Goal: Task Accomplishment & Management: Use online tool/utility

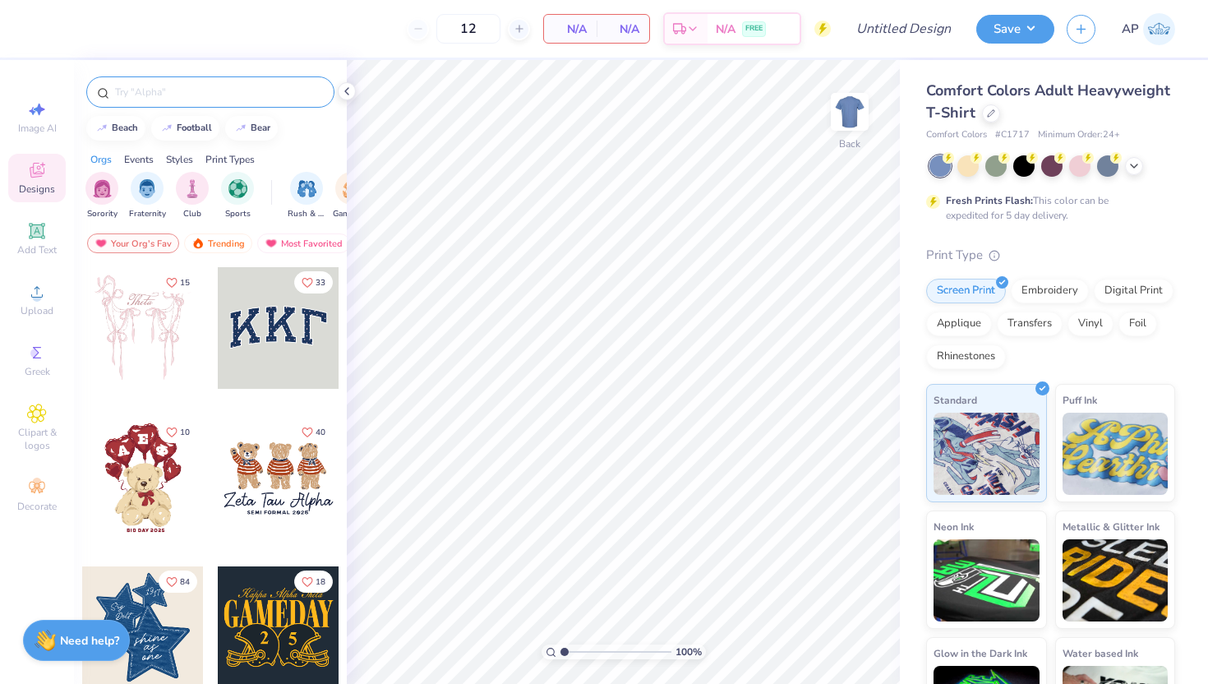
click at [159, 82] on div at bounding box center [210, 91] width 248 height 31
click at [883, 19] on input "Design Title" at bounding box center [923, 28] width 81 height 33
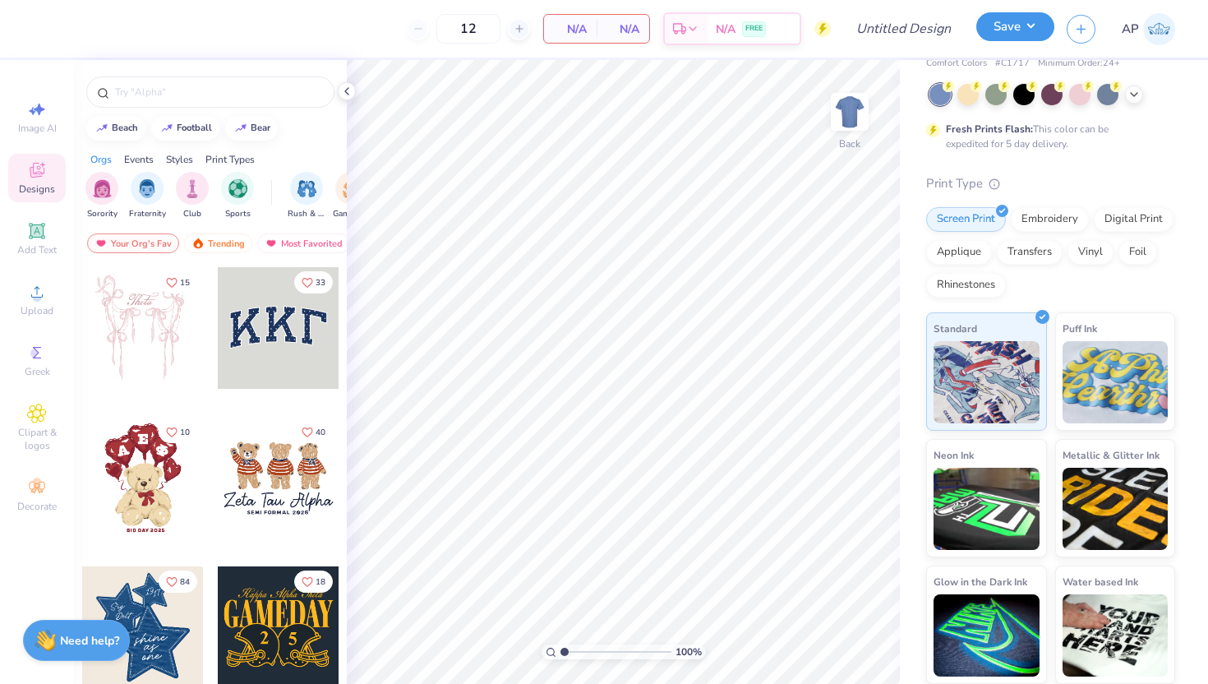
click at [992, 32] on button "Save" at bounding box center [1015, 26] width 78 height 29
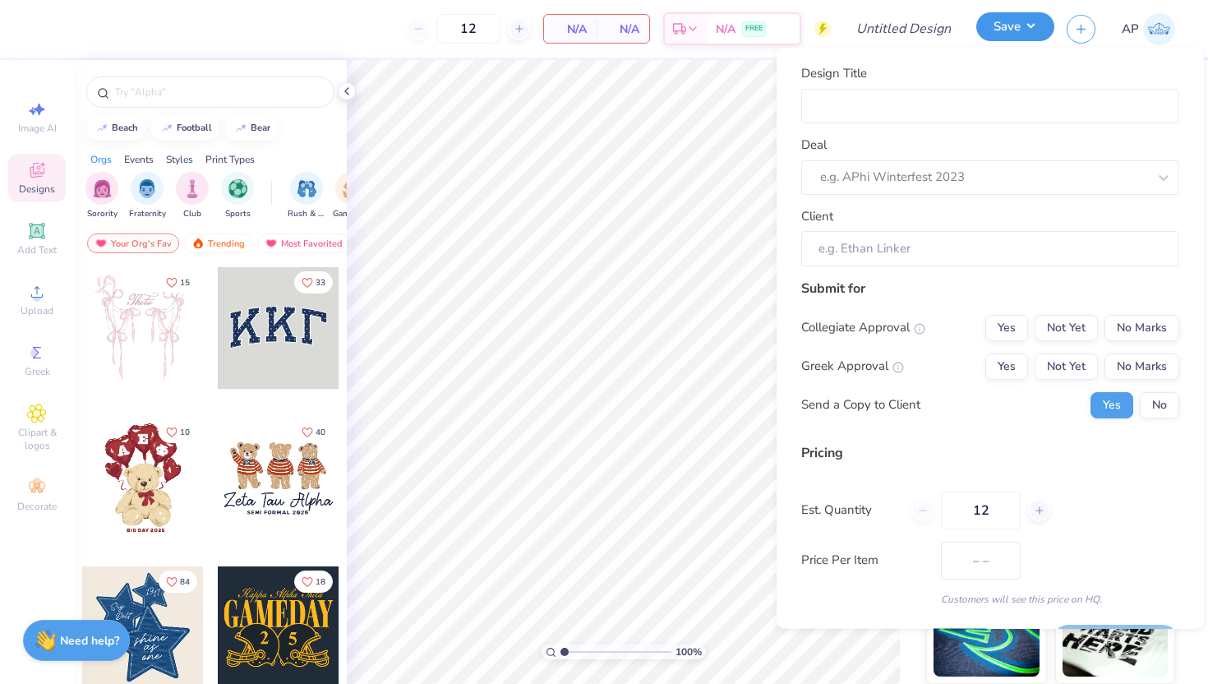
click at [1013, 16] on button "Save" at bounding box center [1015, 26] width 78 height 29
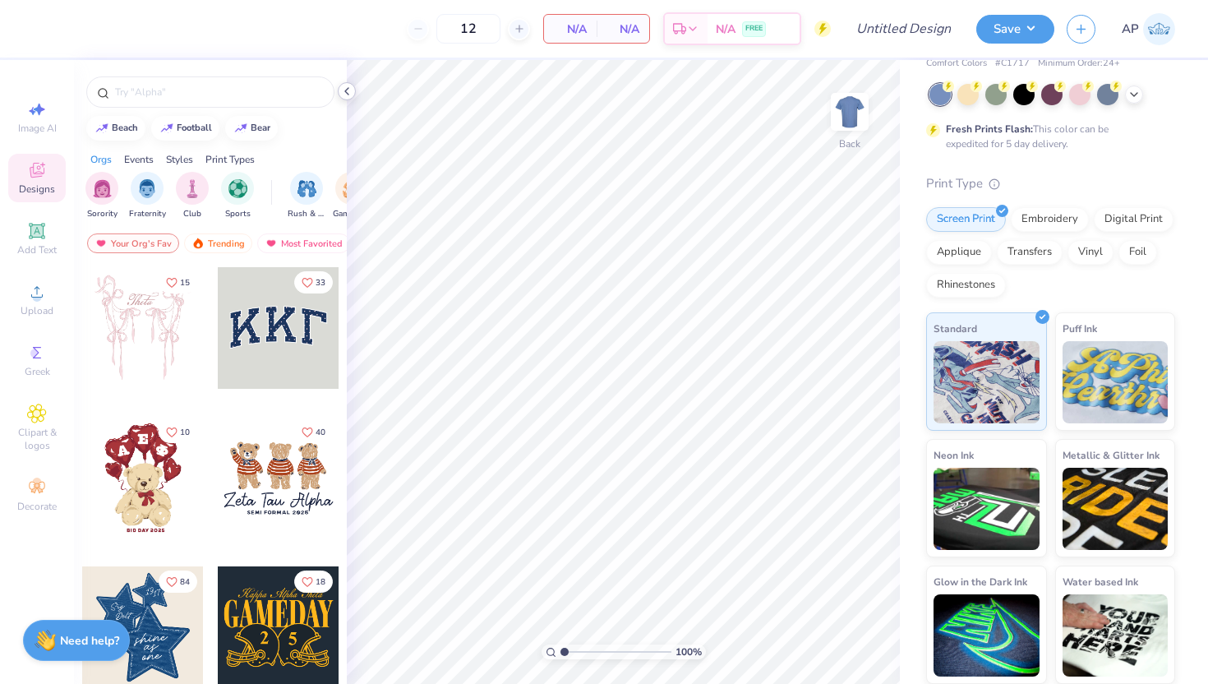
click at [346, 98] on div at bounding box center [347, 91] width 18 height 18
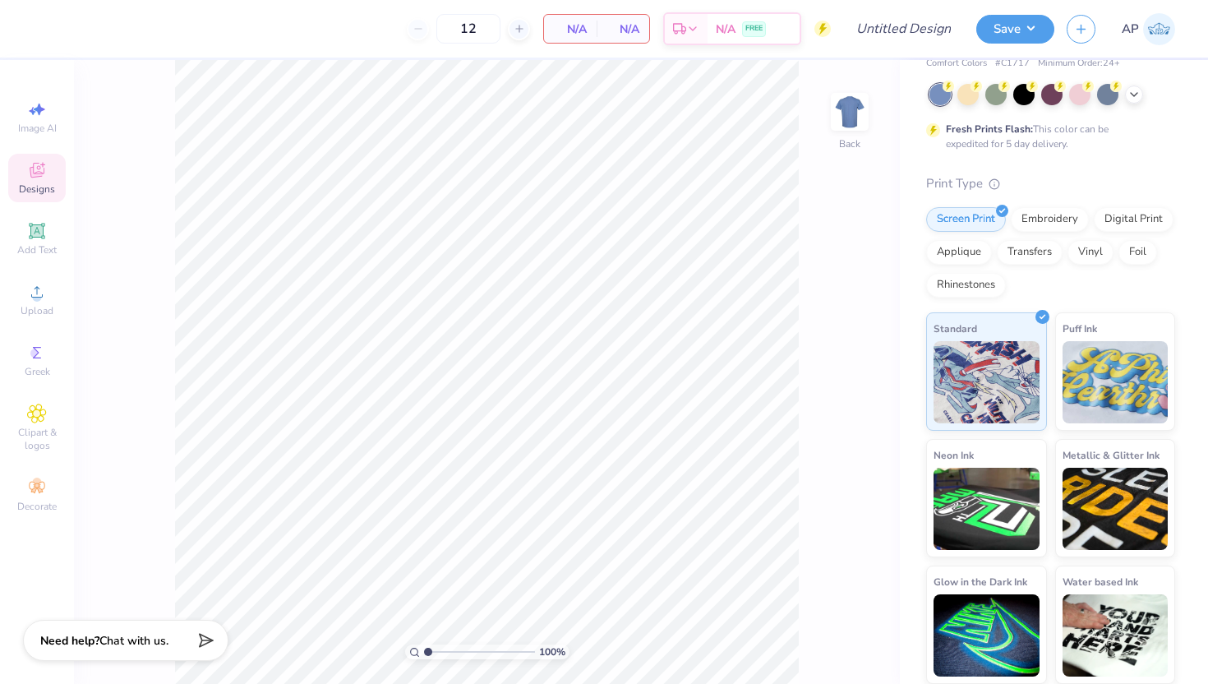
click at [33, 168] on icon at bounding box center [37, 170] width 15 height 15
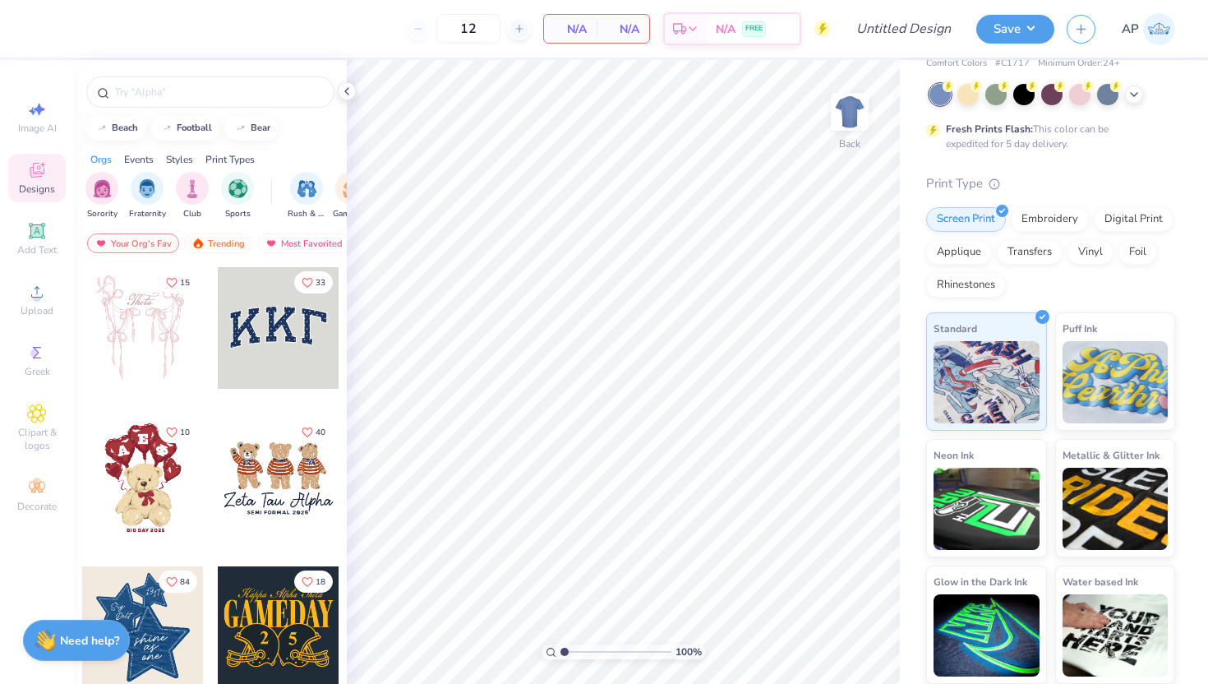
click at [188, 162] on div "Styles" at bounding box center [179, 159] width 27 height 15
click at [234, 88] on input "text" at bounding box center [218, 92] width 210 height 16
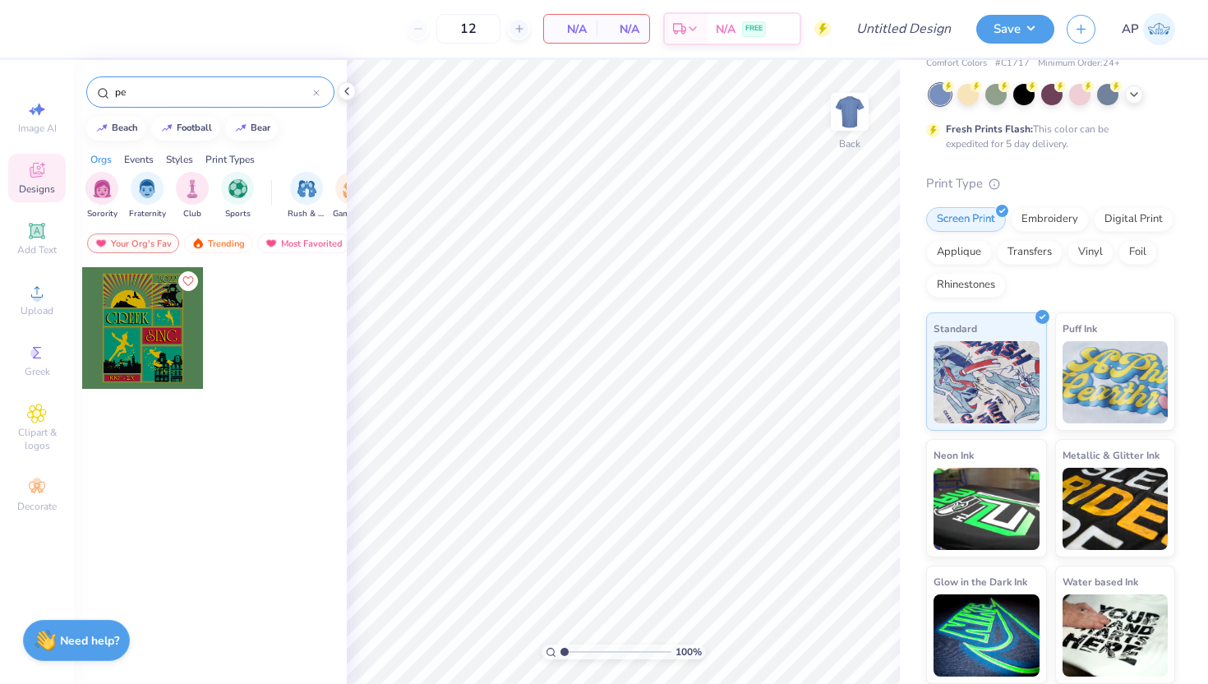
type input "p"
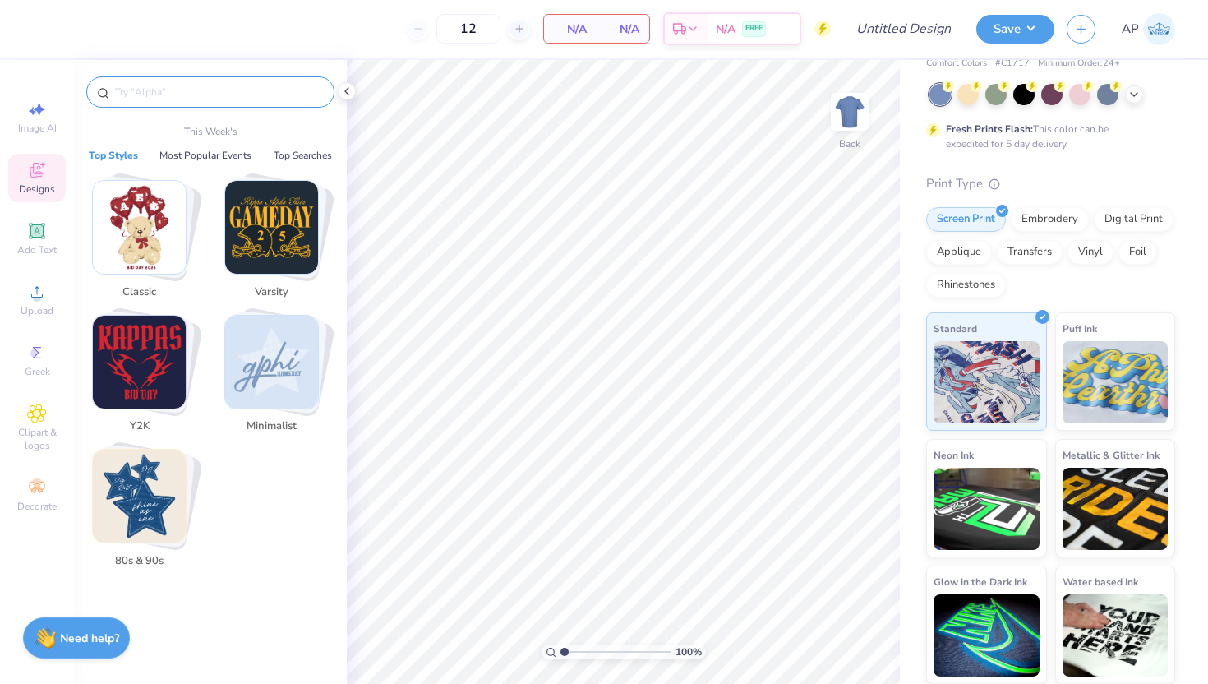
click at [99, 638] on strong "Need help?" at bounding box center [89, 638] width 59 height 16
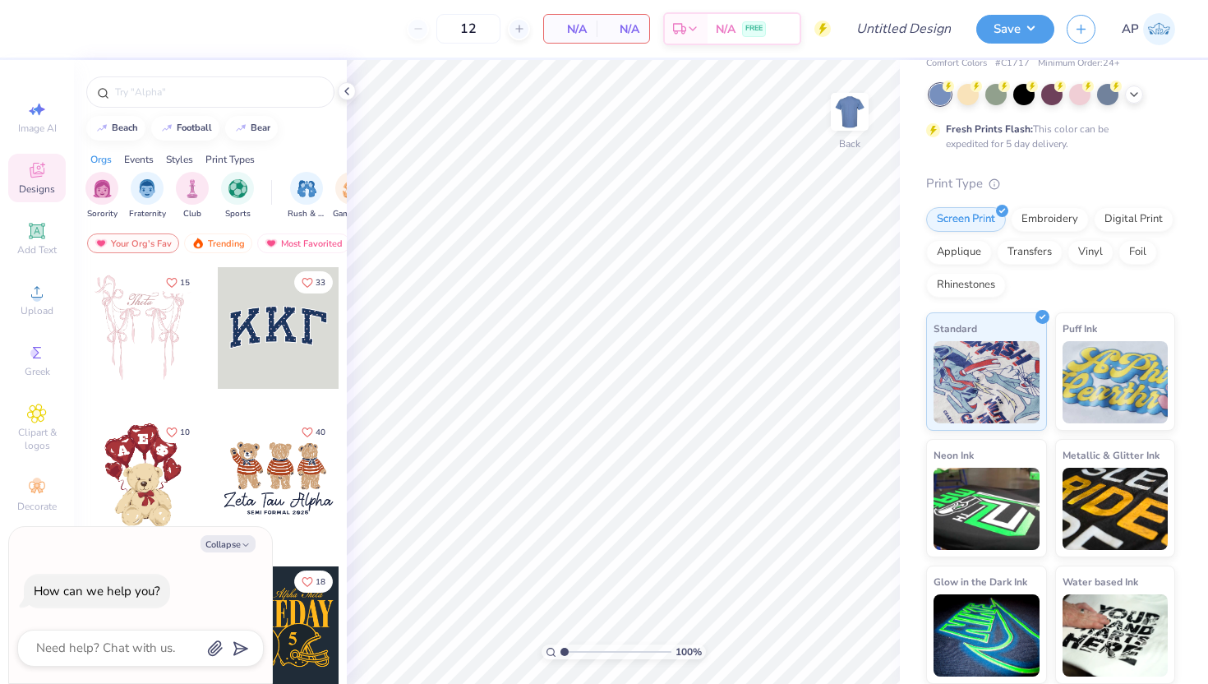
click at [132, 661] on div at bounding box center [140, 647] width 247 height 37
click at [127, 649] on textarea at bounding box center [118, 648] width 167 height 22
type textarea "h"
type textarea "x"
type textarea "ho"
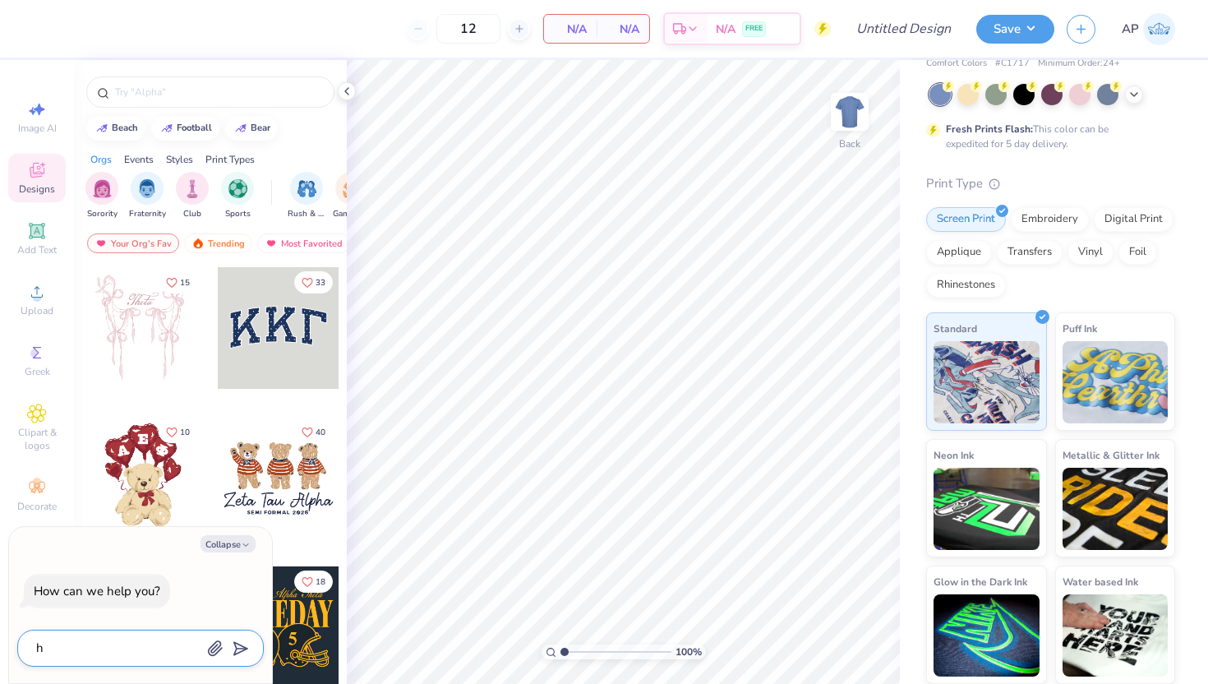
type textarea "x"
type textarea "how"
type textarea "x"
type textarea "how"
type textarea "x"
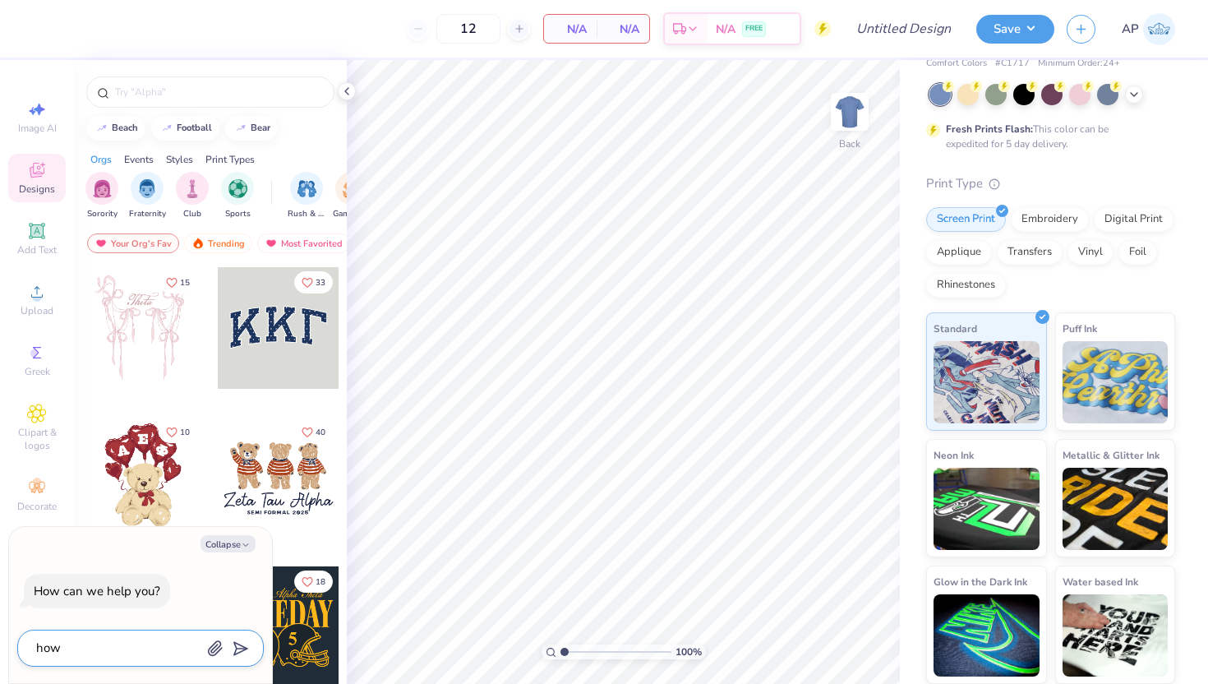
type textarea "how d"
type textarea "x"
type textarea "how do"
type textarea "x"
type textarea "how do"
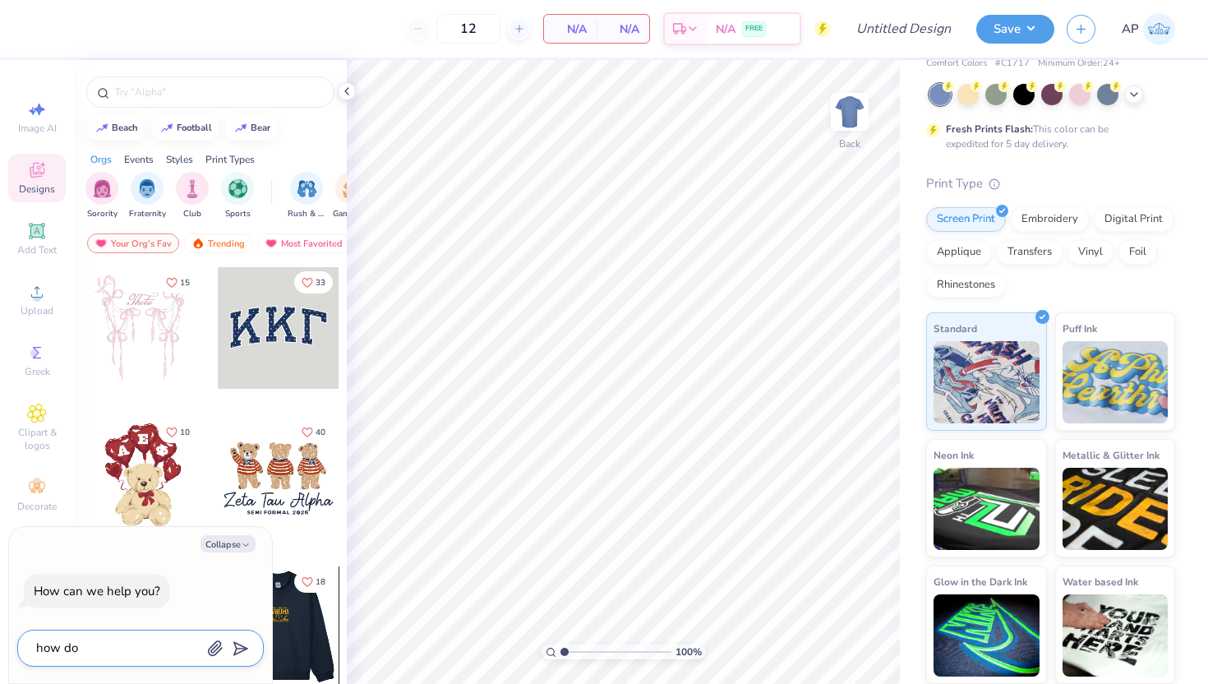
type textarea "x"
type textarea "how do i"
type textarea "x"
type textarea "how do i"
type textarea "x"
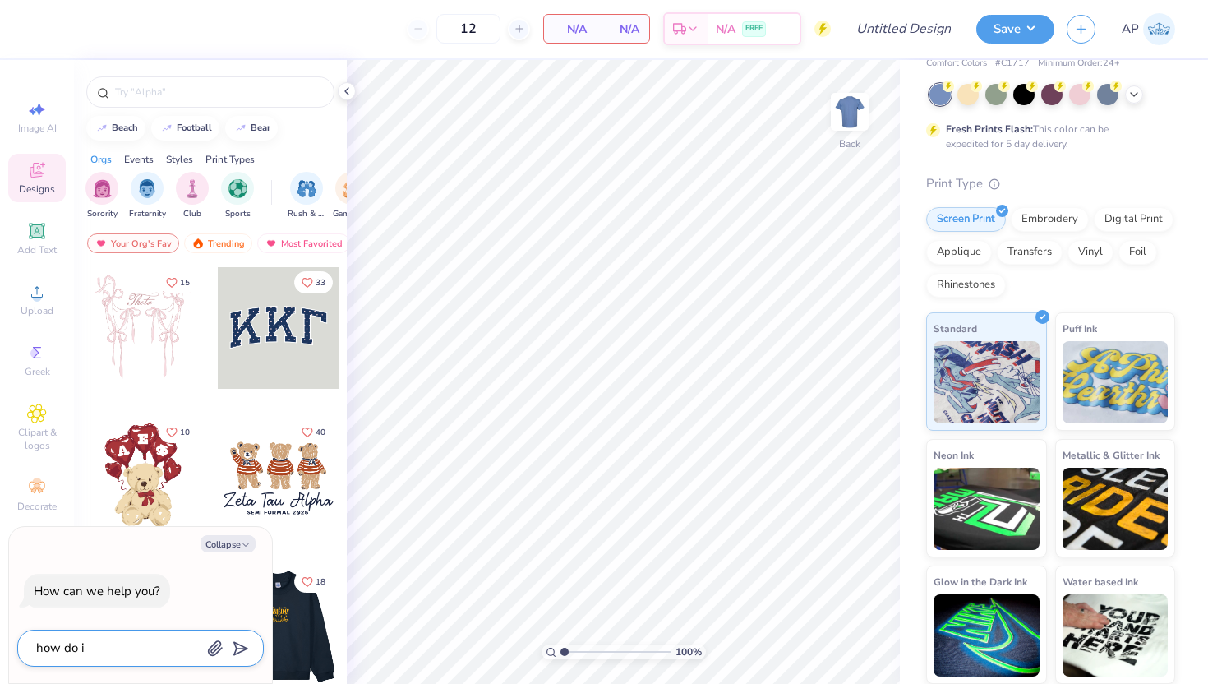
type textarea "how do i c"
type textarea "x"
type textarea "how do i ch"
type textarea "x"
type textarea "how do i chn"
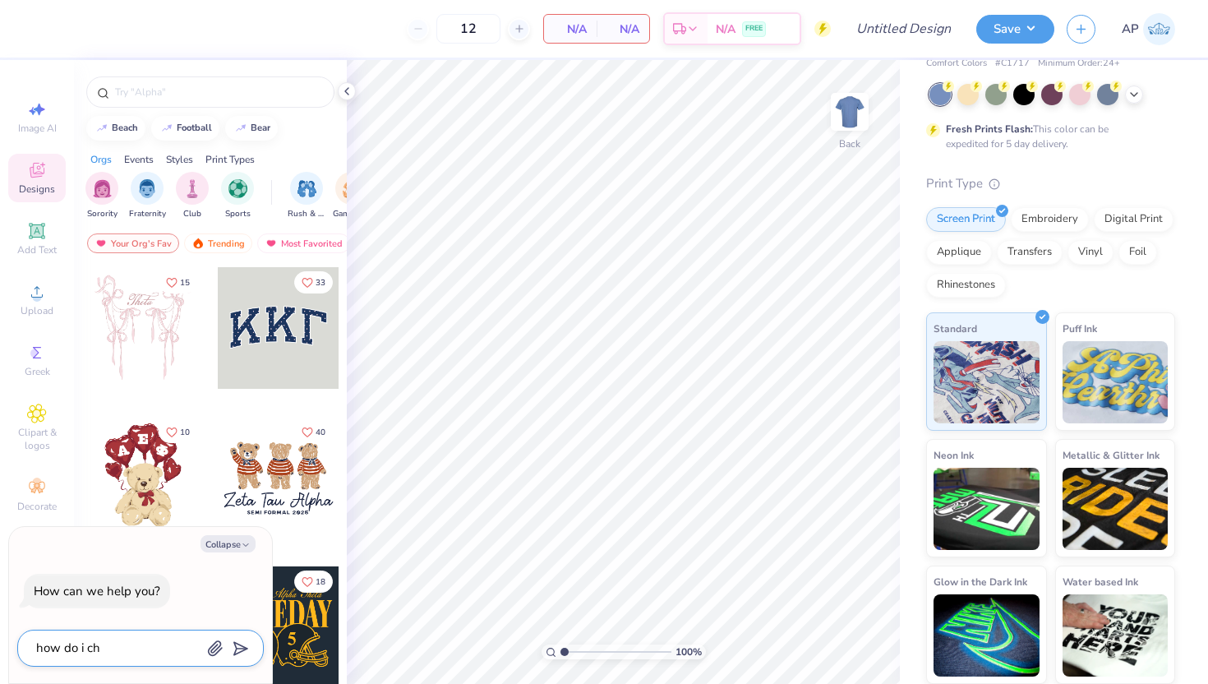
type textarea "x"
type textarea "how do i ch"
type textarea "x"
type textarea "how do i cha"
type textarea "x"
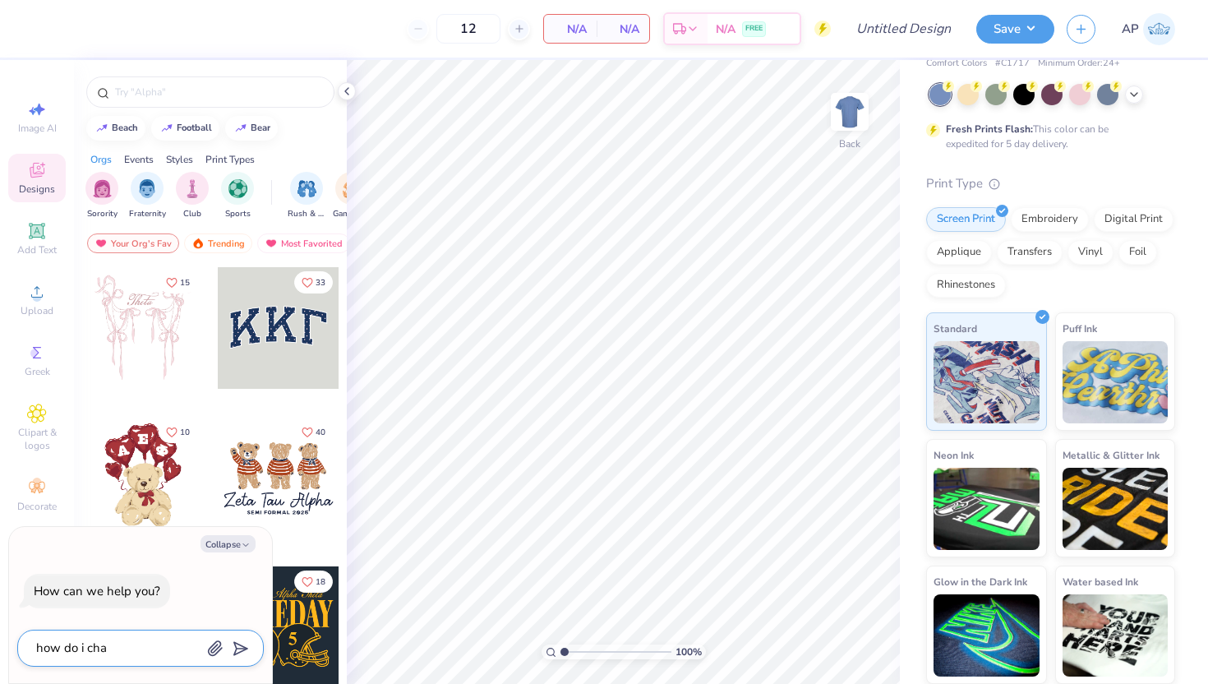
type textarea "how do i chan"
type textarea "x"
type textarea "how do i chang"
type textarea "x"
type textarea "how do i change"
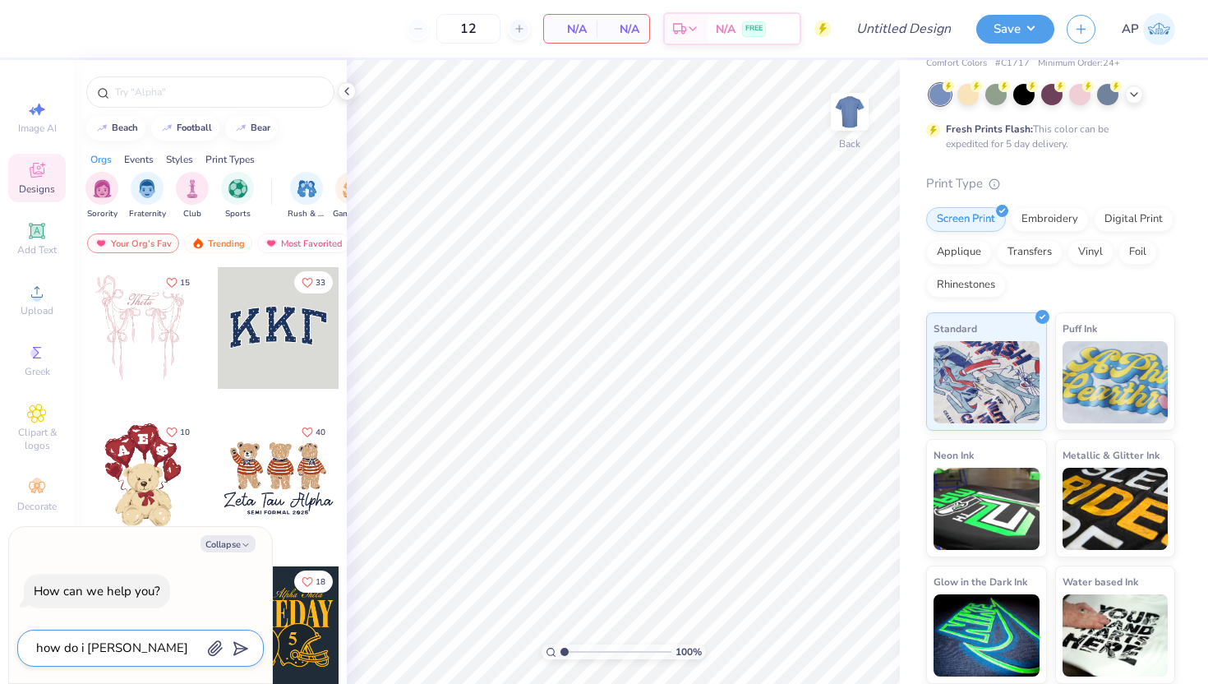
type textarea "x"
type textarea "how do i change"
type textarea "x"
type textarea "how do i change t"
type textarea "x"
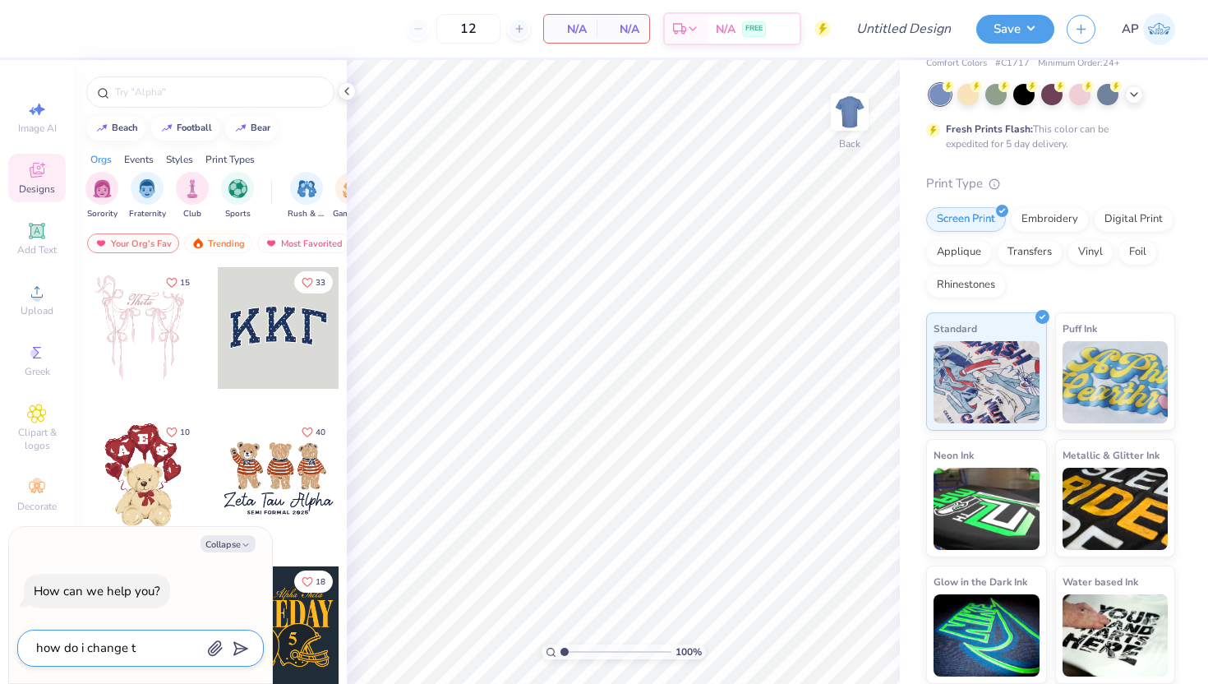
type textarea "how do i change th"
type textarea "x"
type textarea "how do i change thg"
type textarea "x"
type textarea "how do i change thge"
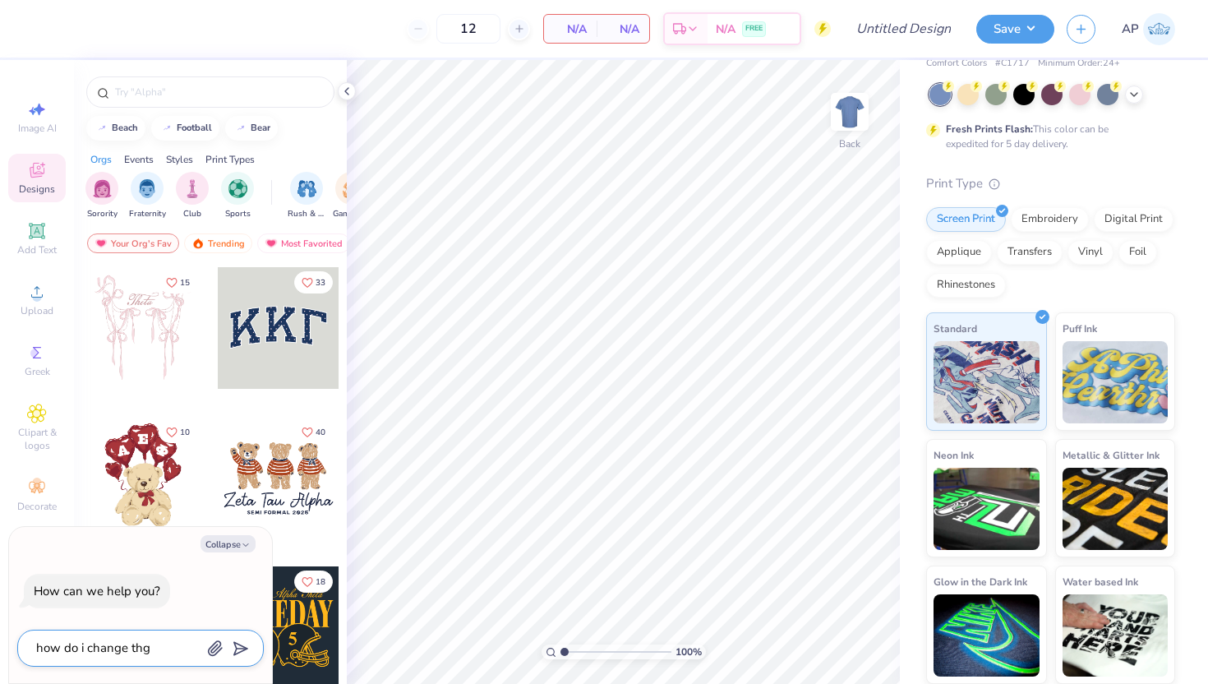
type textarea "x"
type textarea "how do i change thge"
type textarea "x"
type textarea "how do i change thge e"
type textarea "x"
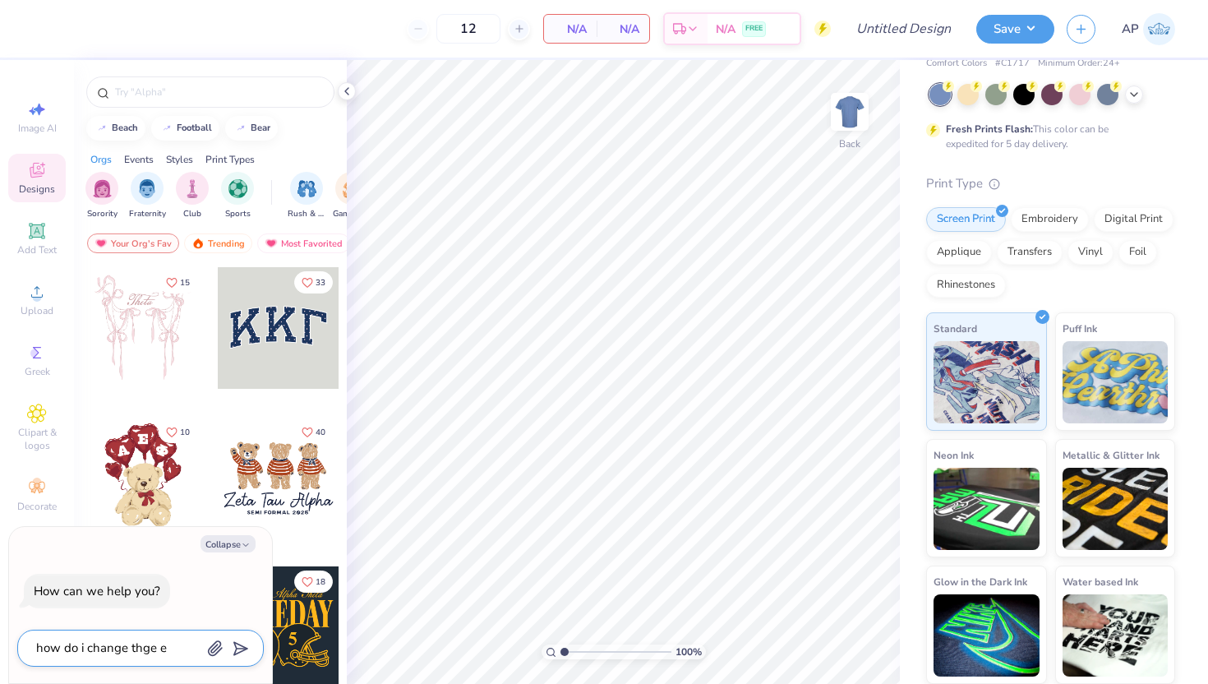
type textarea "how do i change thge eg"
type textarea "x"
type textarea "how do i change thge ega"
type textarea "x"
type textarea "how do i change thge eg"
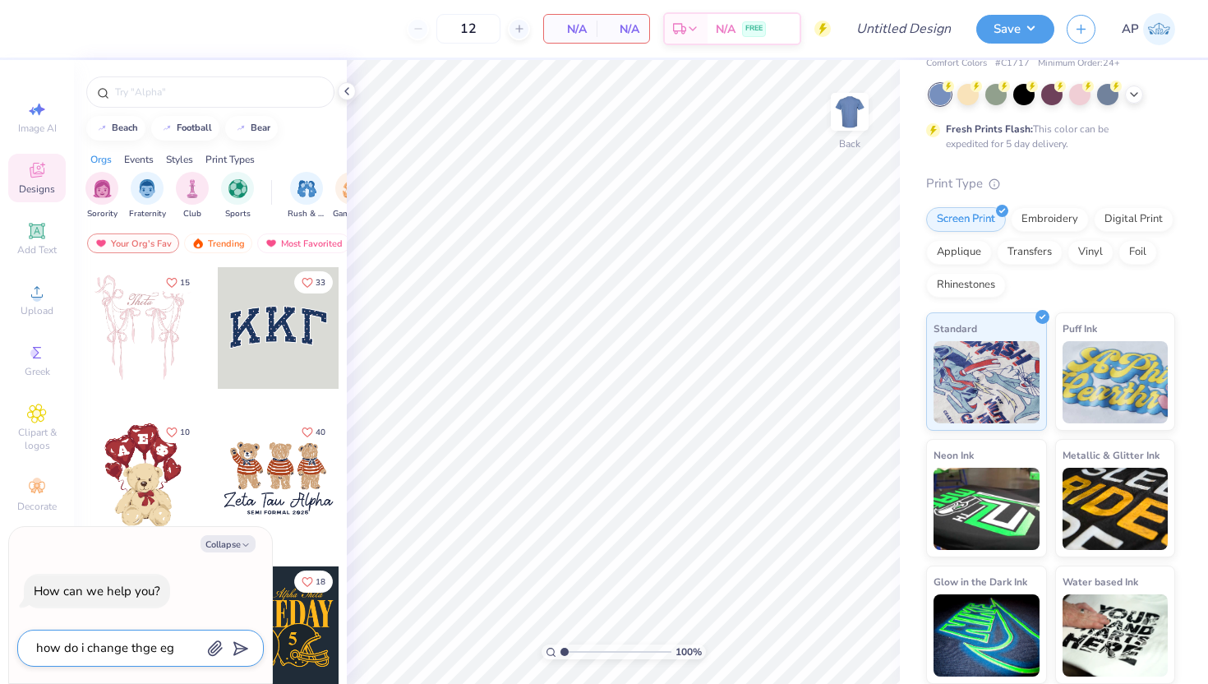
type textarea "x"
type textarea "how do i change thge e"
type textarea "x"
type textarea "how do i change thge"
type textarea "x"
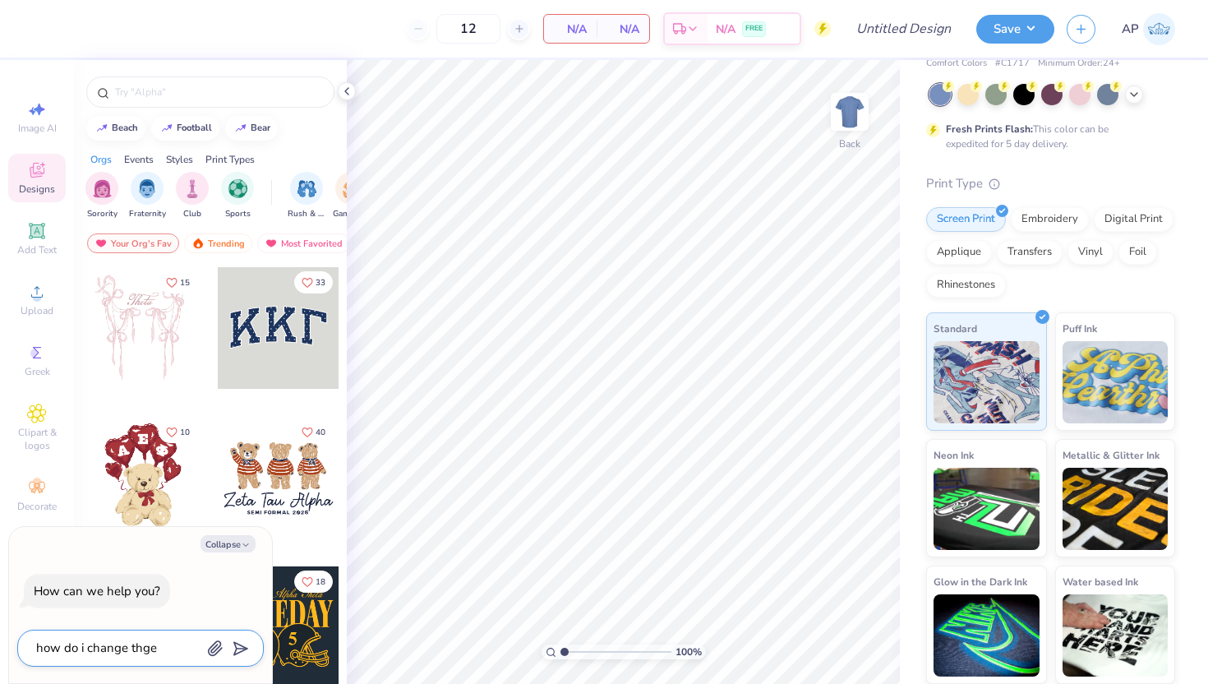
type textarea "how do i change thge"
type textarea "x"
type textarea "how do i change thg"
type textarea "x"
type textarea "how do i change th"
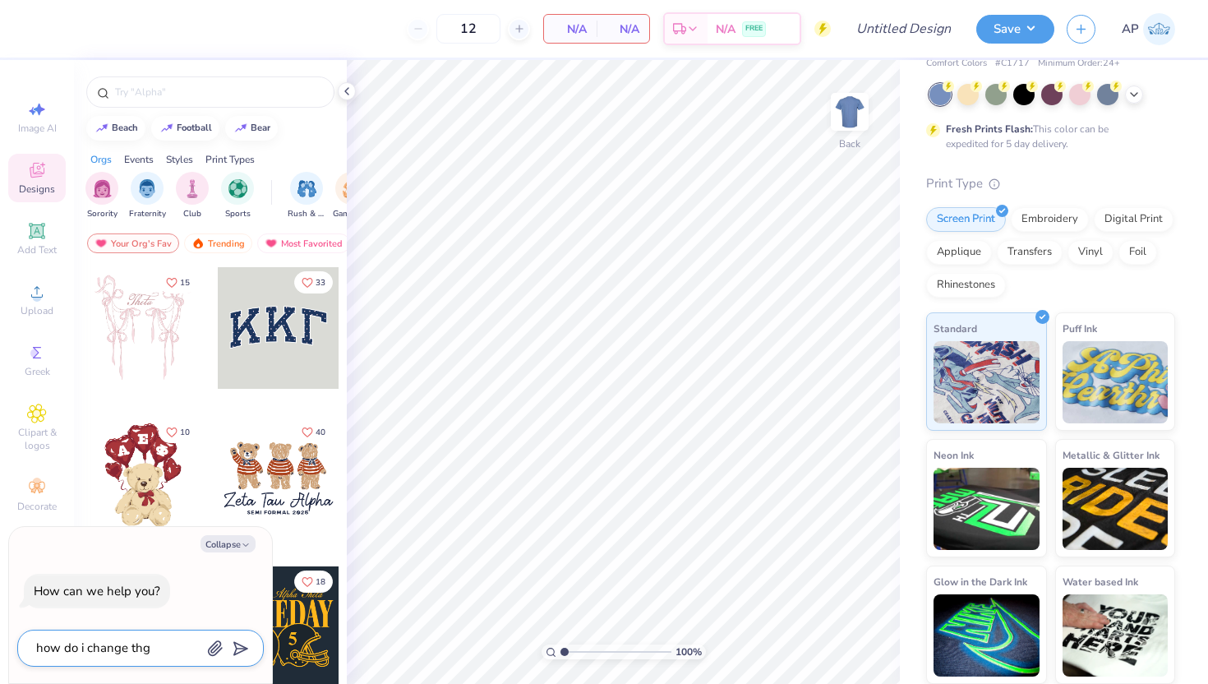
type textarea "x"
type textarea "how do i change the"
type textarea "x"
type textarea "how do i change the"
type textarea "x"
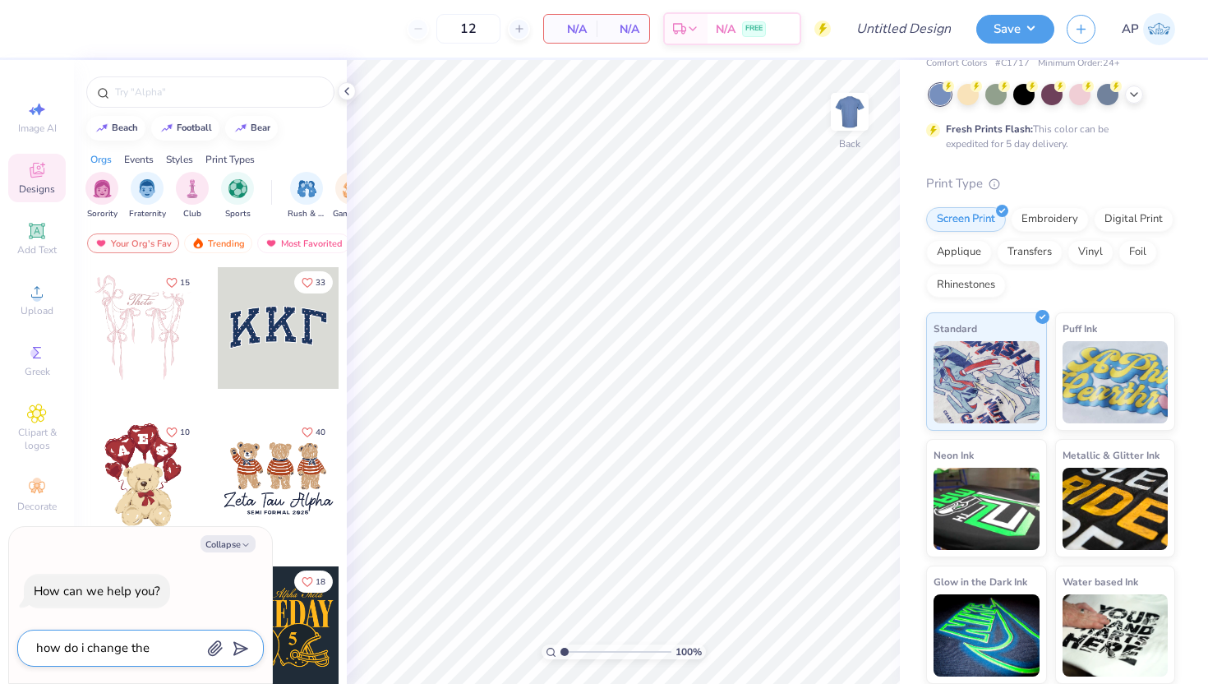
type textarea "how do i change the g"
type textarea "x"
type textarea "how do i change the ga"
type textarea "x"
type textarea "how do i change the gar"
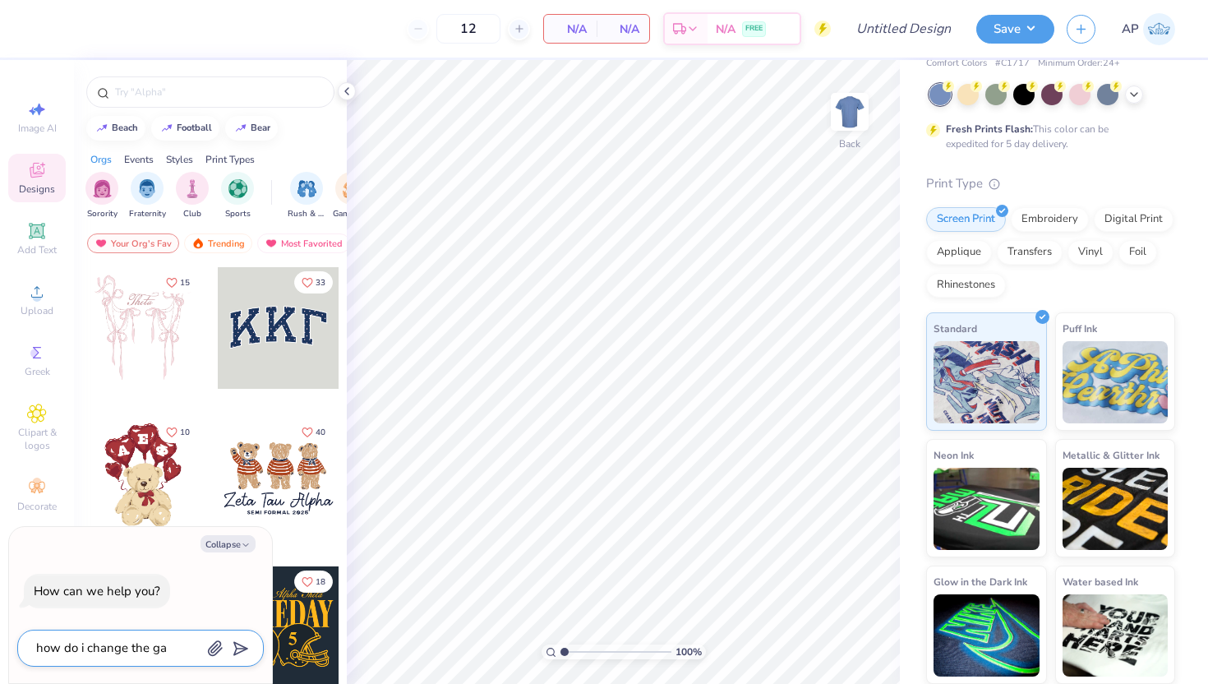
type textarea "x"
type textarea "how do i change the garm"
type textarea "x"
type textarea "how do i change the garme"
type textarea "x"
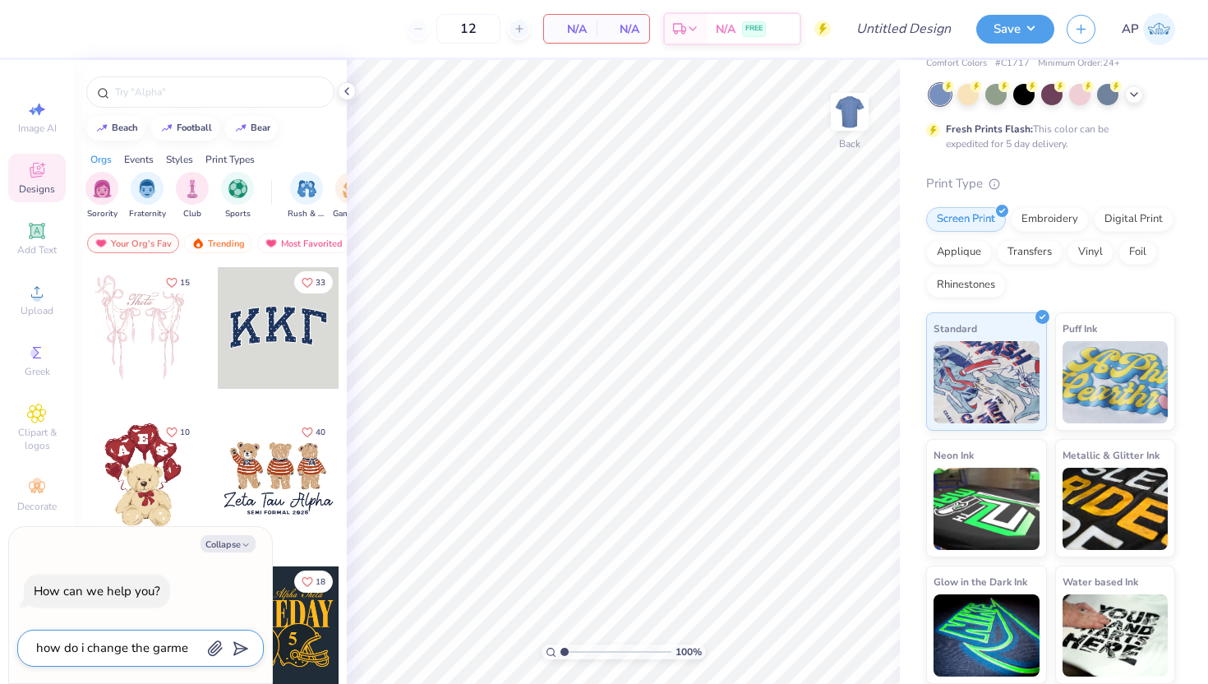
type textarea "how do i change the garmen"
type textarea "x"
type textarea "how do i change the garment"
type textarea "x"
type textarea "how do i change the garment?"
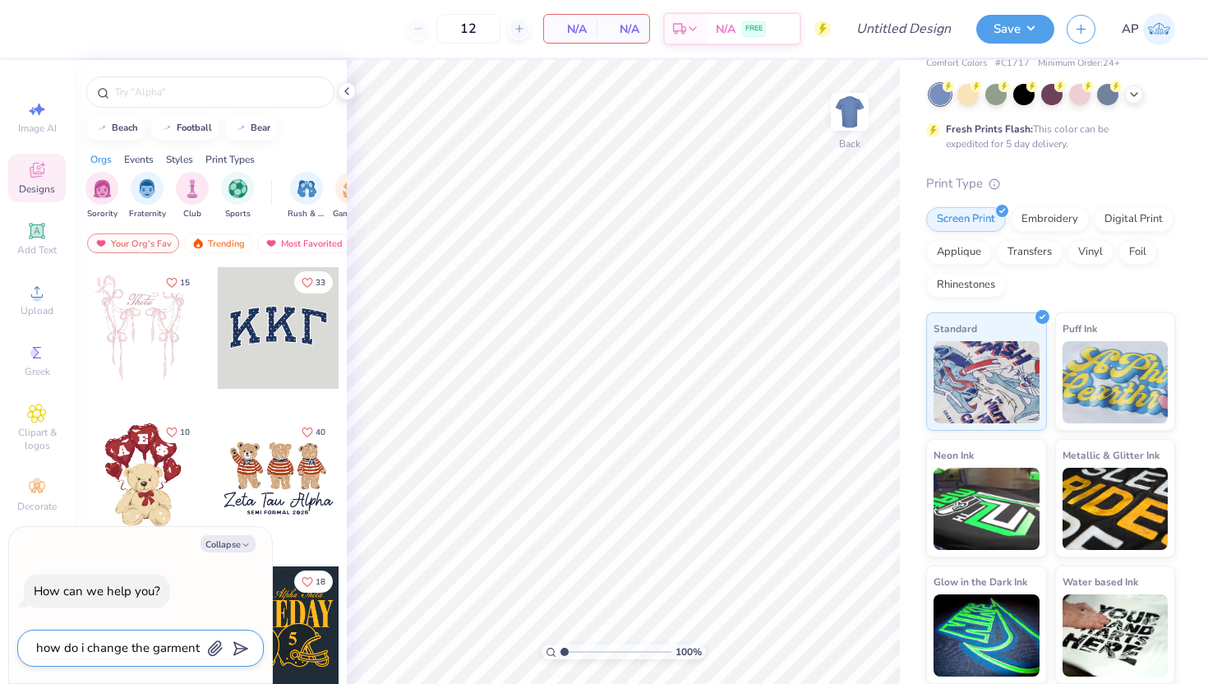
type textarea "x"
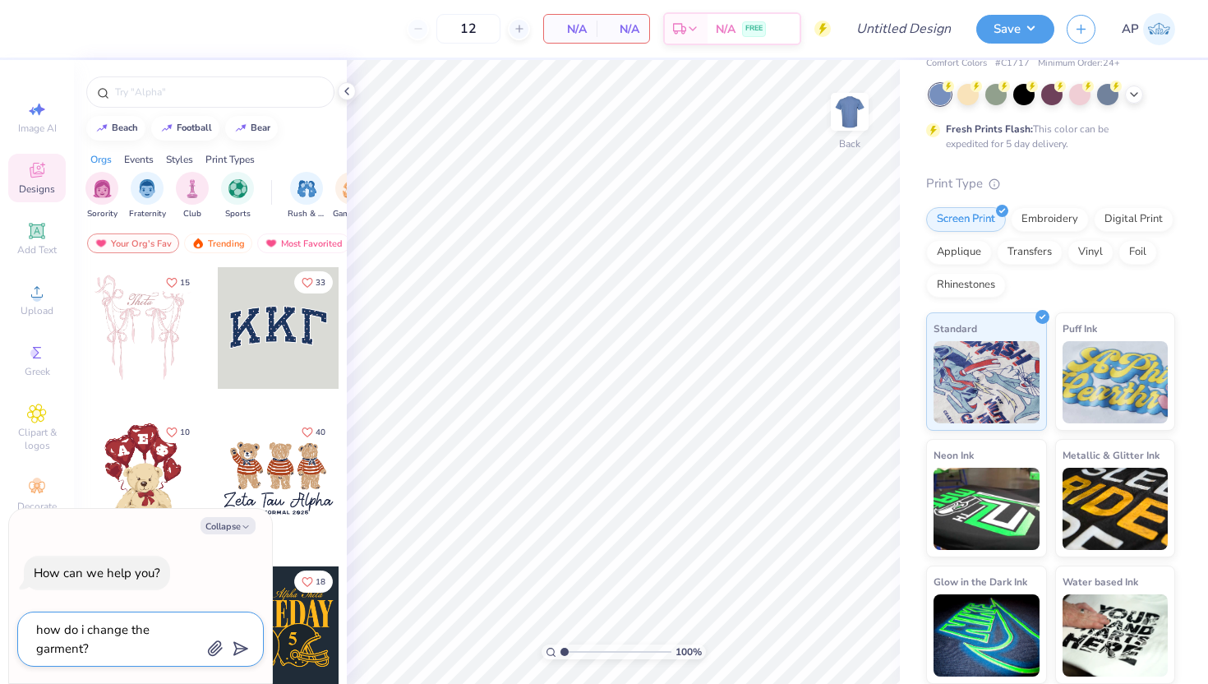
type textarea "how do i change the garment?"
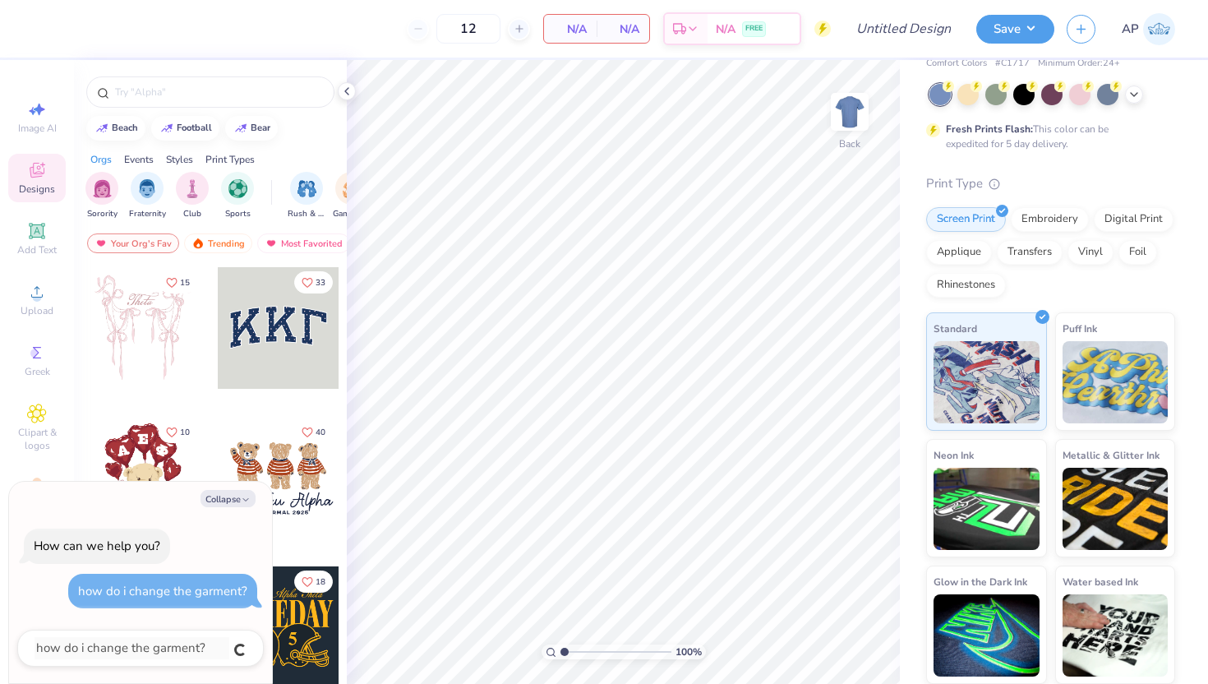
type textarea "x"
click at [168, 635] on div at bounding box center [140, 647] width 247 height 37
click at [239, 503] on button "Collapse" at bounding box center [227, 498] width 55 height 17
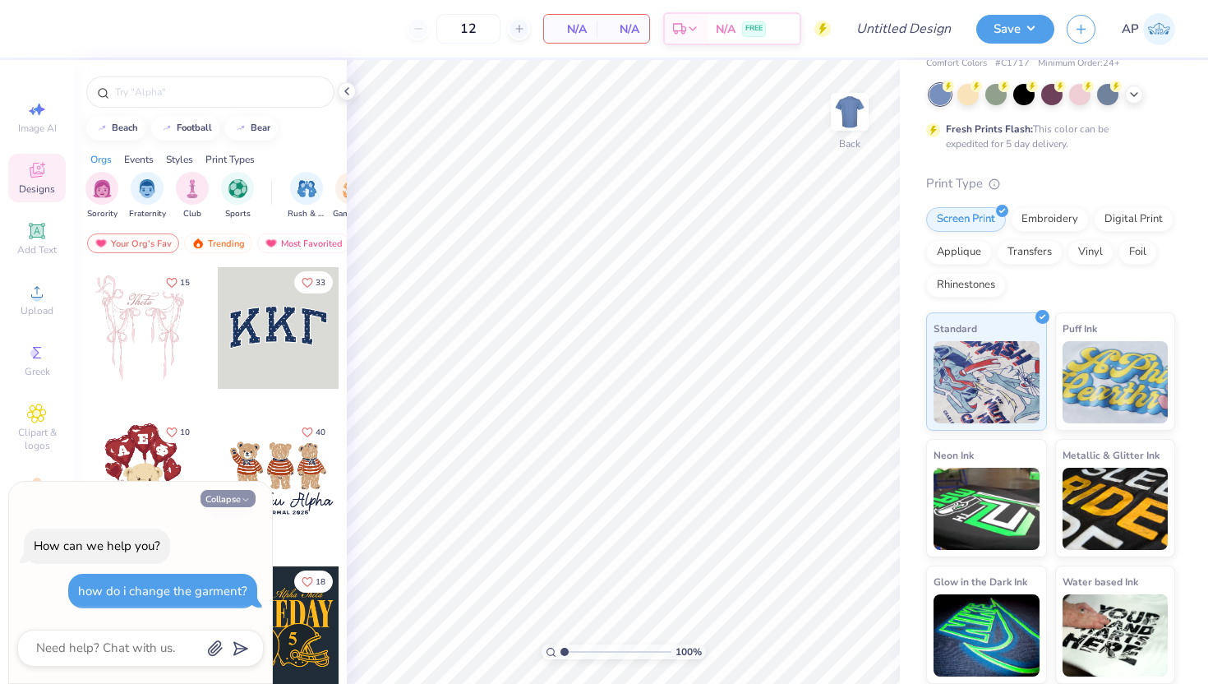
type textarea "x"
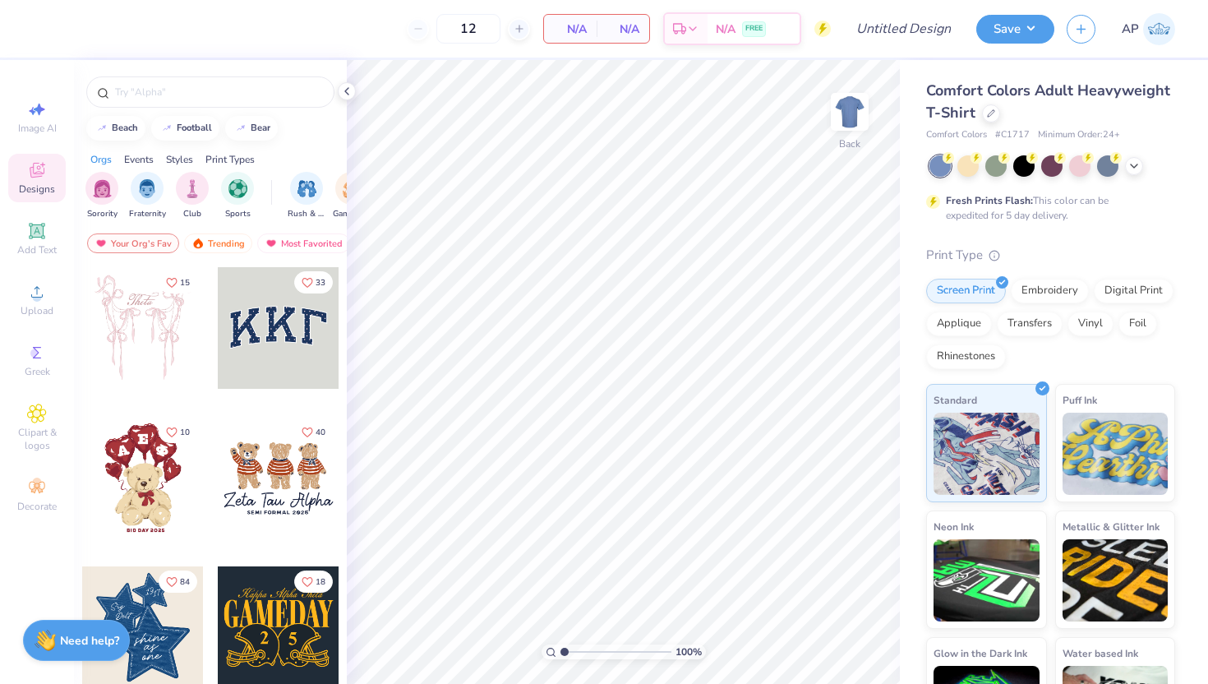
click at [611, 34] on span "N/A" at bounding box center [622, 29] width 33 height 17
click at [634, 30] on span "N/A" at bounding box center [622, 29] width 33 height 17
click at [846, 127] on img at bounding box center [850, 112] width 66 height 66
click at [852, 101] on img at bounding box center [850, 112] width 66 height 66
click at [1042, 278] on div "Embroidery" at bounding box center [1050, 288] width 78 height 25
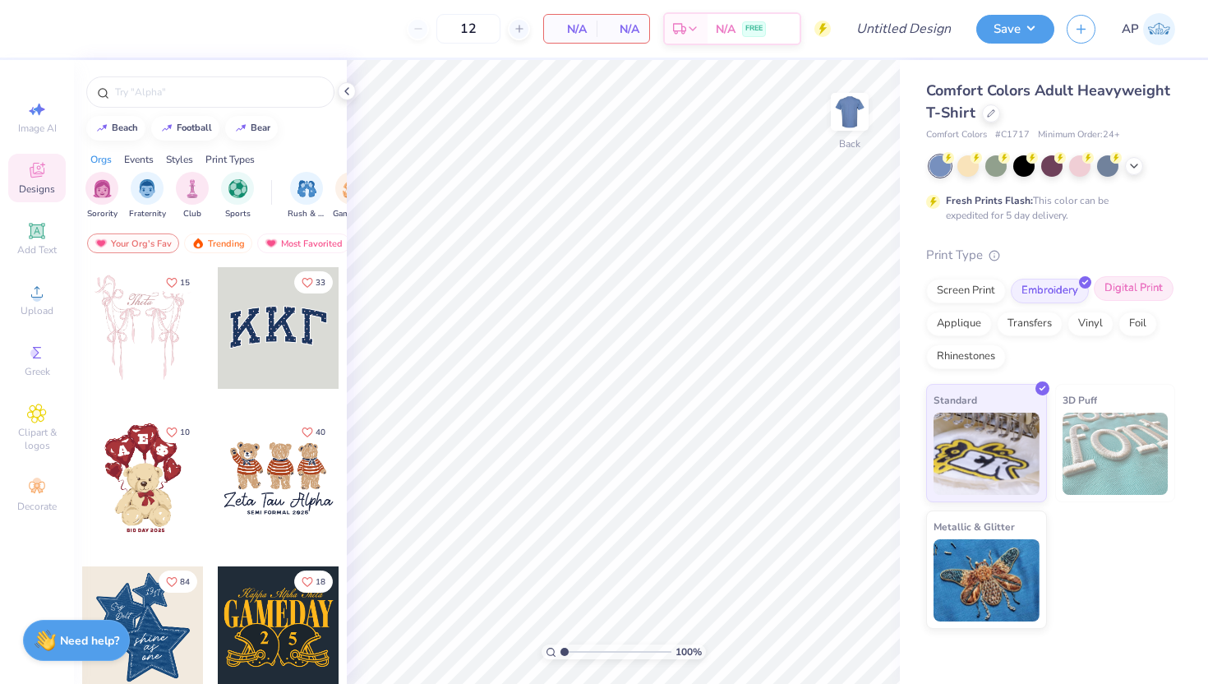
click at [1116, 300] on div "Digital Print" at bounding box center [1134, 288] width 80 height 25
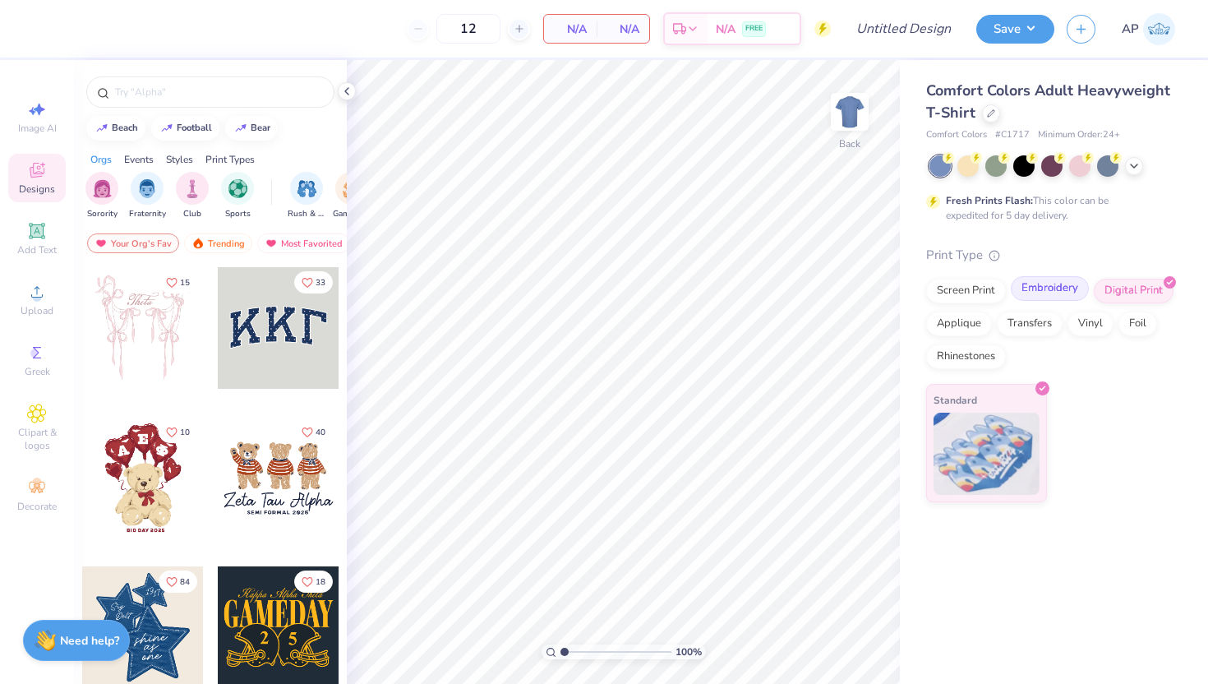
click at [1023, 288] on div "Embroidery" at bounding box center [1050, 288] width 78 height 25
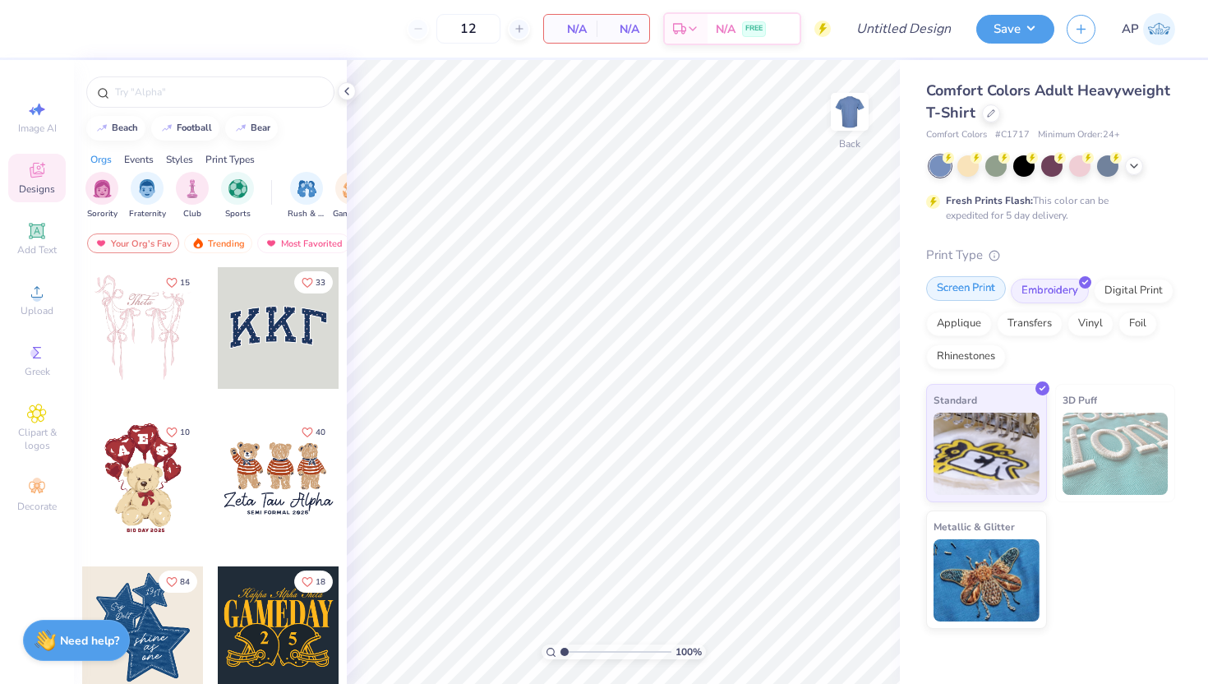
click at [970, 288] on div "Screen Print" at bounding box center [966, 288] width 80 height 25
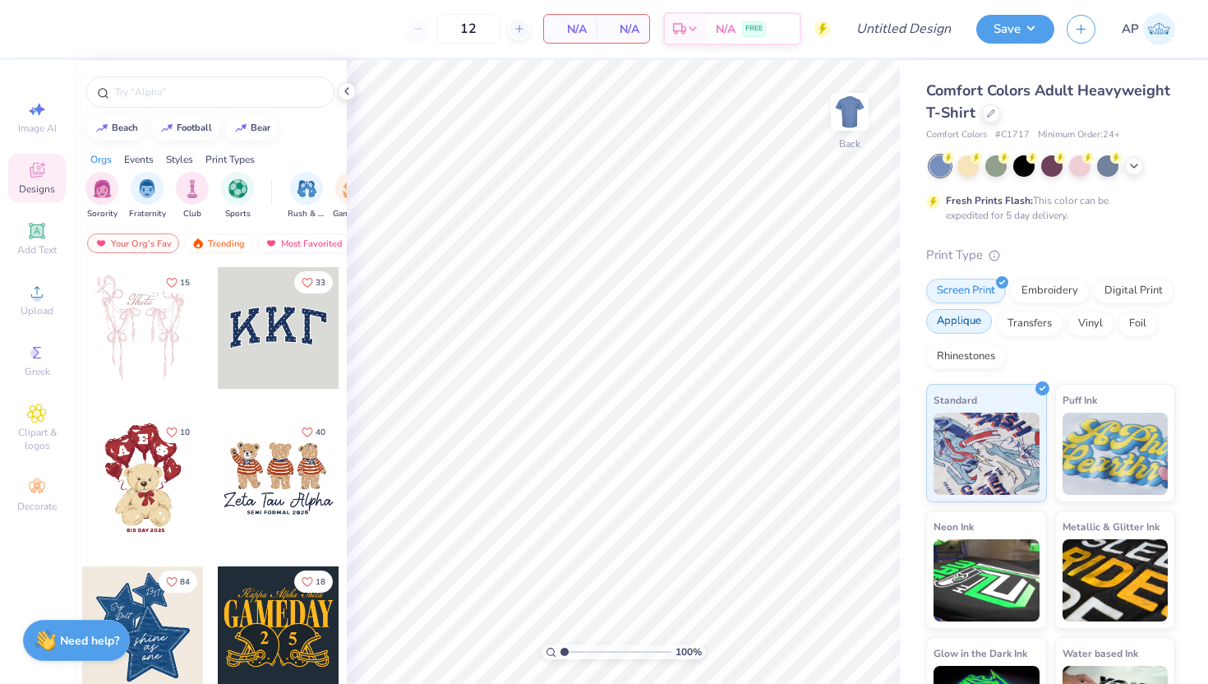
click at [965, 316] on div "Applique" at bounding box center [959, 321] width 66 height 25
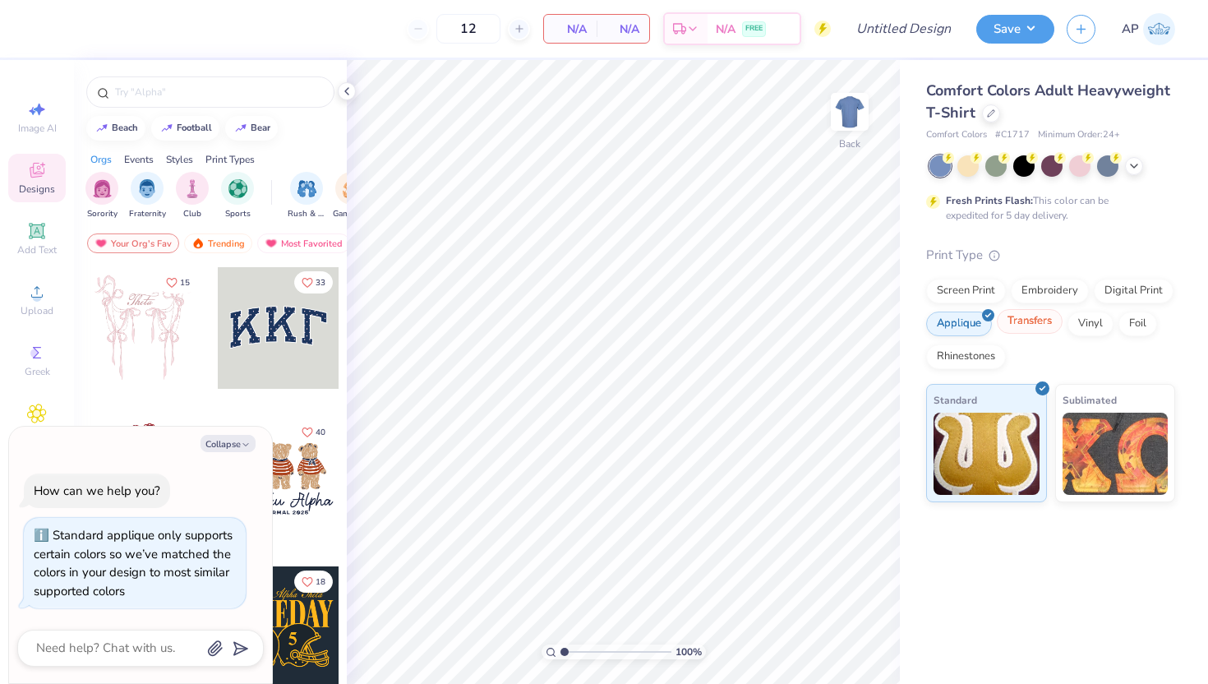
click at [1016, 325] on div "Transfers" at bounding box center [1030, 321] width 66 height 25
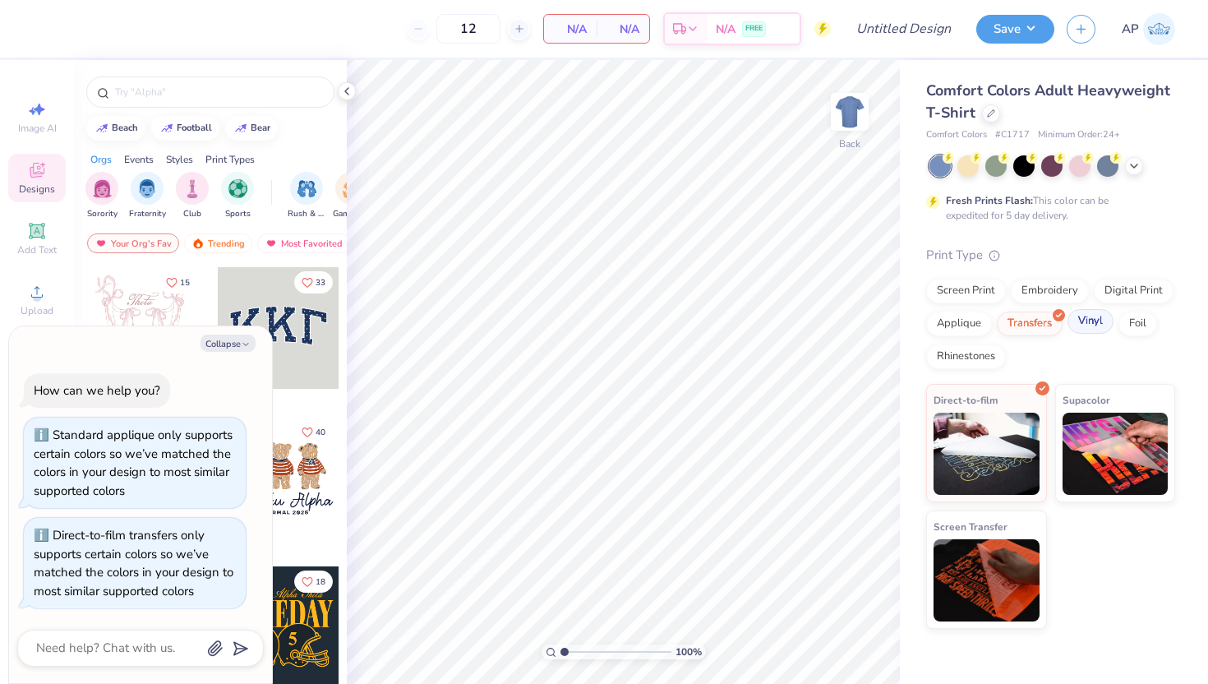
click at [1073, 325] on div "Vinyl" at bounding box center [1090, 321] width 46 height 25
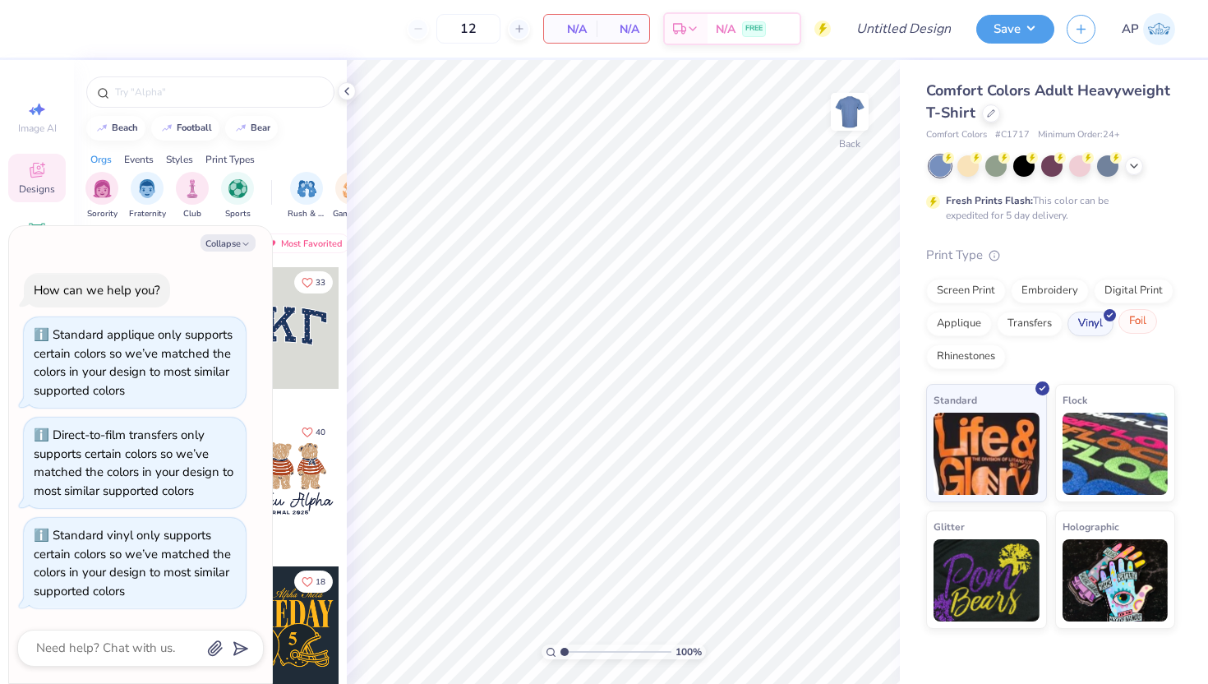
click at [1135, 320] on div "Foil" at bounding box center [1137, 321] width 39 height 25
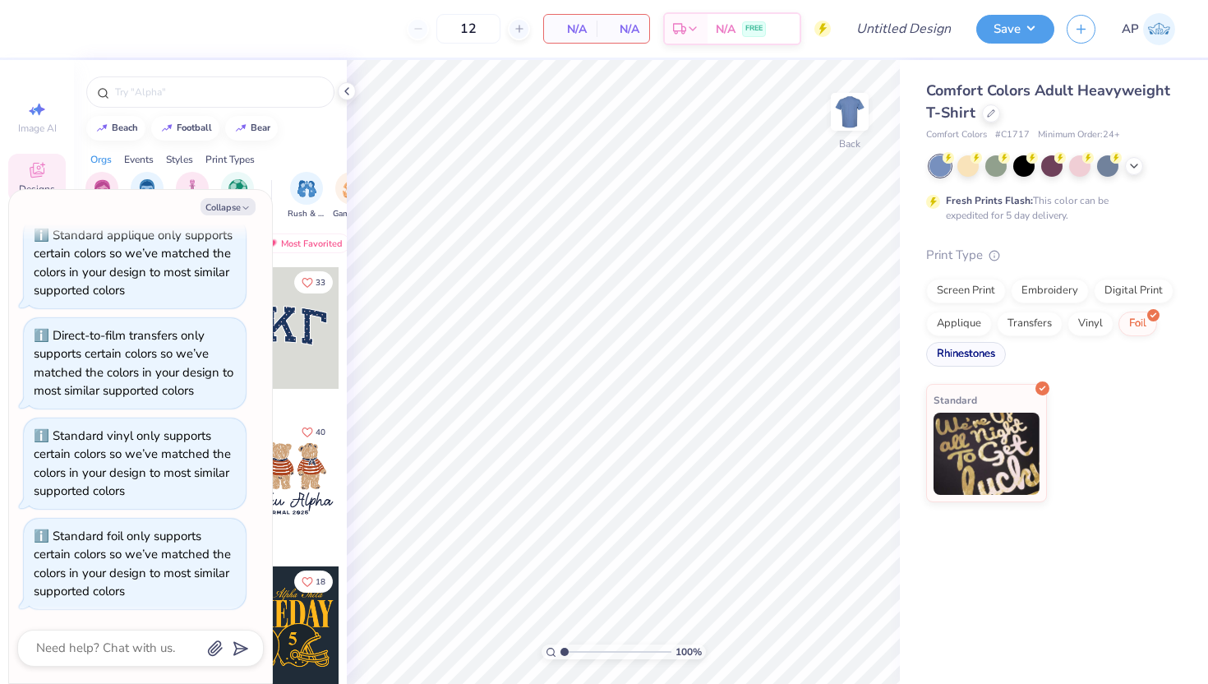
click at [987, 354] on div "Rhinestones" at bounding box center [966, 354] width 80 height 25
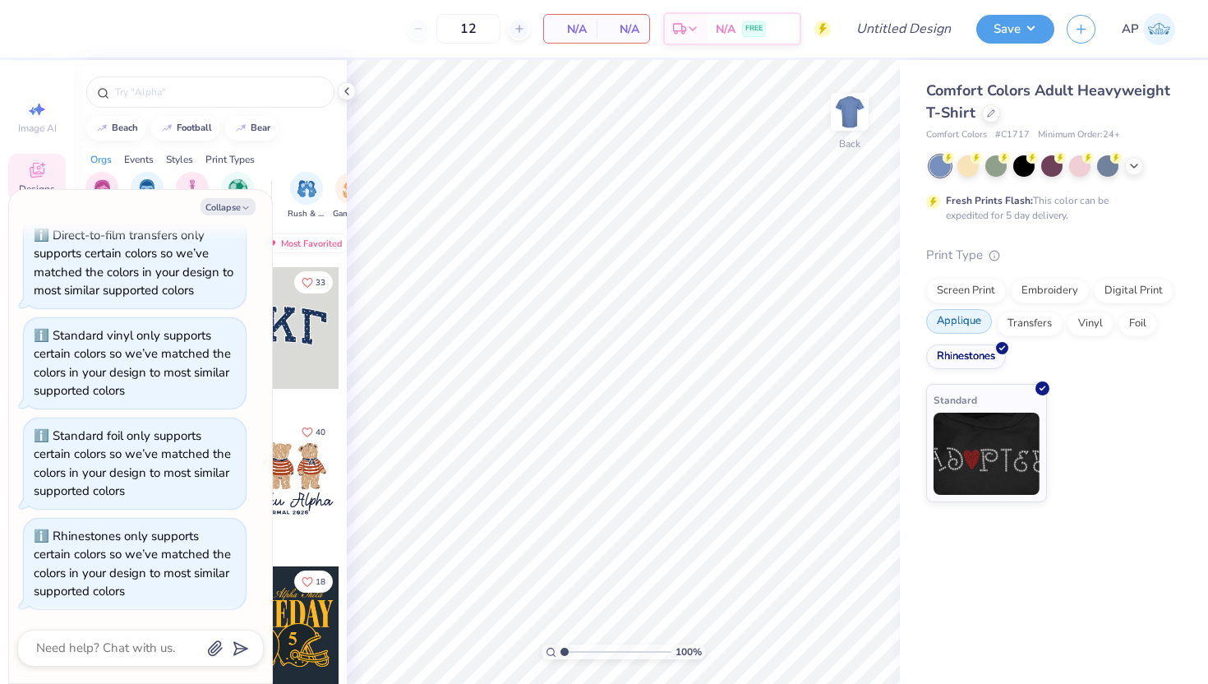
click at [973, 328] on div "Applique" at bounding box center [959, 321] width 66 height 25
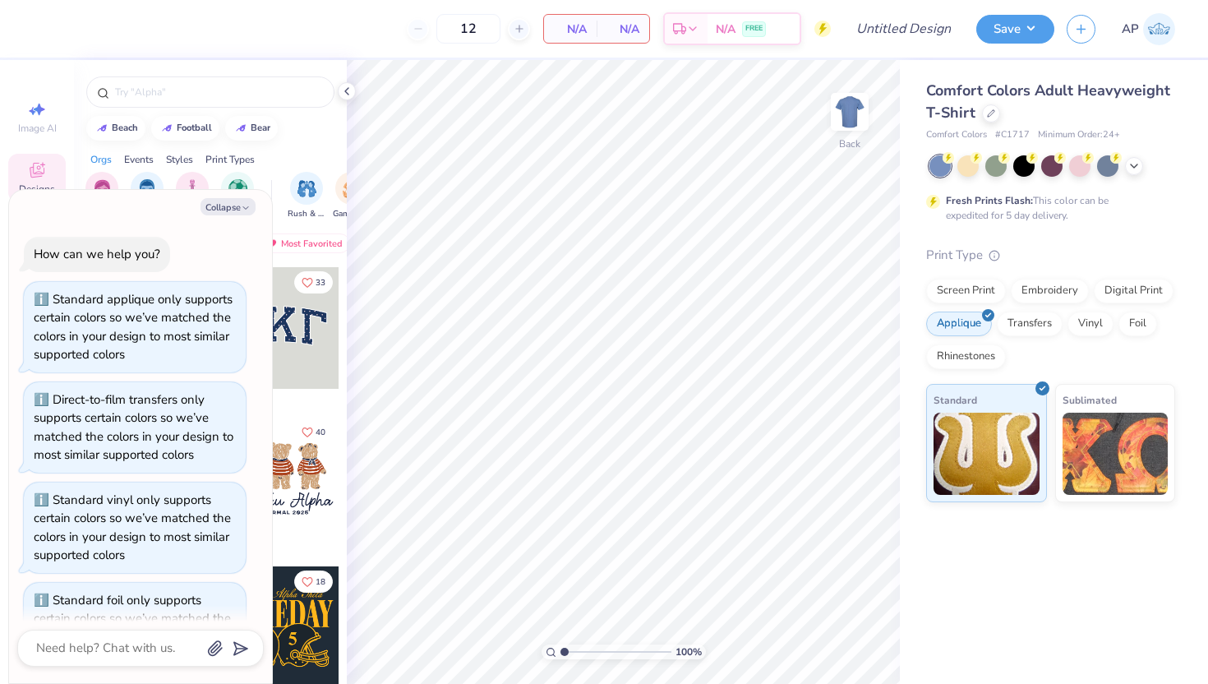
scroll to position [265, 0]
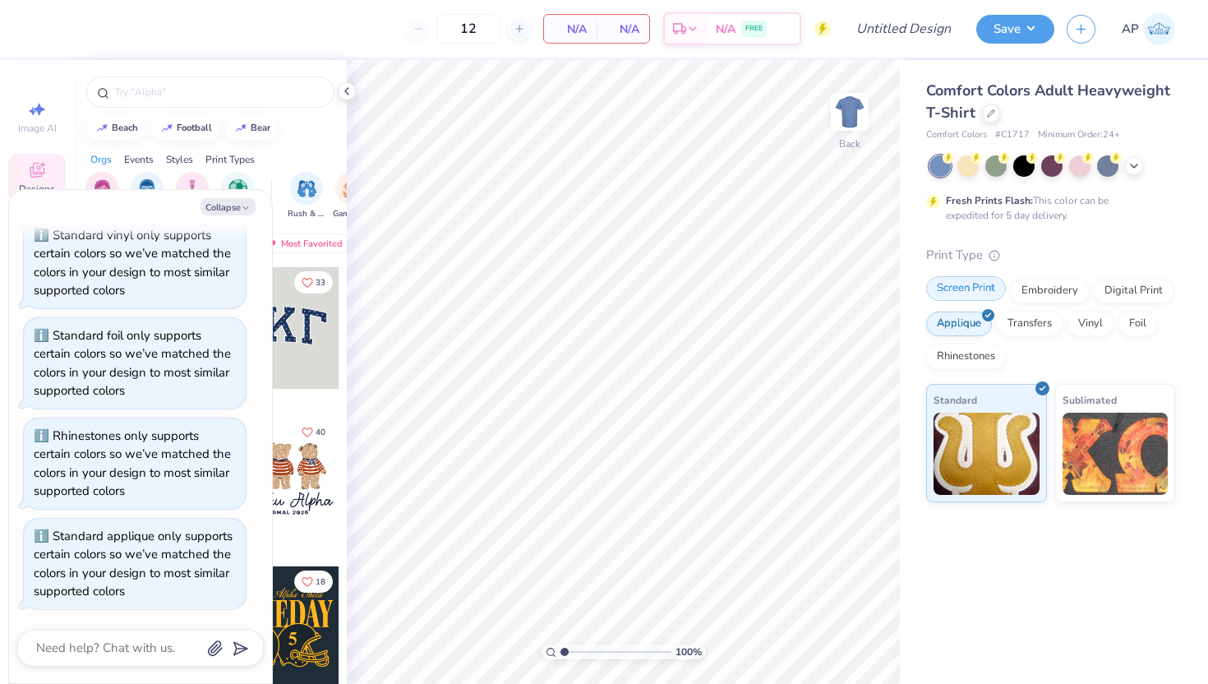
click at [970, 293] on div "Screen Print" at bounding box center [966, 288] width 80 height 25
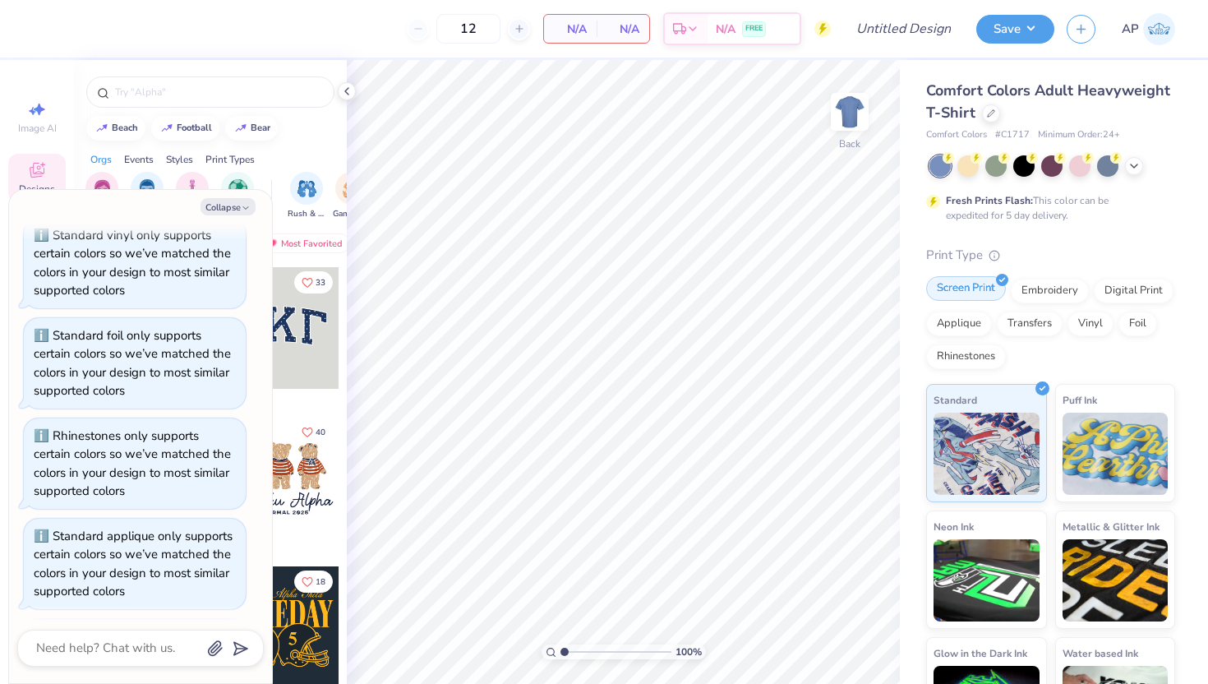
scroll to position [365, 0]
click at [1014, 293] on div "Embroidery" at bounding box center [1050, 288] width 78 height 25
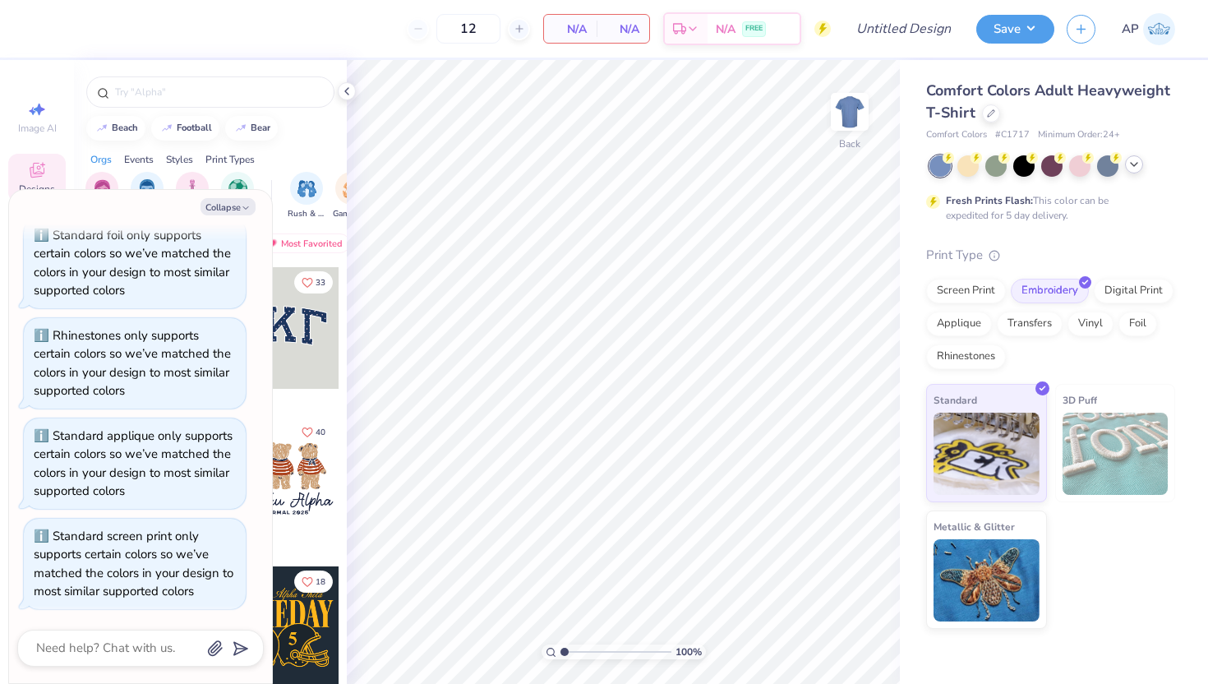
click at [1139, 162] on icon at bounding box center [1133, 164] width 13 height 13
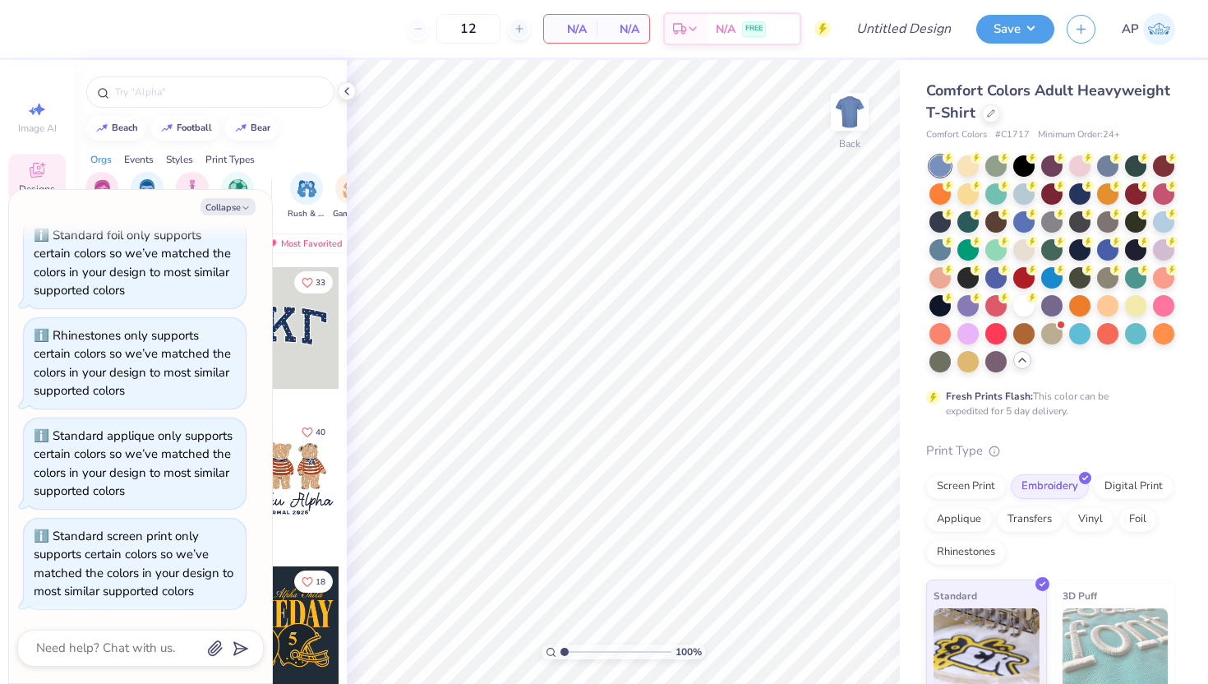
click at [988, 95] on span "Comfort Colors Adult Heavyweight T-Shirt" at bounding box center [1048, 102] width 244 height 42
click at [988, 113] on icon at bounding box center [991, 112] width 8 height 8
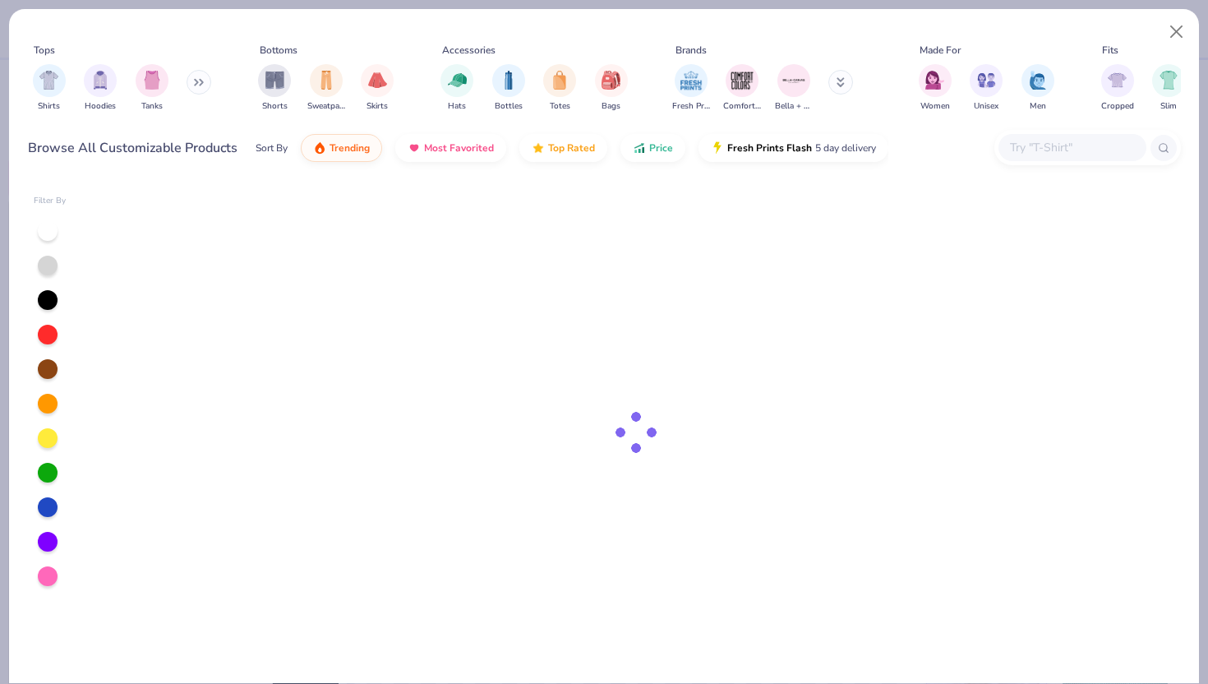
type textarea "x"
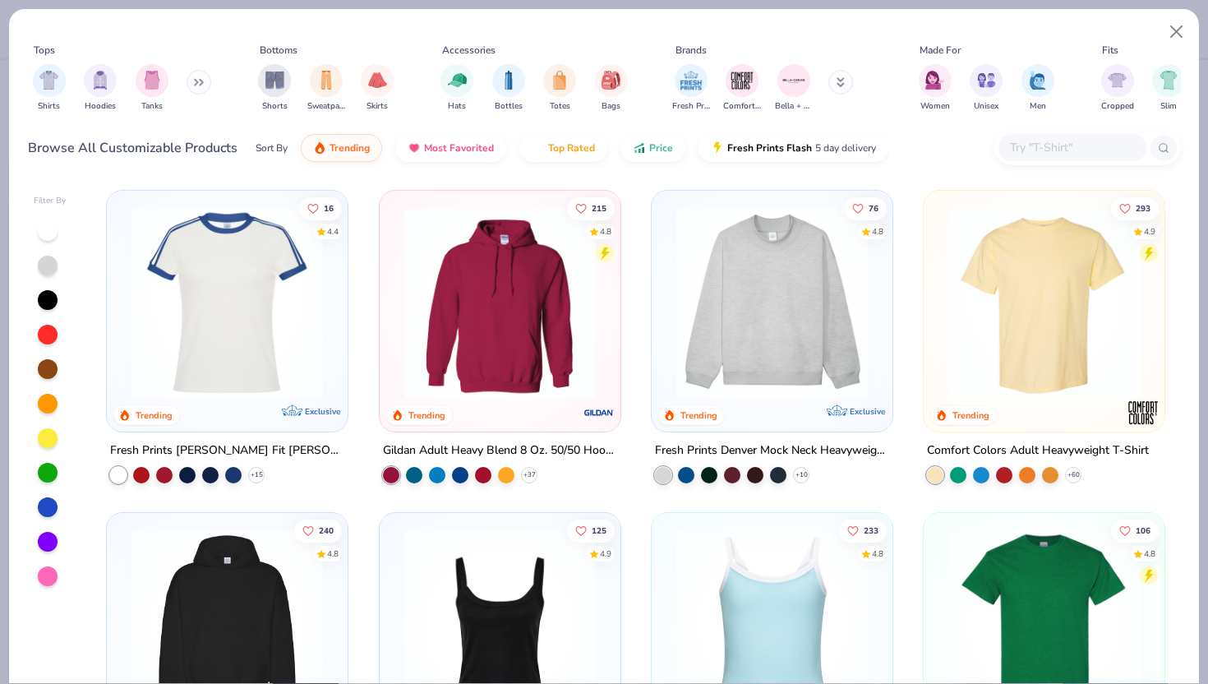
click at [1075, 136] on div at bounding box center [1072, 147] width 148 height 27
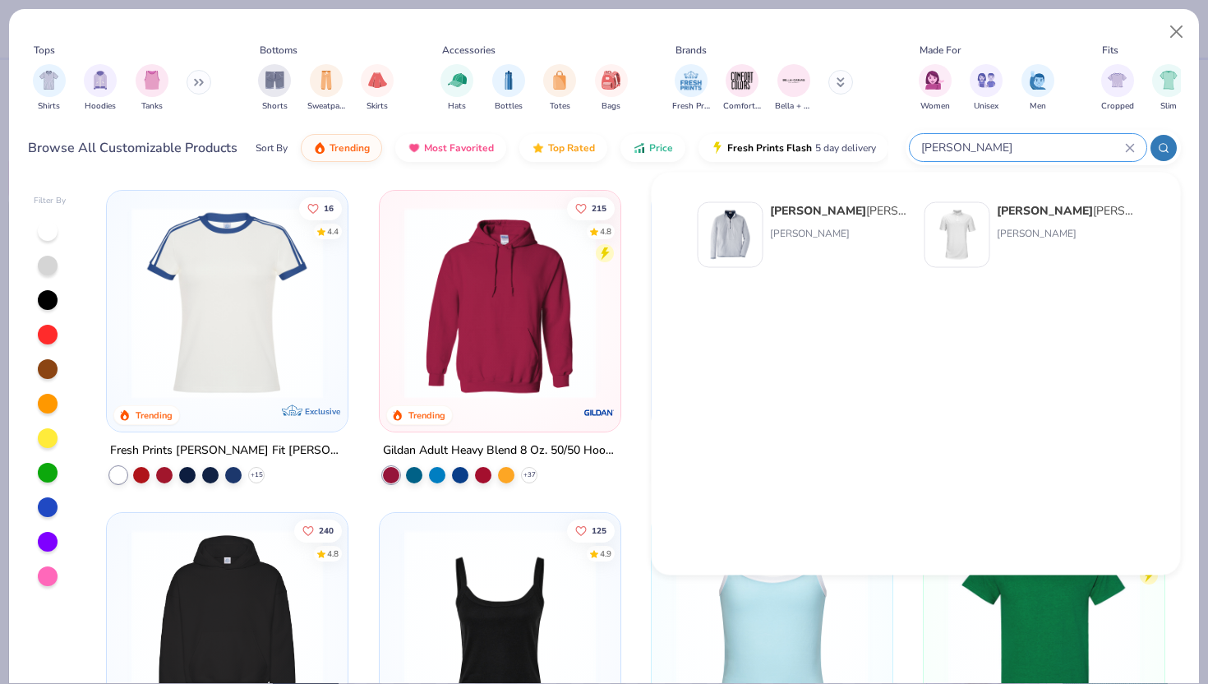
type input "[PERSON_NAME]"
click at [821, 211] on div "[PERSON_NAME] Men's Thermal Flow Micro Fleece Half-Zip" at bounding box center [839, 210] width 138 height 17
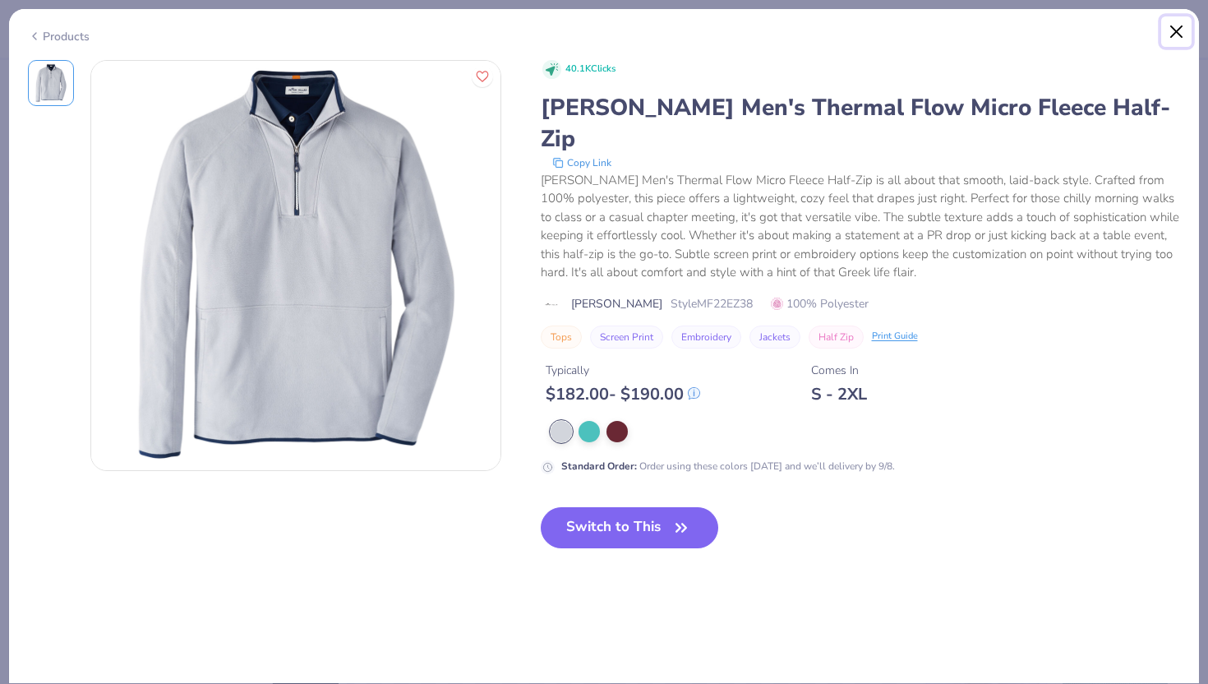
click at [1172, 30] on button "Close" at bounding box center [1176, 31] width 31 height 31
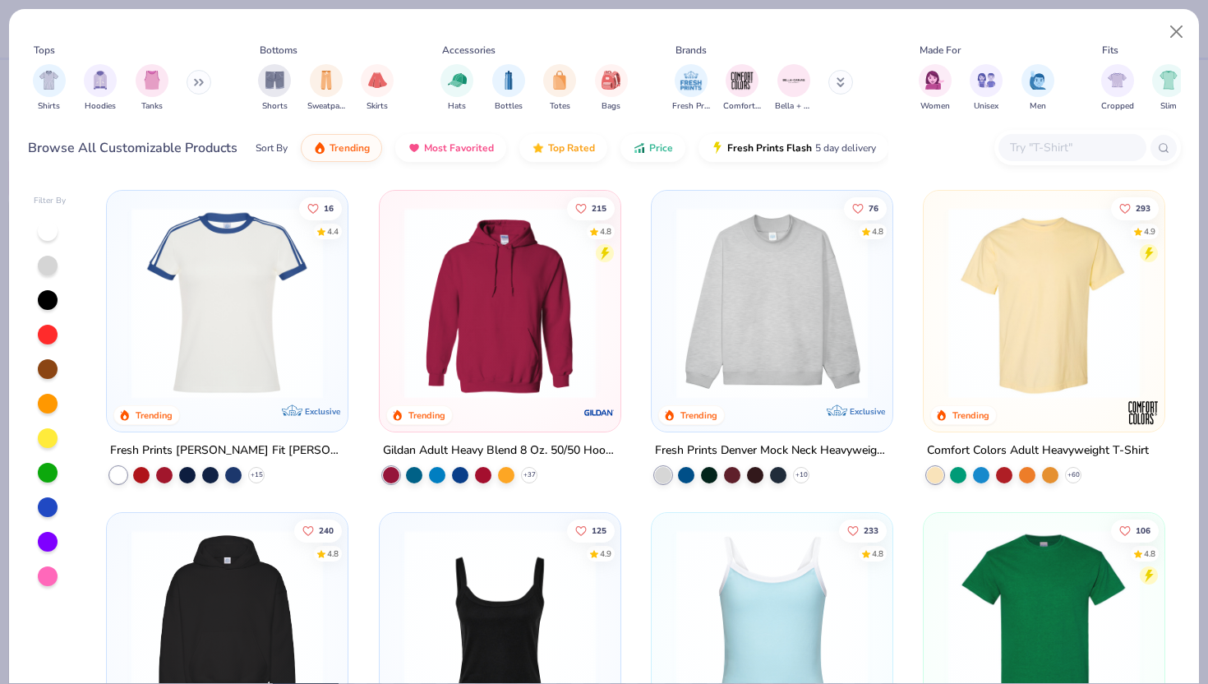
type textarea "x"
click at [1073, 150] on input "text" at bounding box center [1071, 147] width 127 height 19
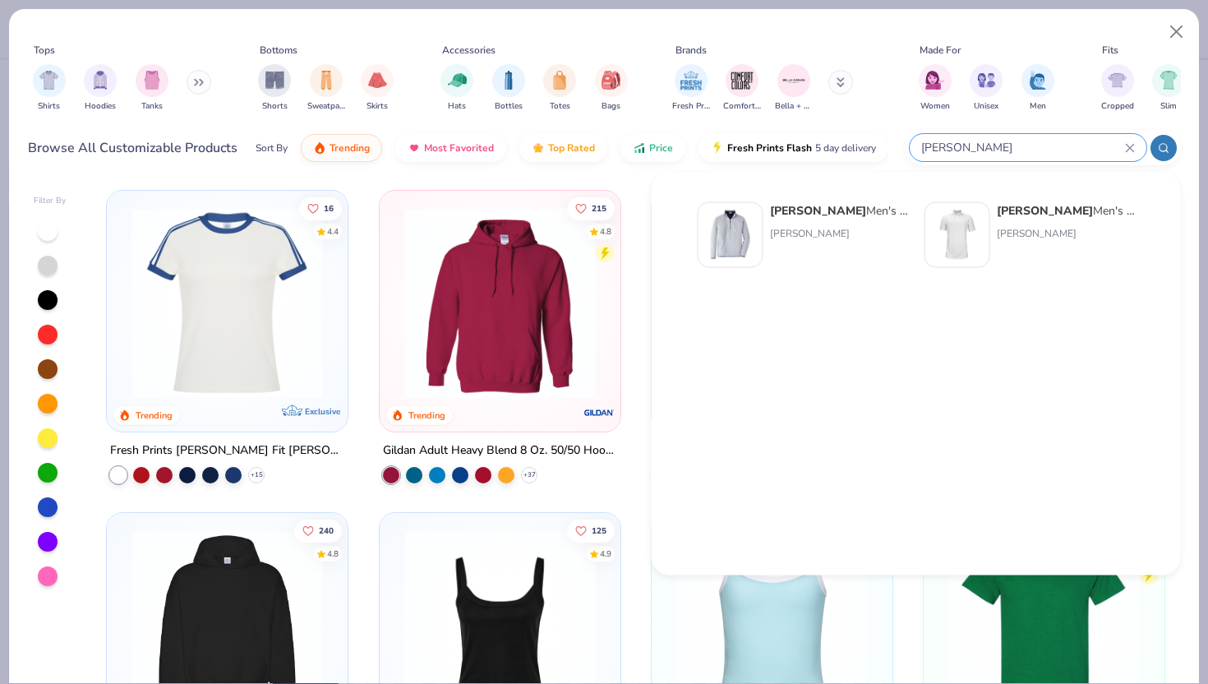
type input "[PERSON_NAME]"
click at [1005, 223] on div "[PERSON_NAME] Men's Solid Stretch Polo [PERSON_NAME]" at bounding box center [1066, 235] width 138 height 66
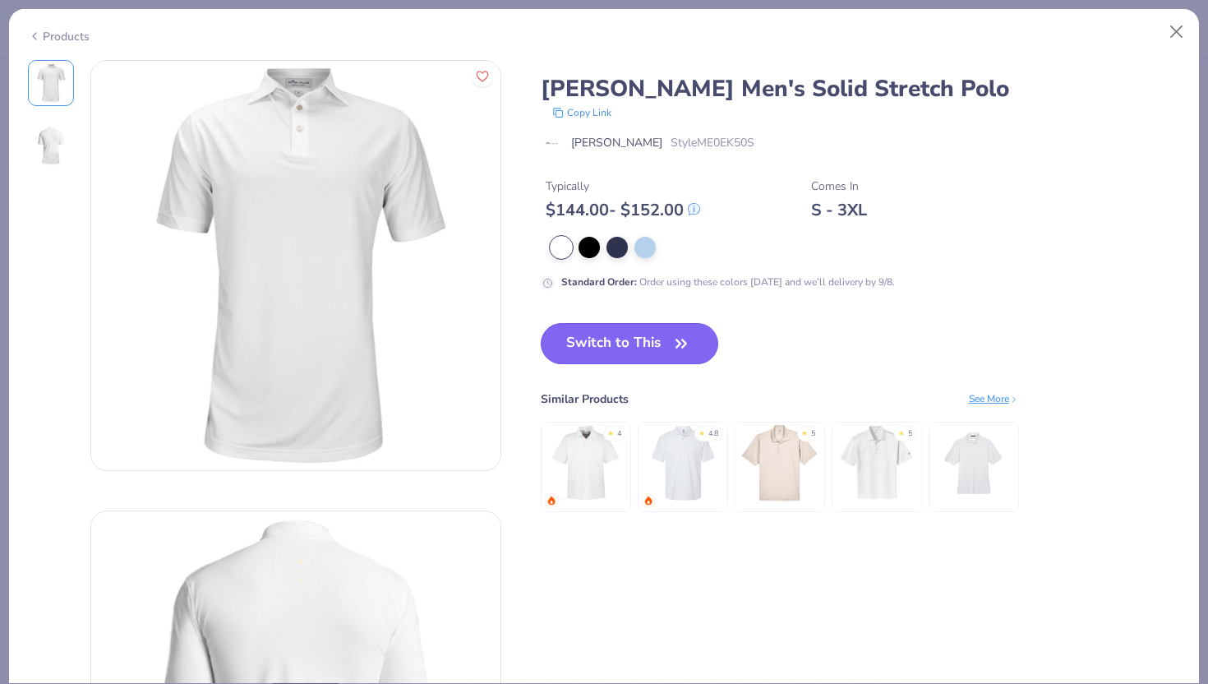
click at [674, 343] on icon "button" at bounding box center [681, 343] width 23 height 23
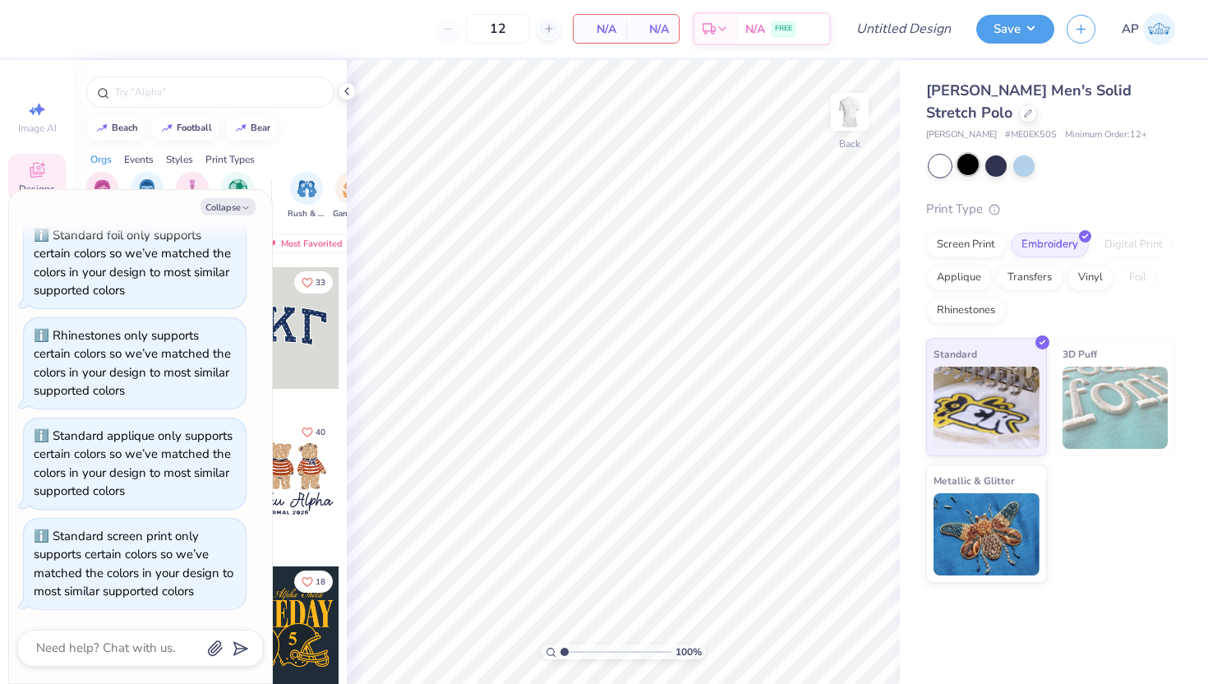
click at [965, 165] on div at bounding box center [967, 164] width 21 height 21
click at [997, 164] on div at bounding box center [995, 164] width 21 height 21
click at [1024, 113] on icon at bounding box center [1028, 112] width 8 height 8
type textarea "x"
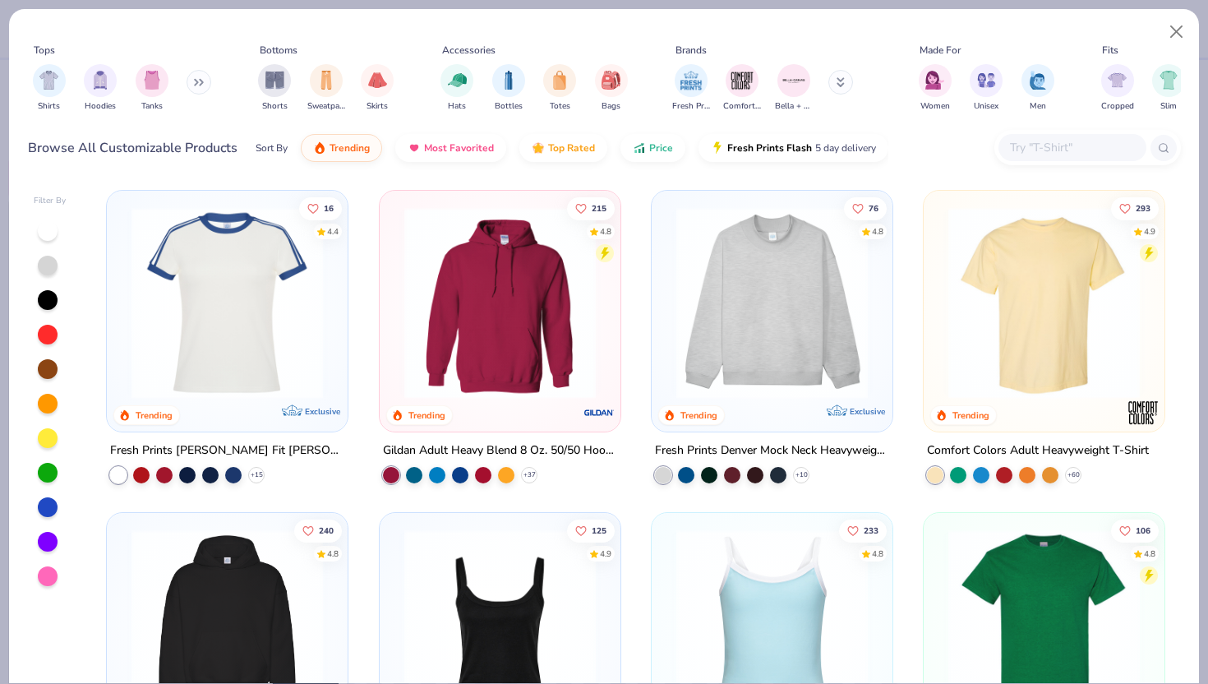
click at [1037, 147] on input "text" at bounding box center [1071, 147] width 127 height 19
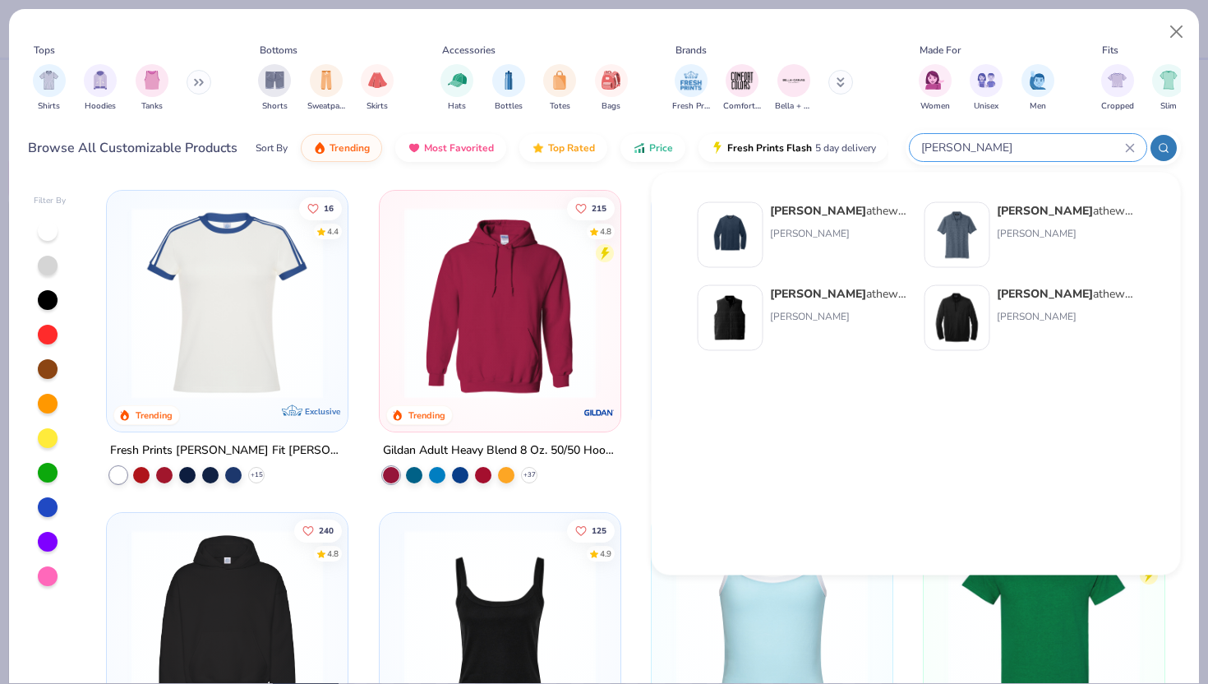
type input "[PERSON_NAME]"
click at [1077, 297] on div "[PERSON_NAME] M athew Newport 1/4-Zip Fleece" at bounding box center [1066, 293] width 138 height 17
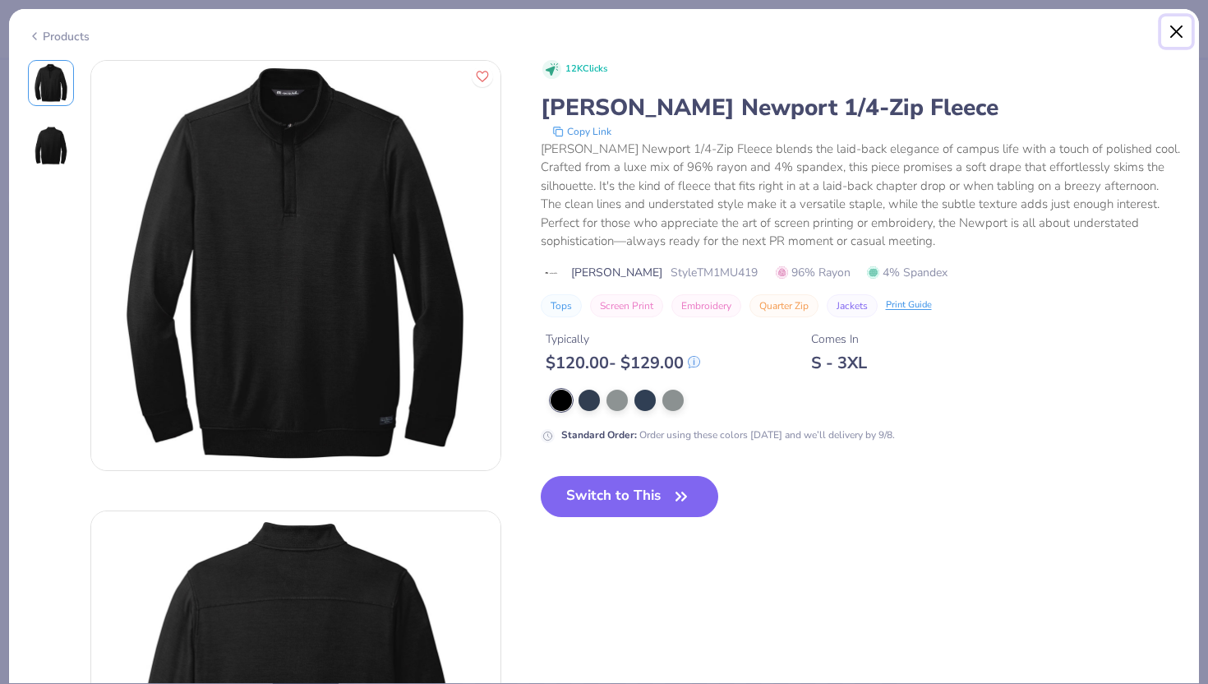
click at [1177, 31] on button "Close" at bounding box center [1176, 31] width 31 height 31
type textarea "x"
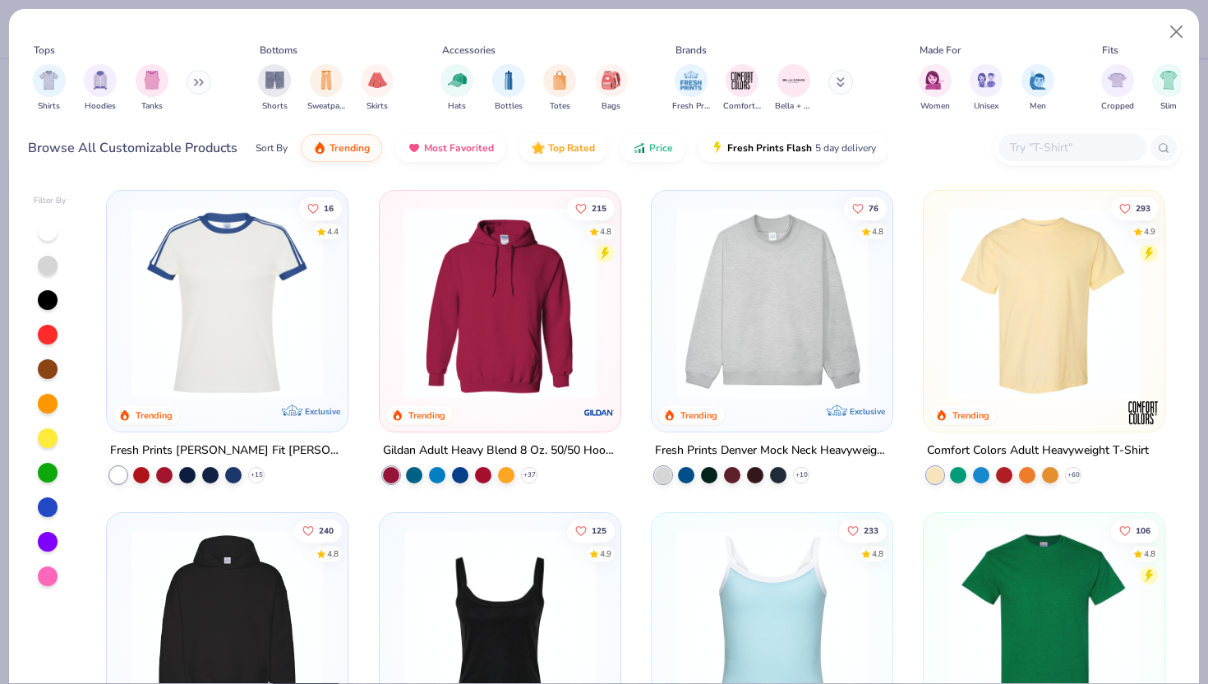
click at [1078, 152] on input "text" at bounding box center [1071, 147] width 127 height 19
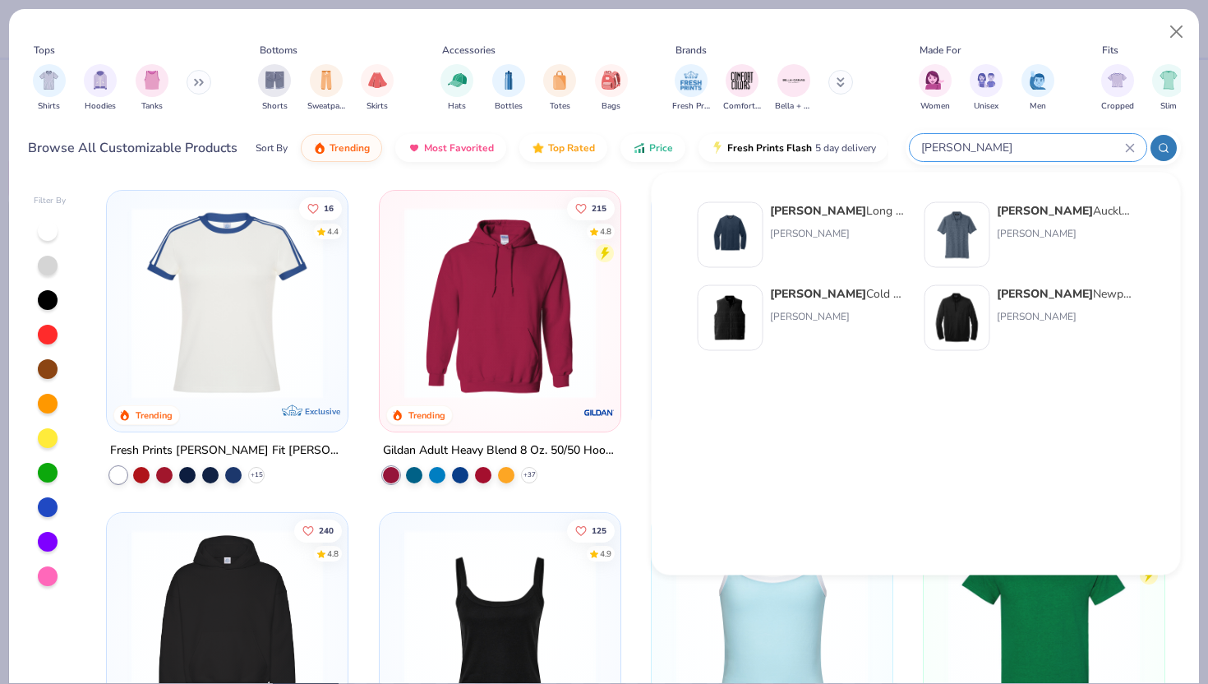
type input "[PERSON_NAME]"
click at [1066, 210] on strong "[PERSON_NAME]" at bounding box center [1045, 211] width 96 height 16
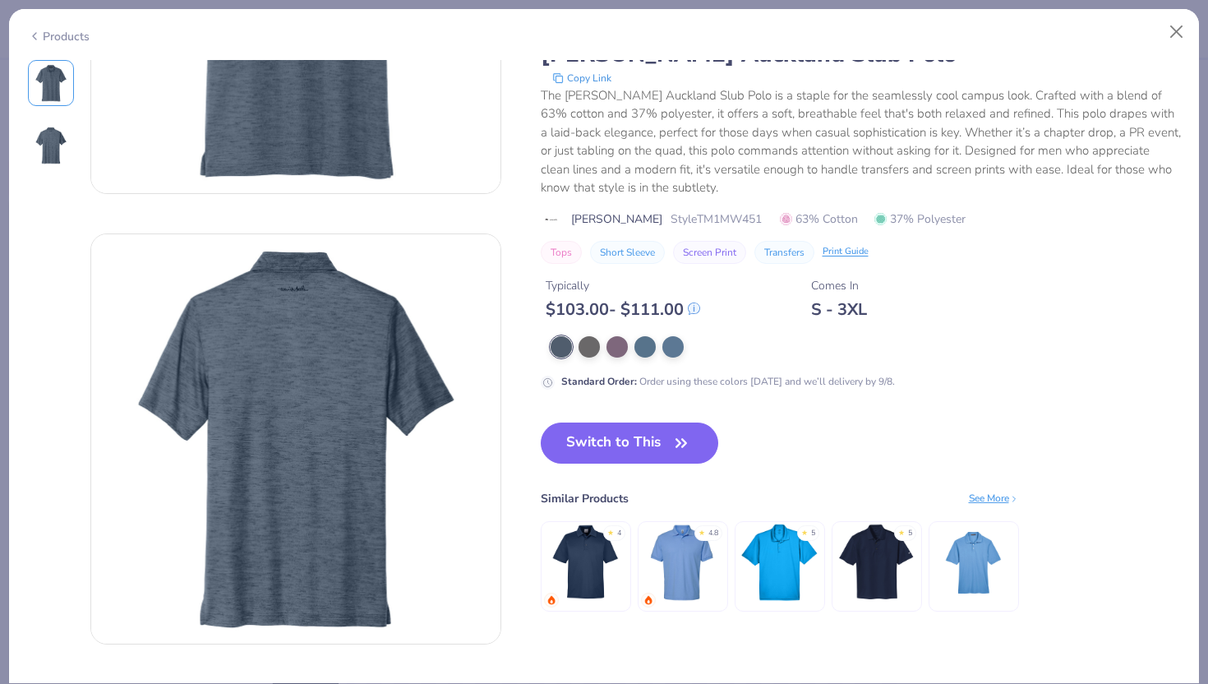
scroll to position [279, 0]
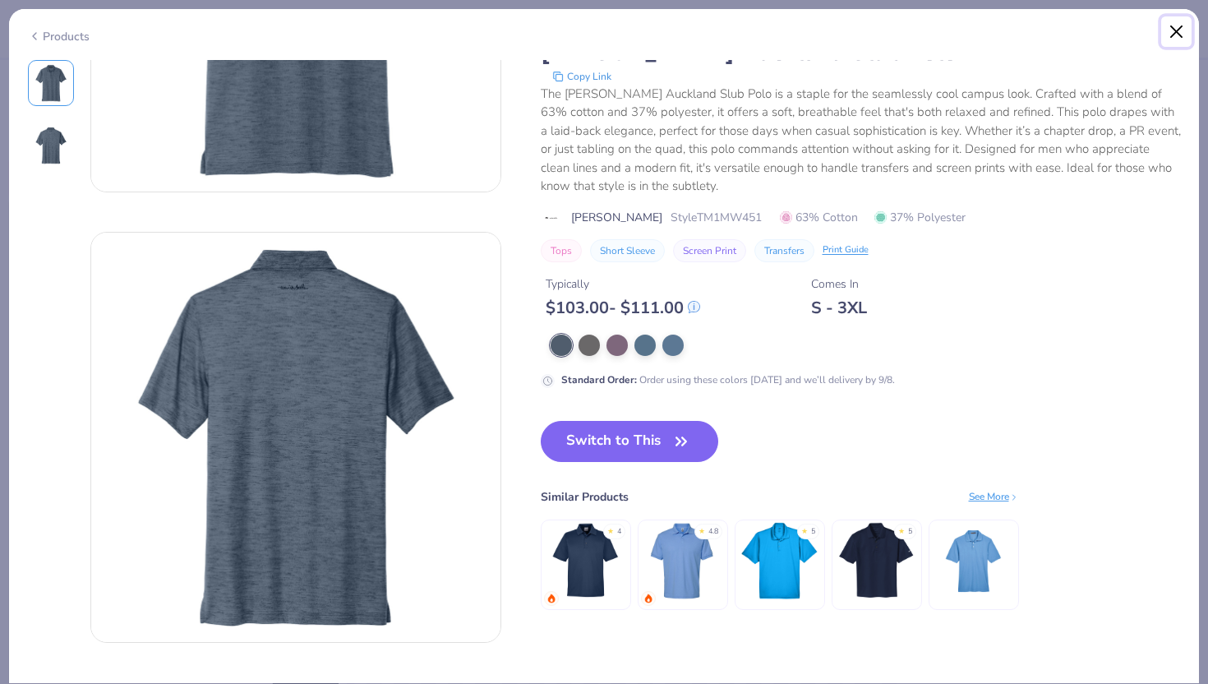
click at [1169, 21] on button "Close" at bounding box center [1176, 31] width 31 height 31
type textarea "x"
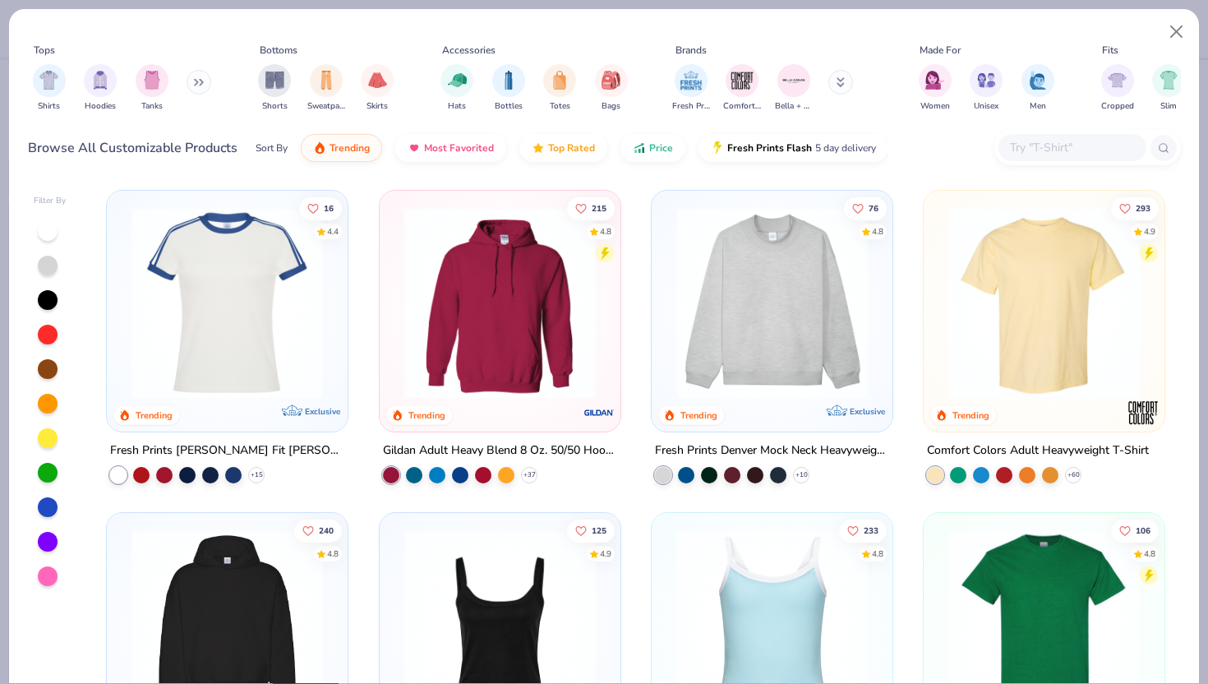
click at [1102, 158] on div at bounding box center [1072, 147] width 148 height 27
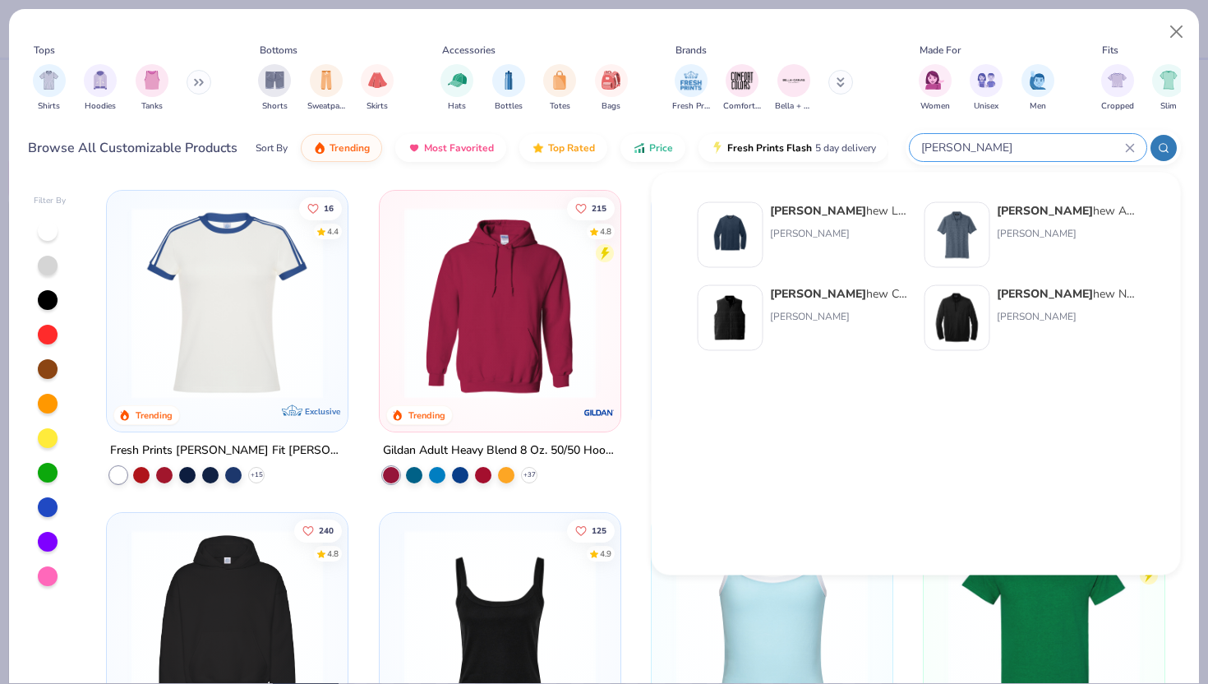
type input "[PERSON_NAME]"
click at [1034, 297] on strong "[PERSON_NAME]" at bounding box center [1045, 294] width 96 height 16
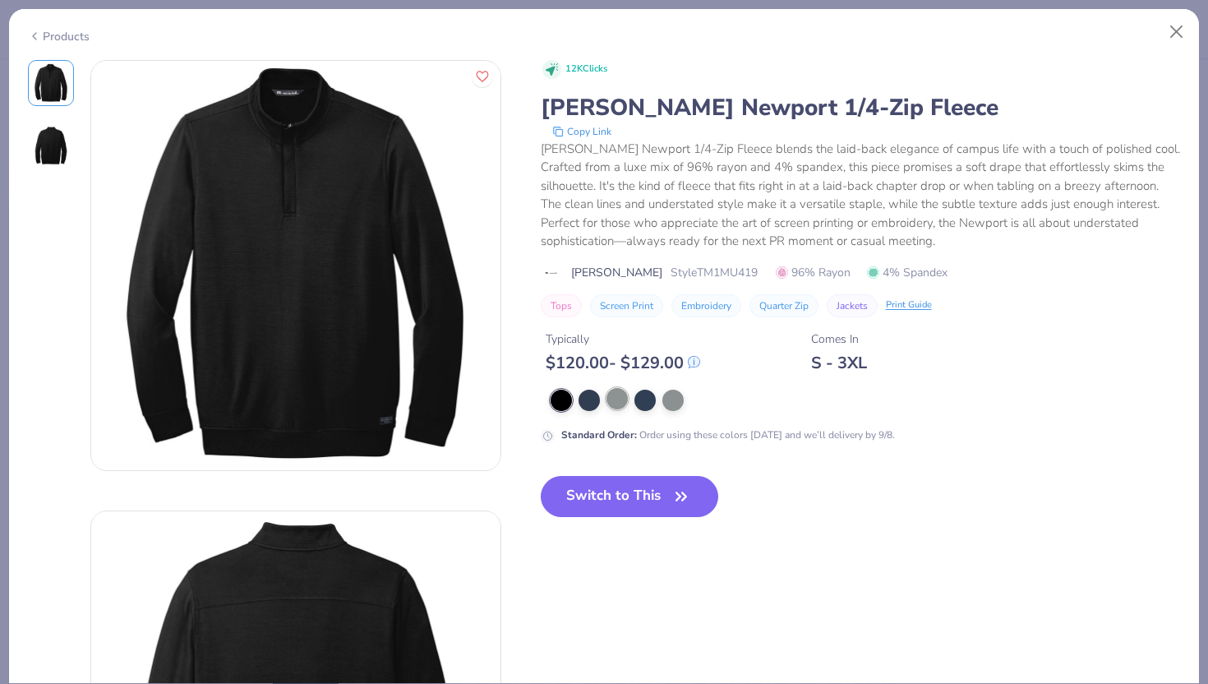
click at [617, 405] on div at bounding box center [616, 398] width 21 height 21
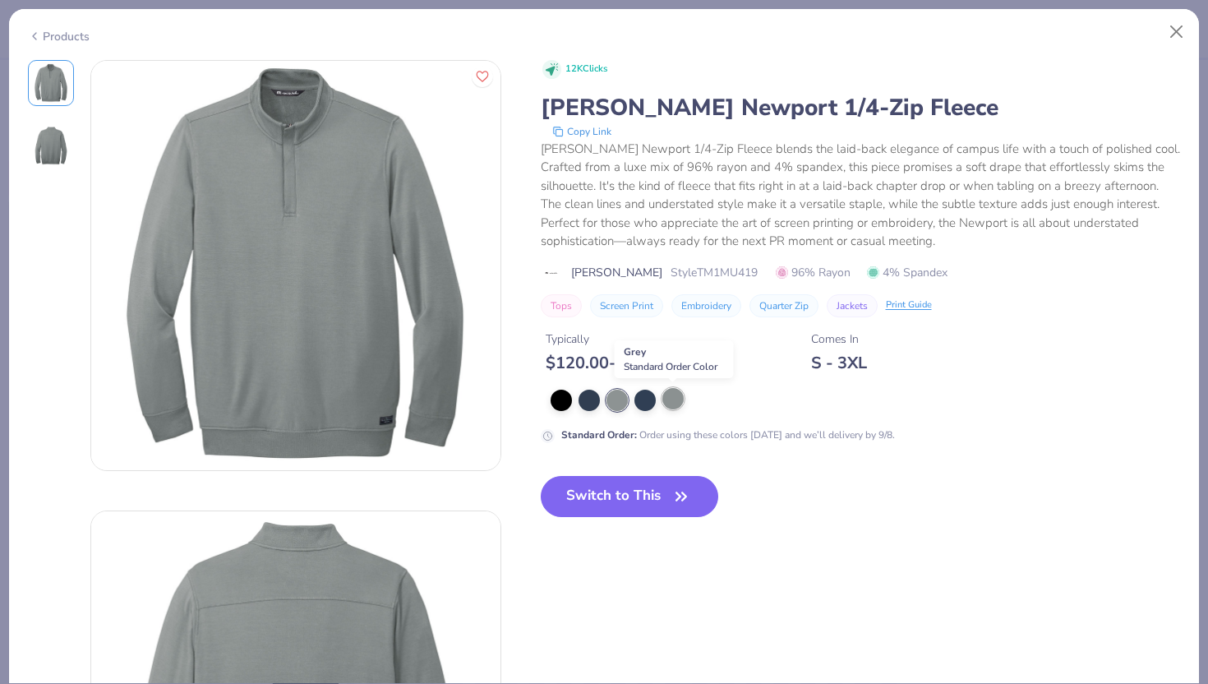
click at [675, 402] on div at bounding box center [672, 398] width 21 height 21
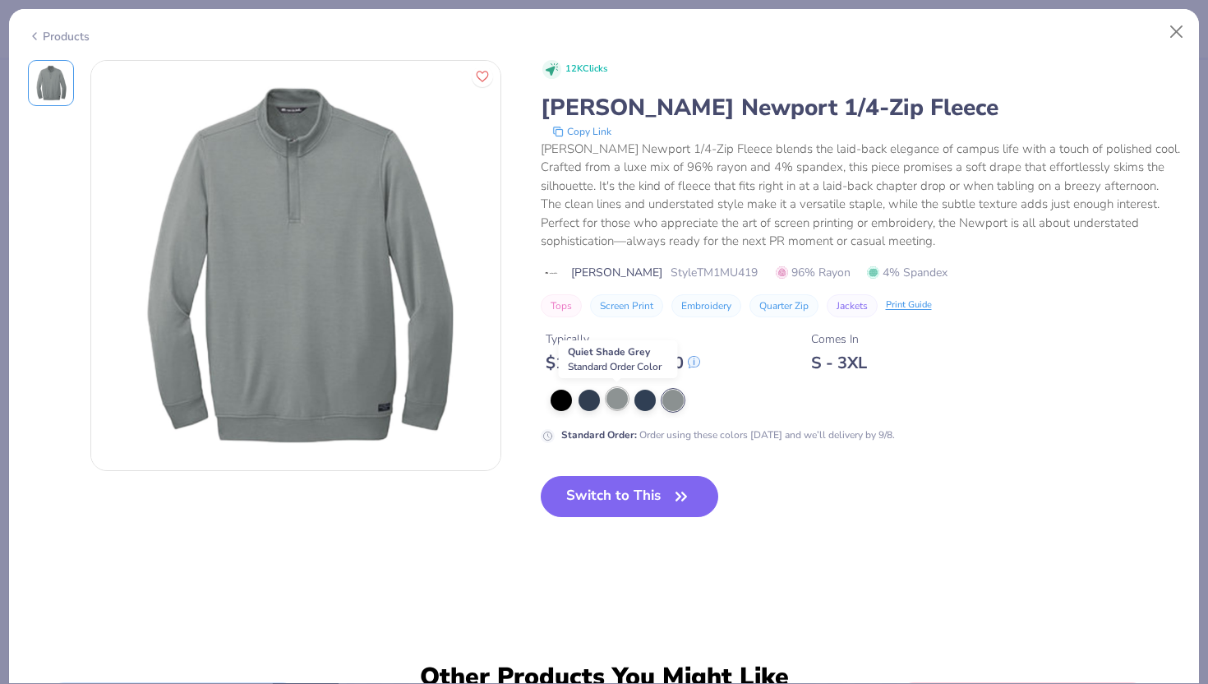
click at [620, 407] on div at bounding box center [616, 398] width 21 height 21
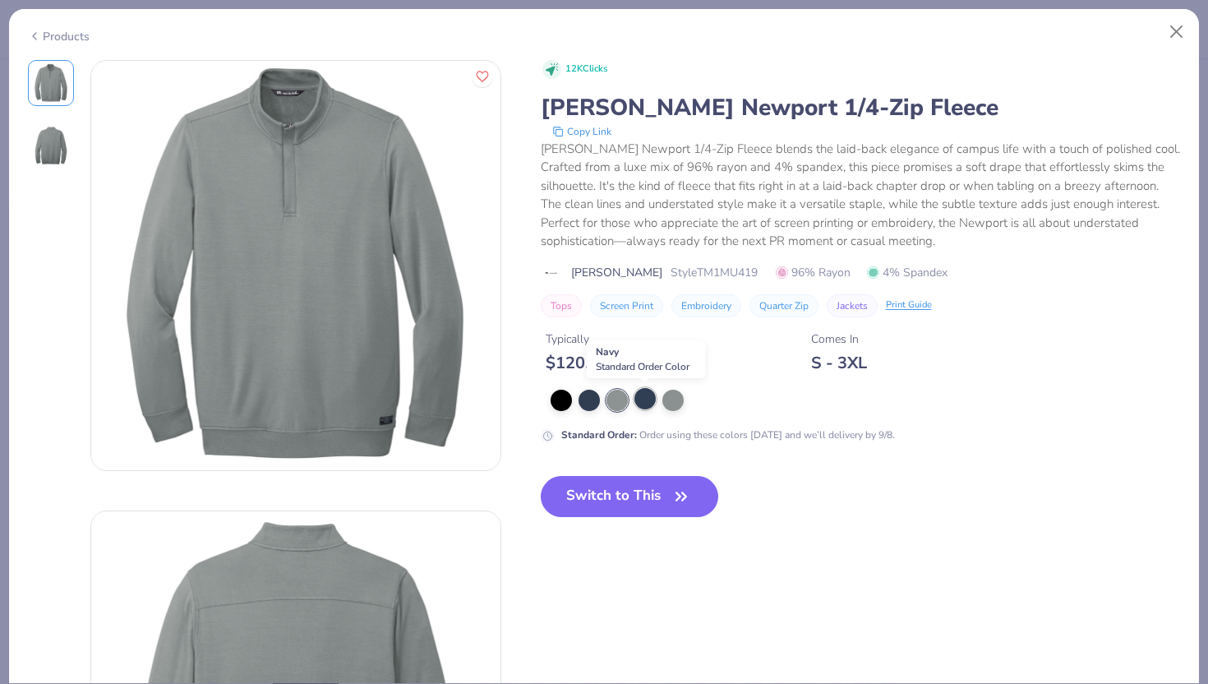
click at [646, 404] on div at bounding box center [644, 398] width 21 height 21
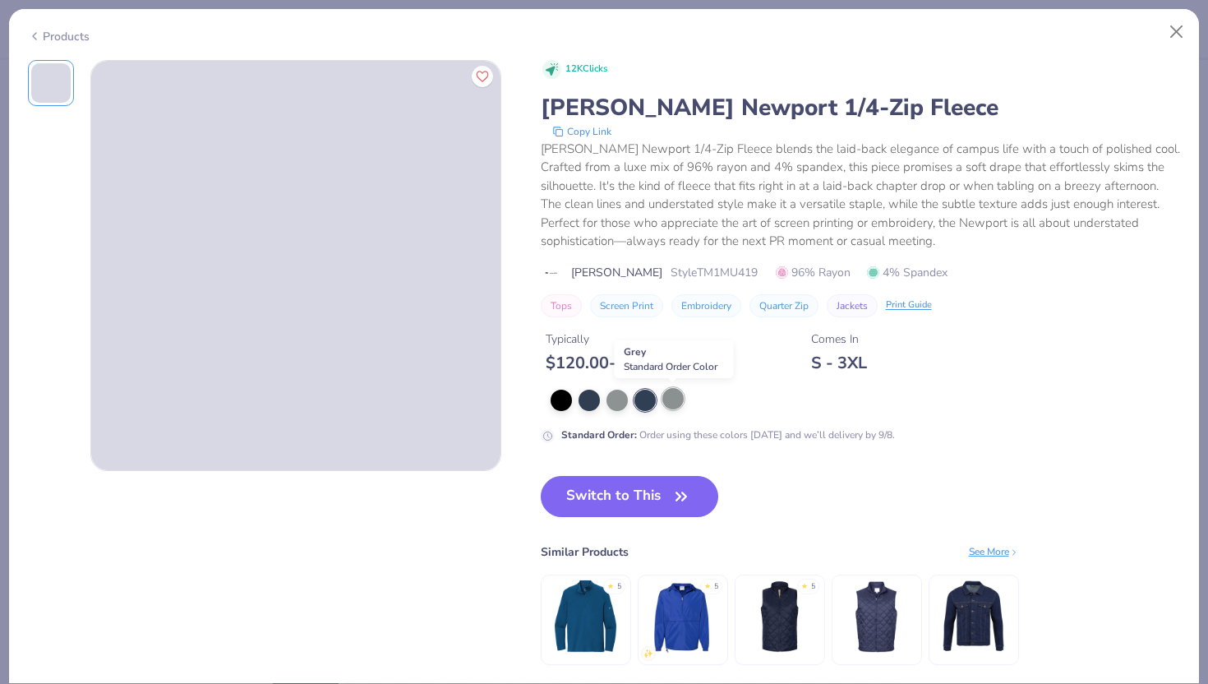
click at [666, 403] on div at bounding box center [672, 398] width 21 height 21
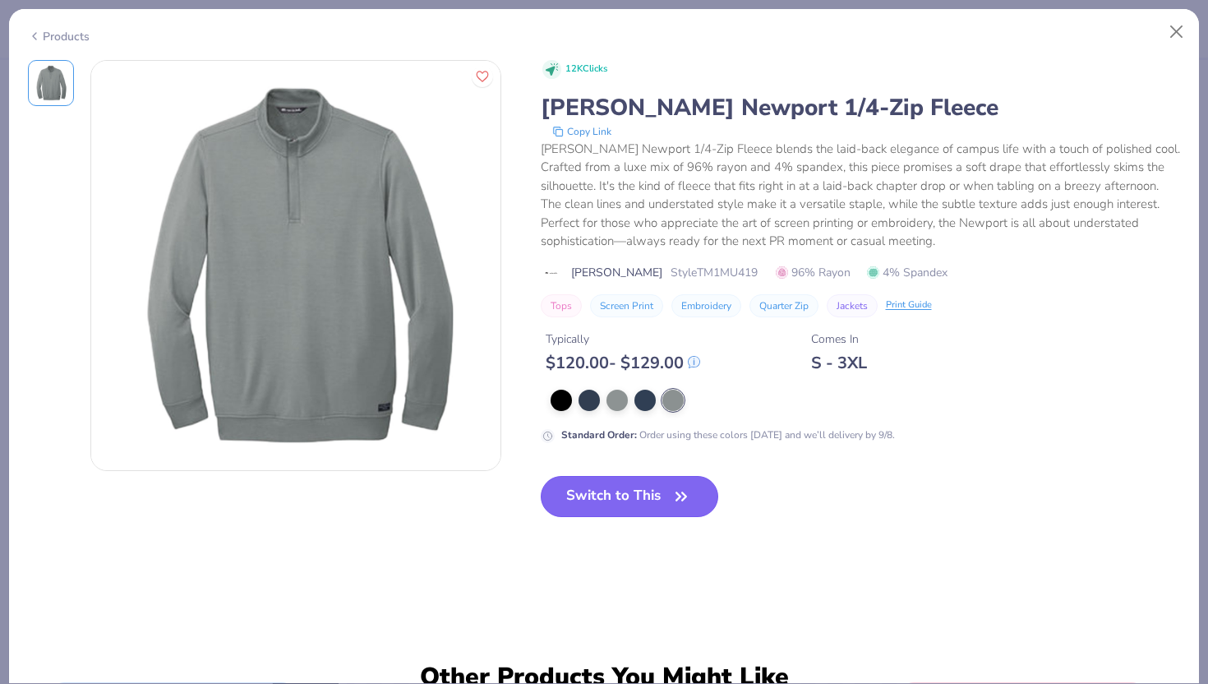
click at [689, 493] on icon "button" at bounding box center [681, 496] width 23 height 23
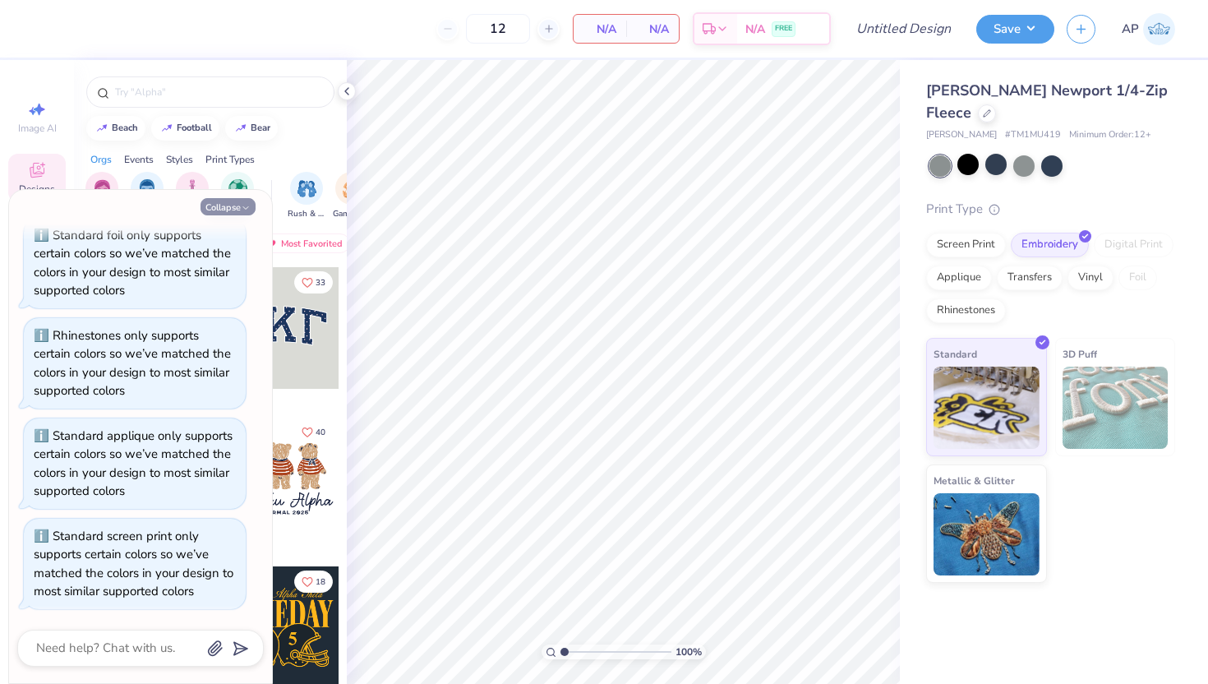
click at [236, 206] on button "Collapse" at bounding box center [227, 206] width 55 height 17
type textarea "x"
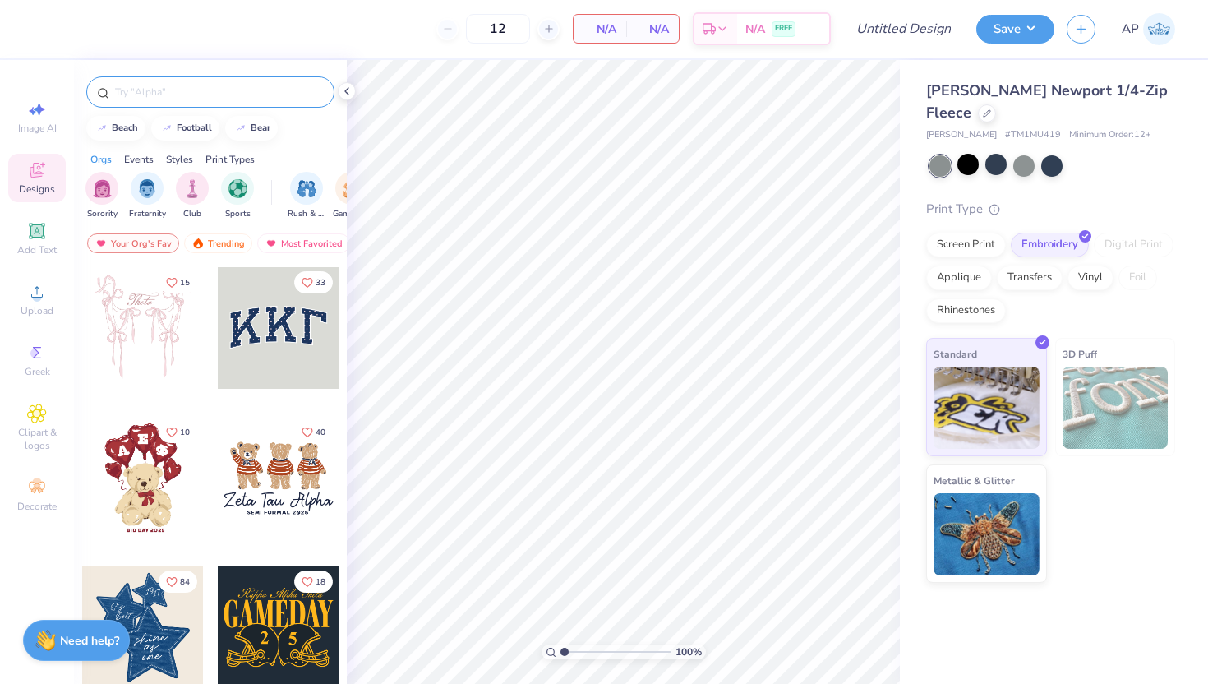
click at [221, 99] on input "text" at bounding box center [218, 92] width 210 height 16
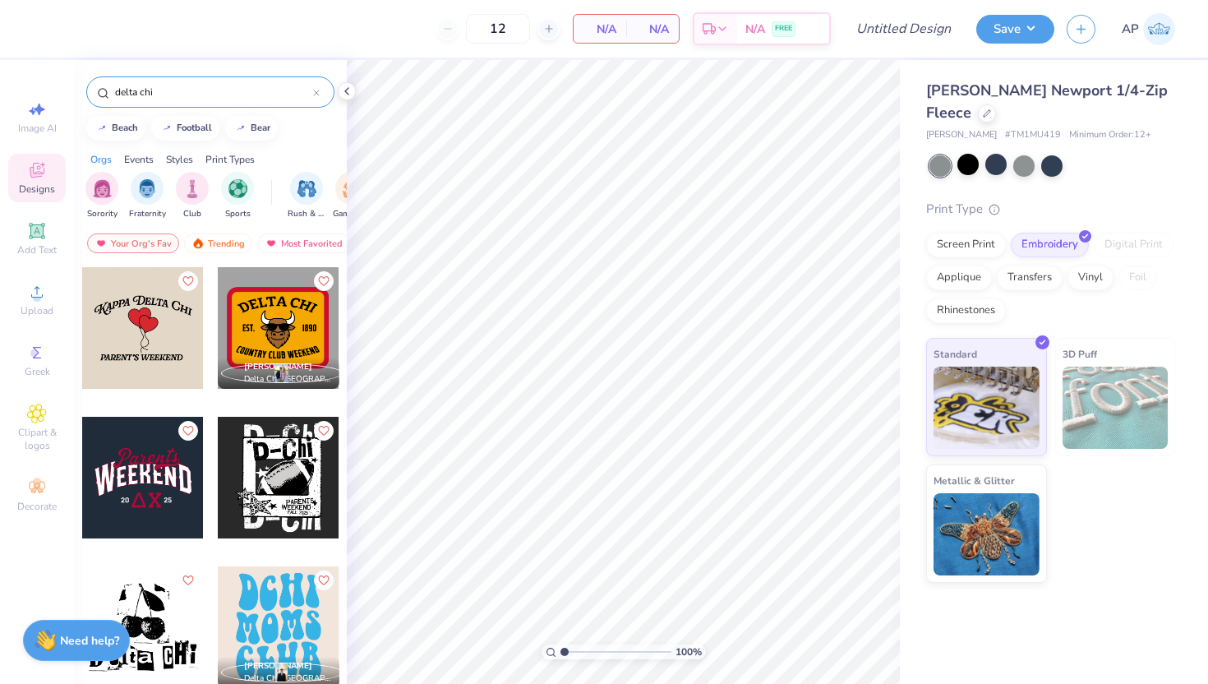
type input "delta chi"
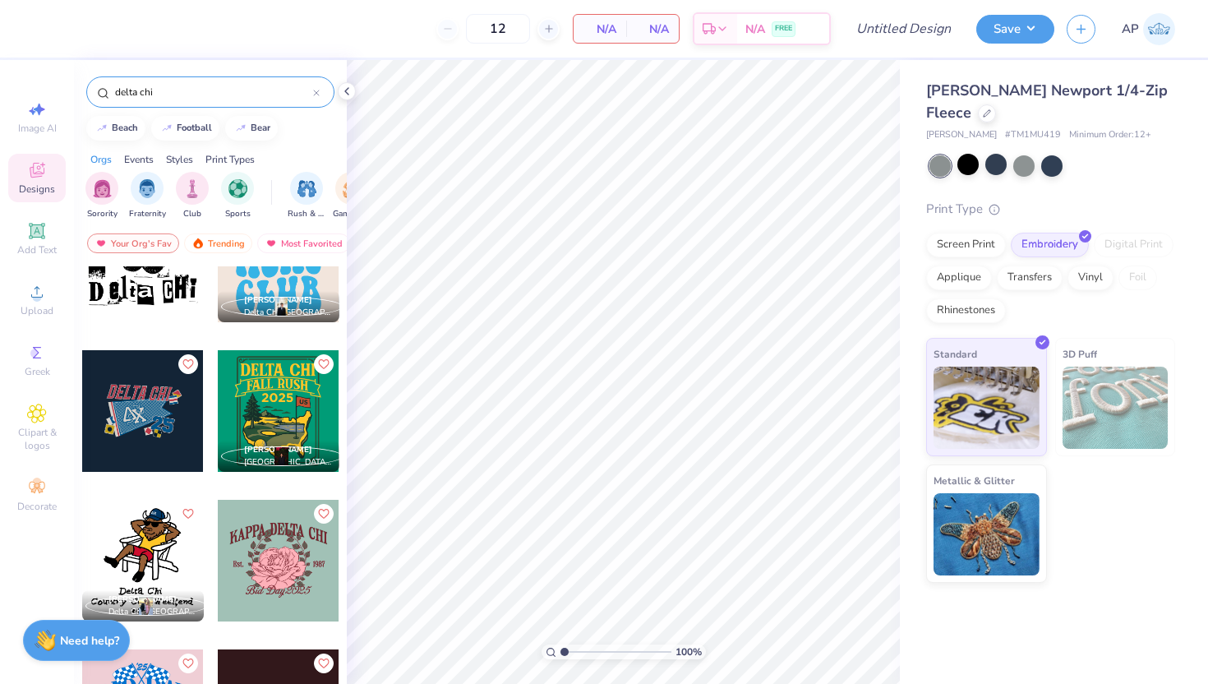
scroll to position [365, 0]
click at [284, 422] on div at bounding box center [279, 412] width 122 height 122
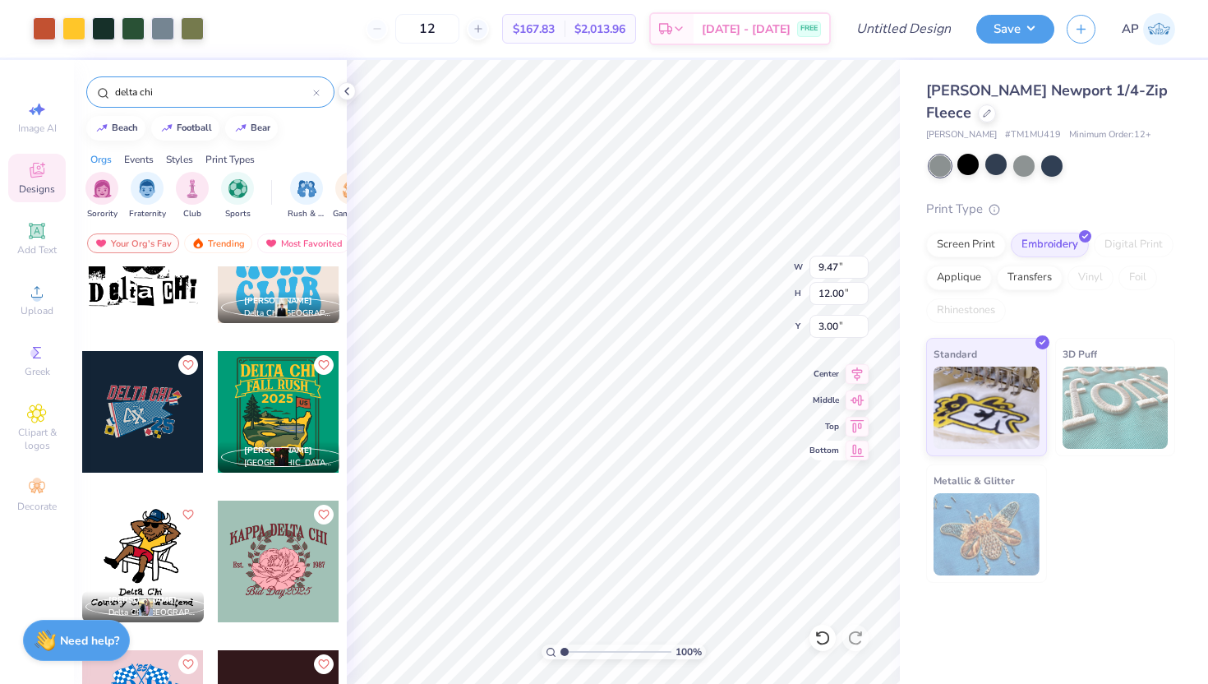
type input "3.28"
type input "4.16"
type input "3.00"
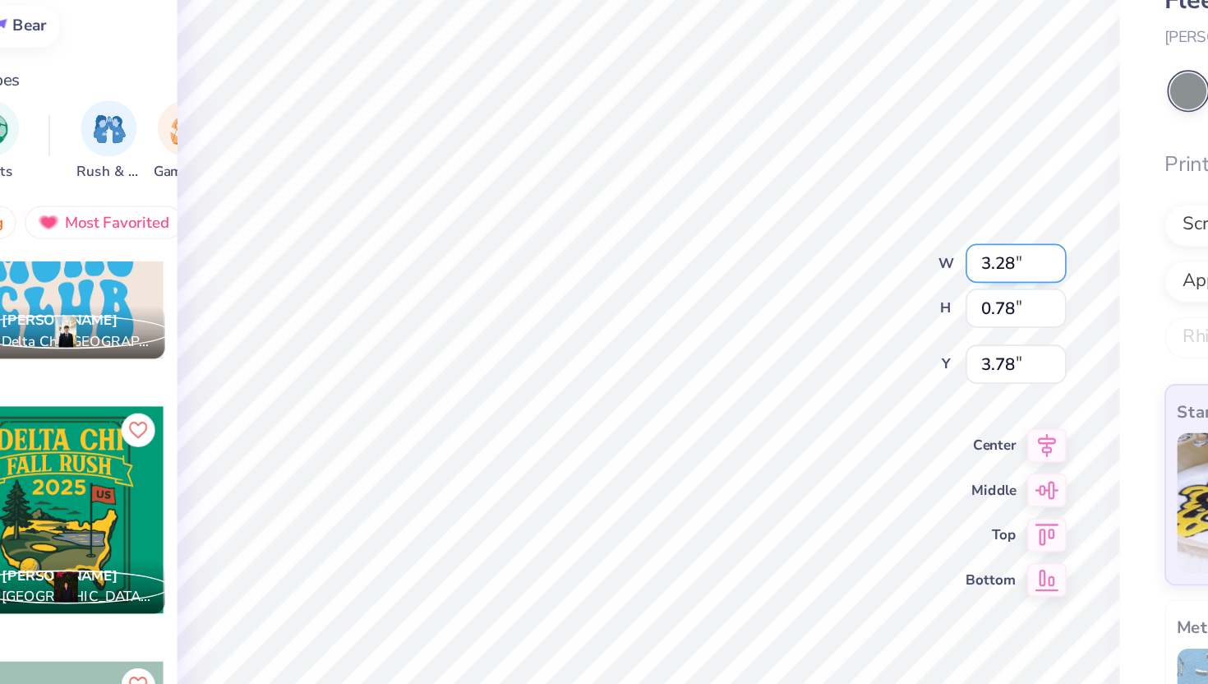
click at [741, 251] on div "100 % W 3.28 3.28 " H 0.78 0.78 " Y 3.78 3.78 " Center Middle Top Bottom" at bounding box center [623, 372] width 553 height 624
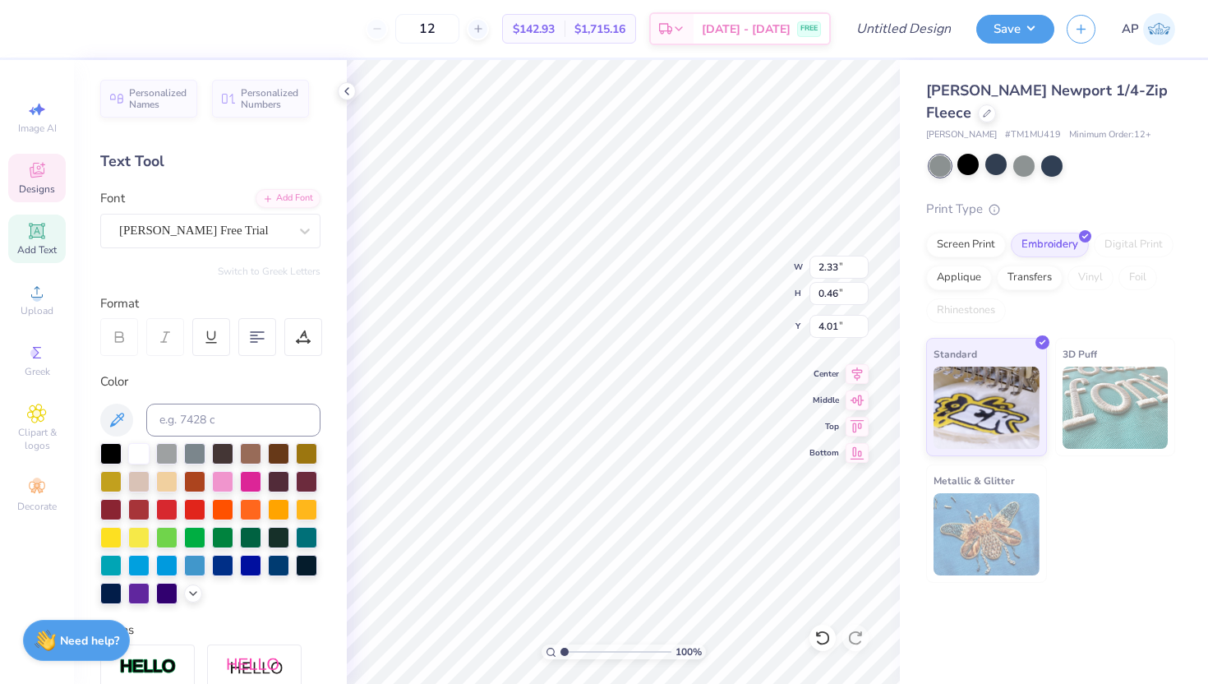
scroll to position [0, 0]
type textarea "RYDER CUP"
type input "3.94"
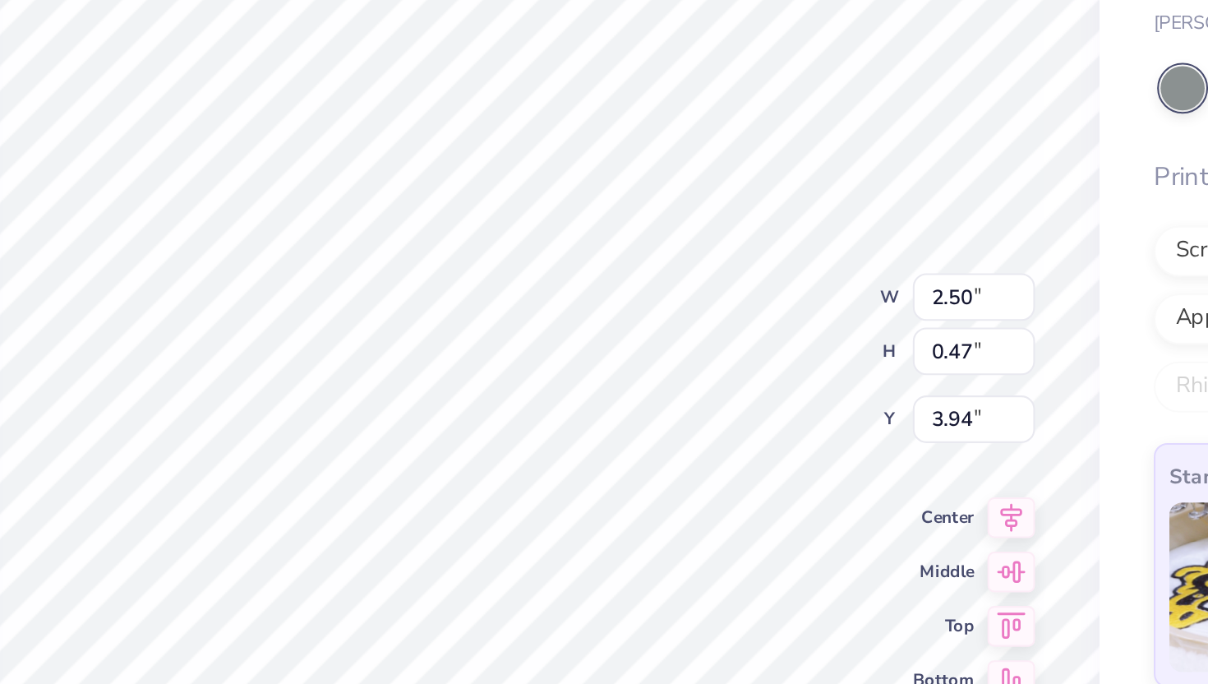
type input "4.00"
click at [741, 269] on div "100 % W 2.50 2.50 " H 0.47 0.47 " Y 4.00 4.00 " Center Middle Top Bottom" at bounding box center [623, 372] width 553 height 624
click at [748, 262] on div "100 % W 2.50 2.50 " H 0.47 0.47 " Y 4.00 4.00 " Center Middle Top Bottom" at bounding box center [623, 372] width 553 height 624
type input "2.50"
type input "0.47"
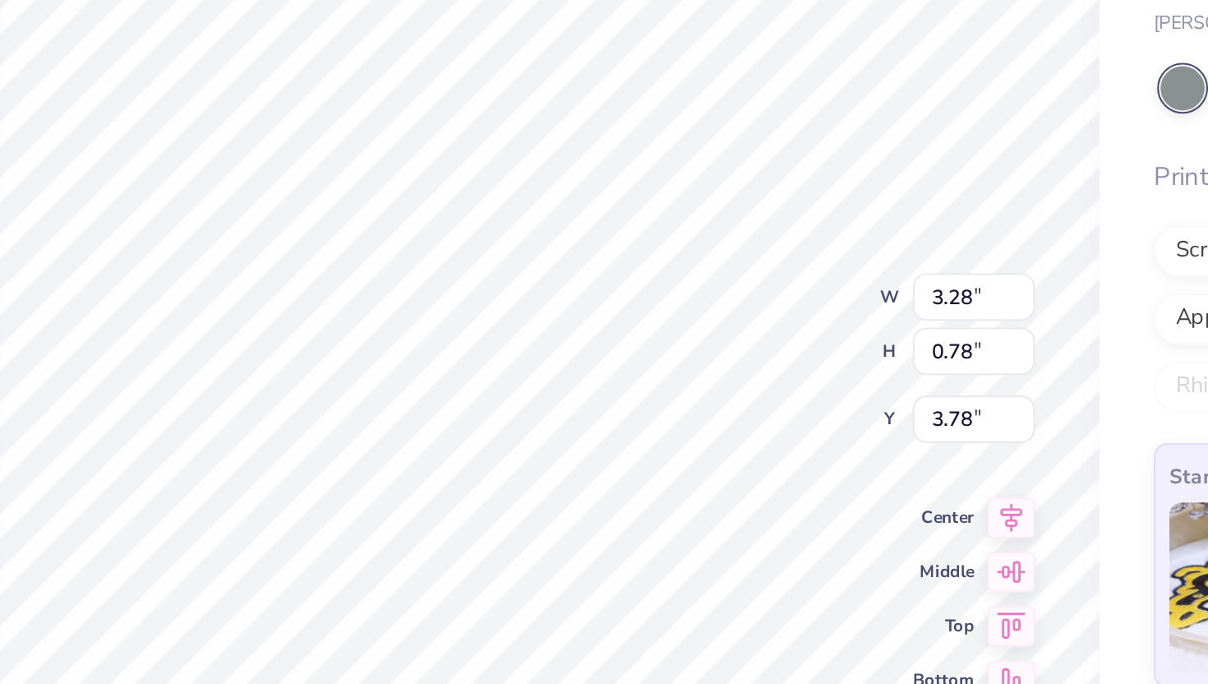
type input "4.00"
click at [744, 265] on div "100 % W 2.50 2.50 " H 0.47 0.47 " Y 4.00 4.00 " Center Middle Top Bottom" at bounding box center [623, 372] width 553 height 624
type input "3.94"
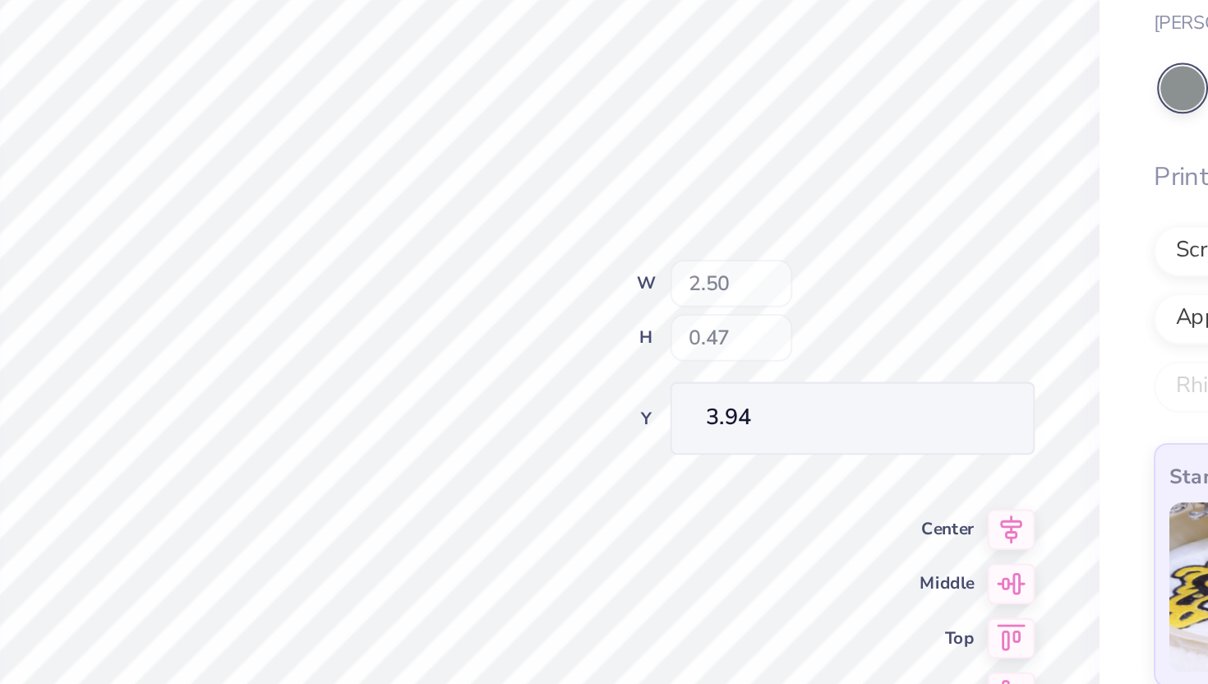
click at [762, 277] on div "100 % W 2.50 H 0.47 Y 3.94 Center Middle Top Bottom" at bounding box center [623, 372] width 553 height 624
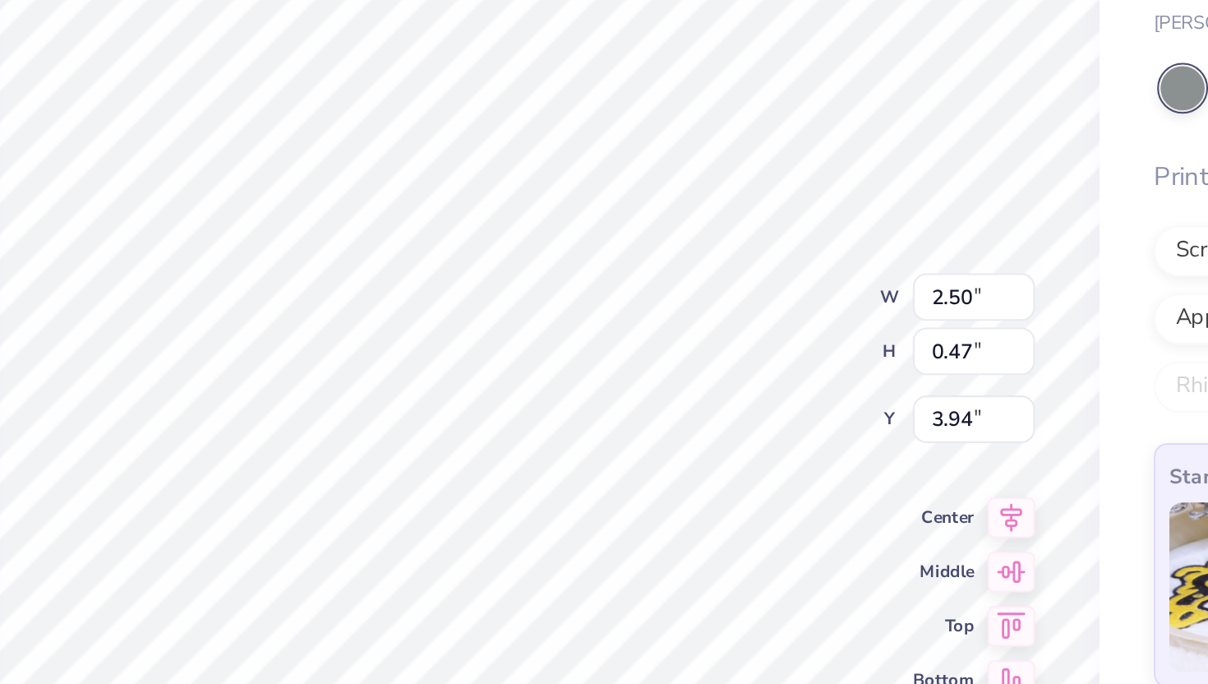
click at [740, 264] on div "100 % W 2.50 2.50 " H 0.47 0.47 " Y 3.94 3.94 " Center [GEOGRAPHIC_DATA]" at bounding box center [623, 372] width 553 height 624
type input "1.18"
type input "0.34"
type input "4.47"
click at [740, 271] on div "100 % W 3.28 3.28 " H 4.16 4.16 " Y 3.00 3.00 " Center Middle Top Bottom" at bounding box center [623, 372] width 553 height 624
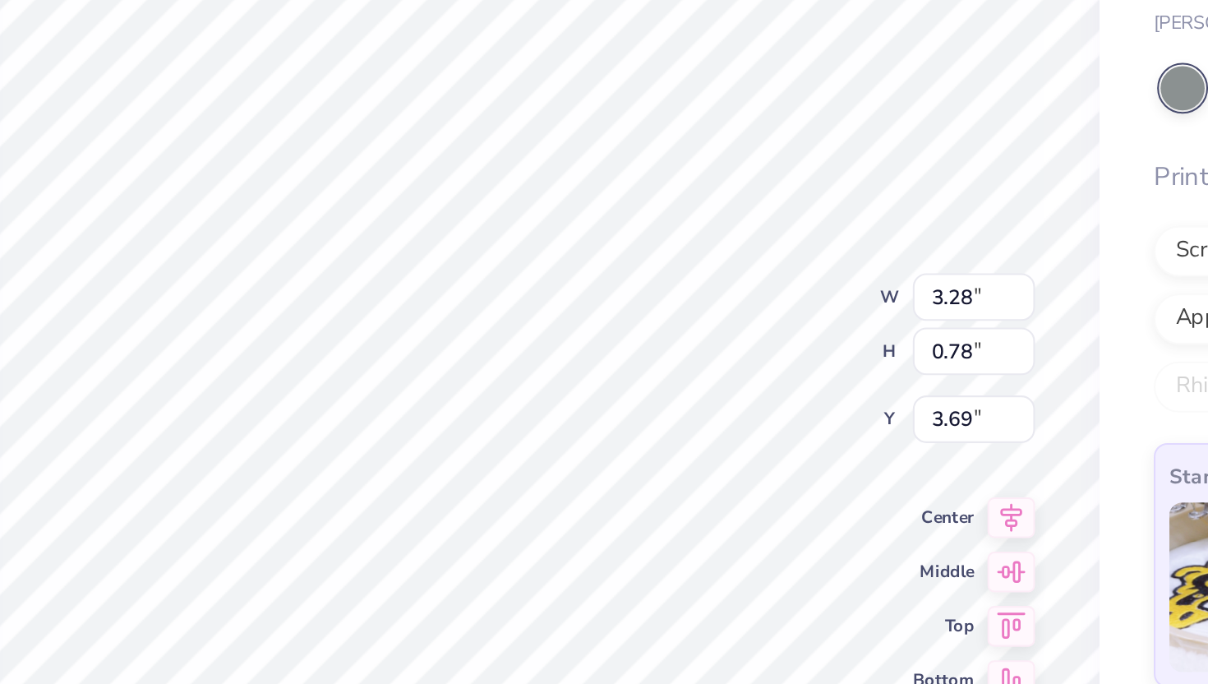
type input "4.08"
type input "6.68"
type input "7.34"
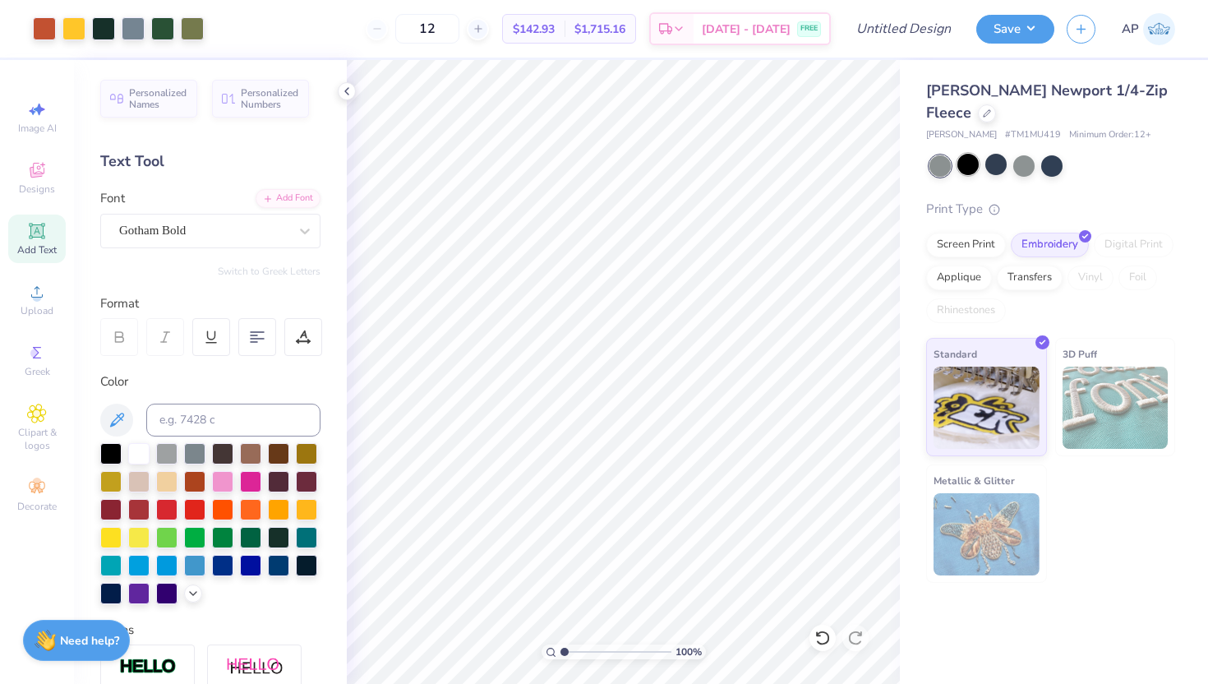
click at [969, 167] on div at bounding box center [967, 164] width 21 height 21
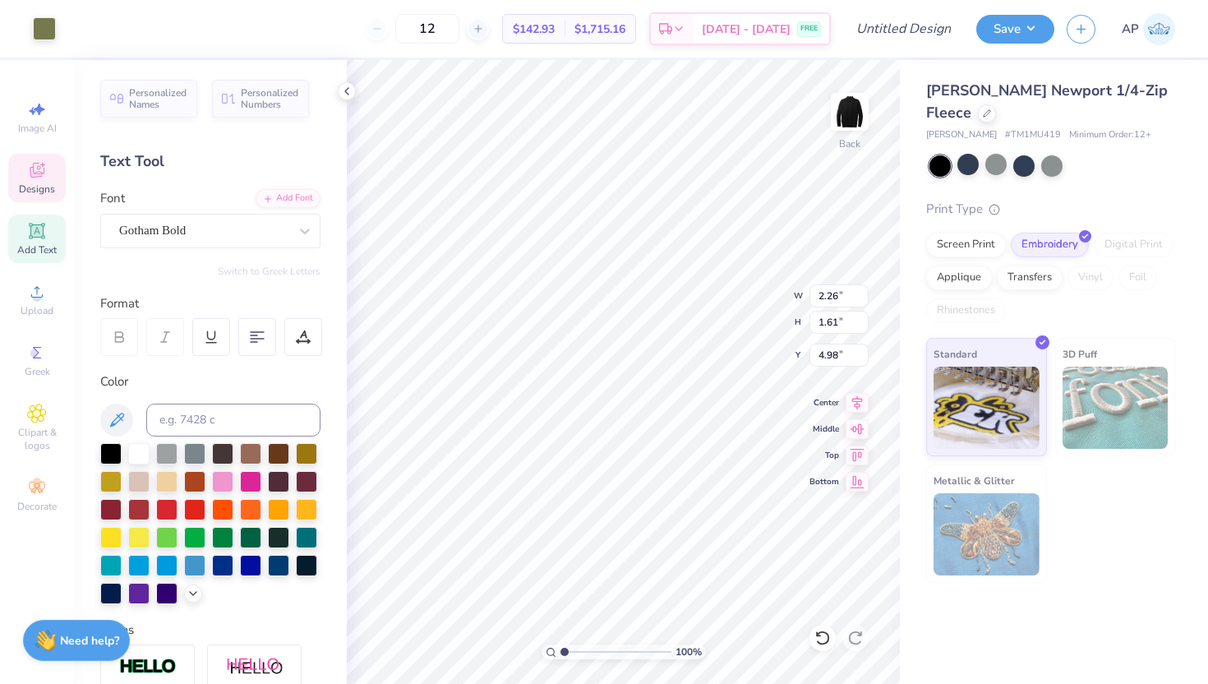
click at [728, 285] on div "100 % Back W 2.26 2.26 " H 1.61 1.61 " Y 4.98 4.98 " Center Middle Top Bottom" at bounding box center [623, 372] width 553 height 624
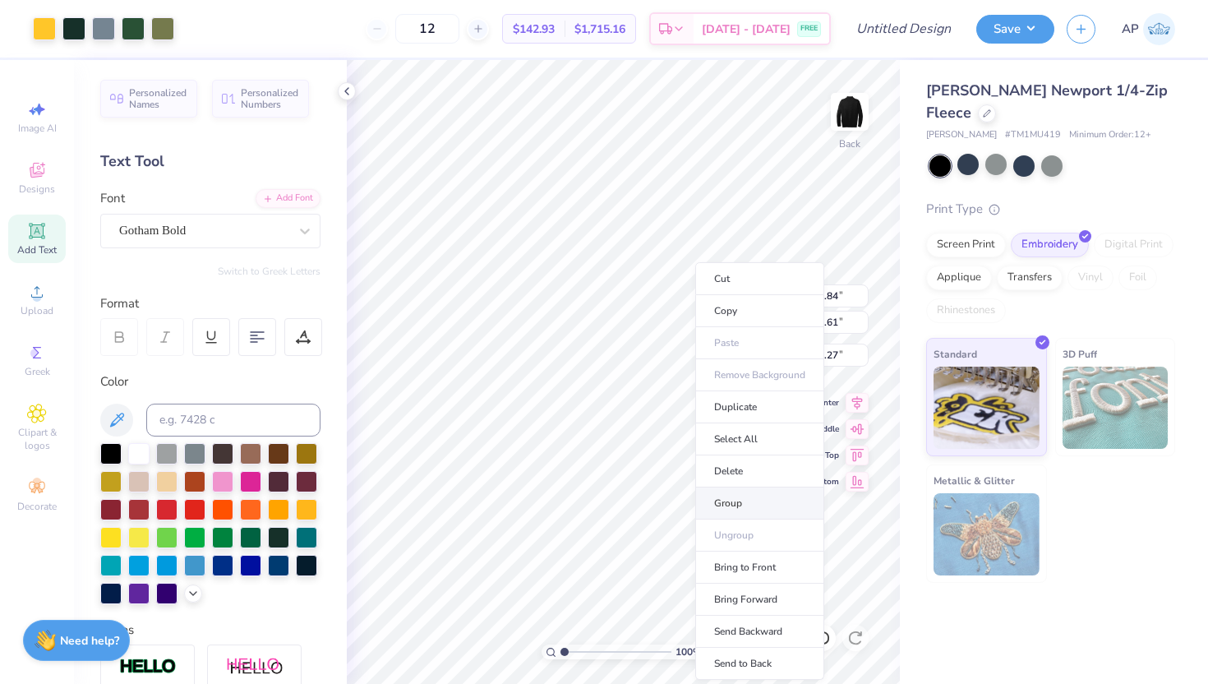
click at [753, 496] on li "Group" at bounding box center [759, 503] width 129 height 32
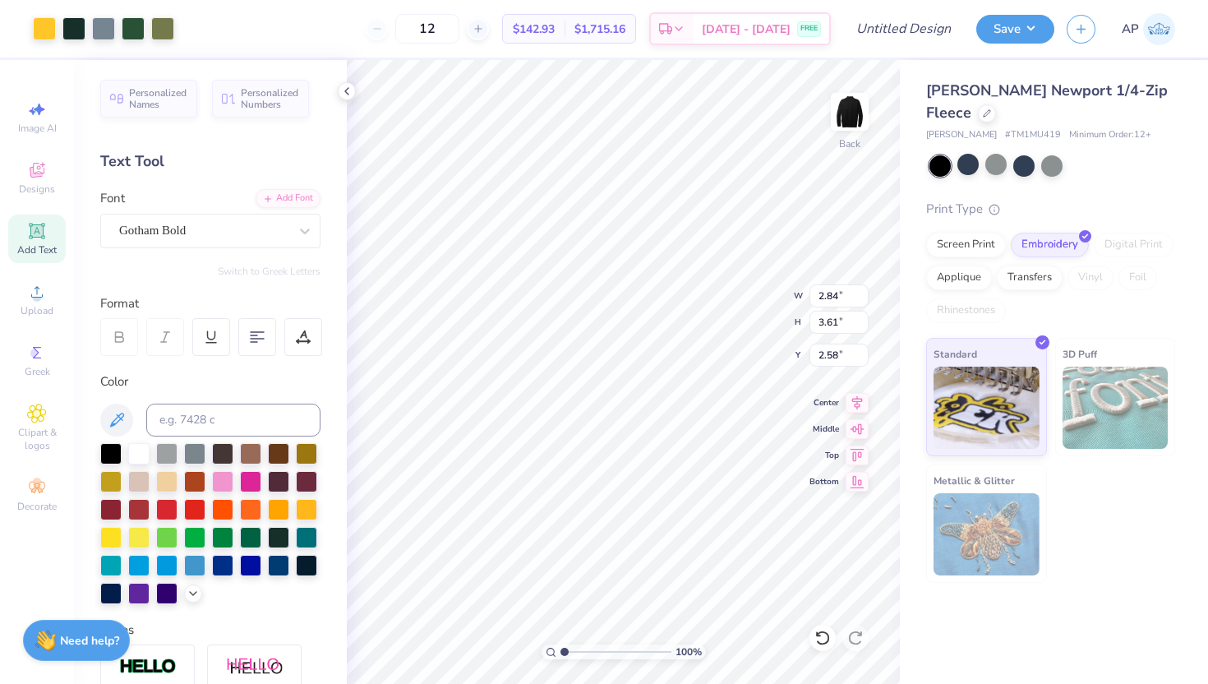
type input "2.58"
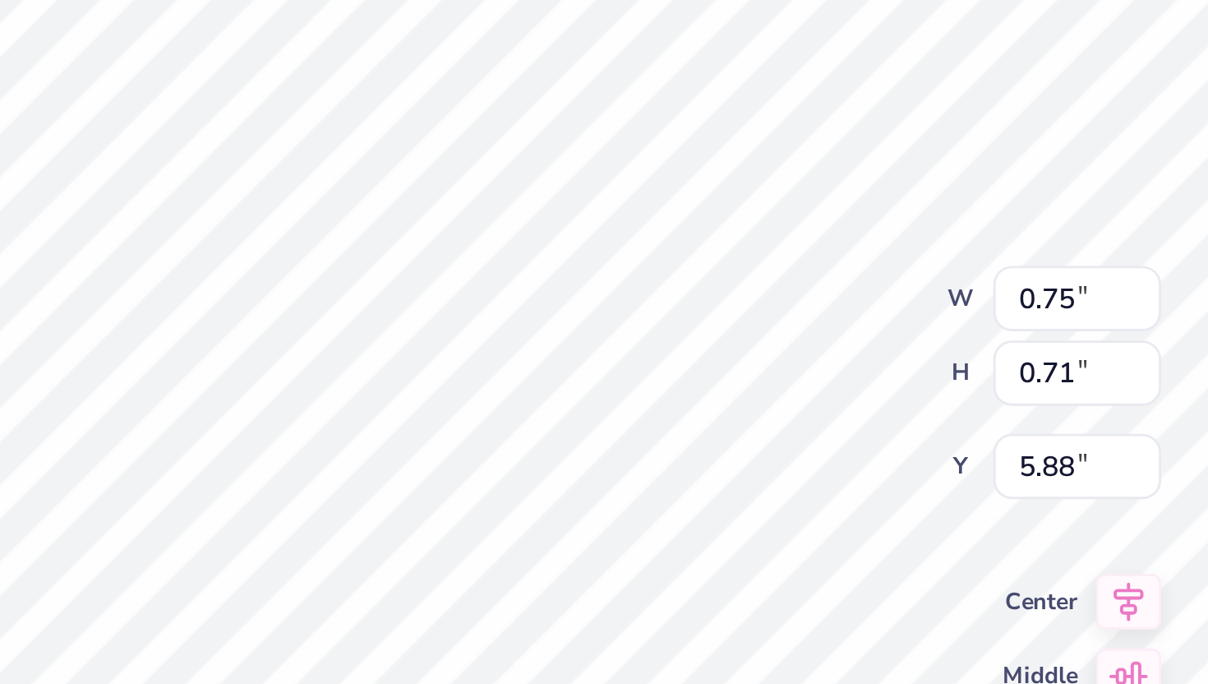
type input "0.75"
type input "0.71"
type input "5.88"
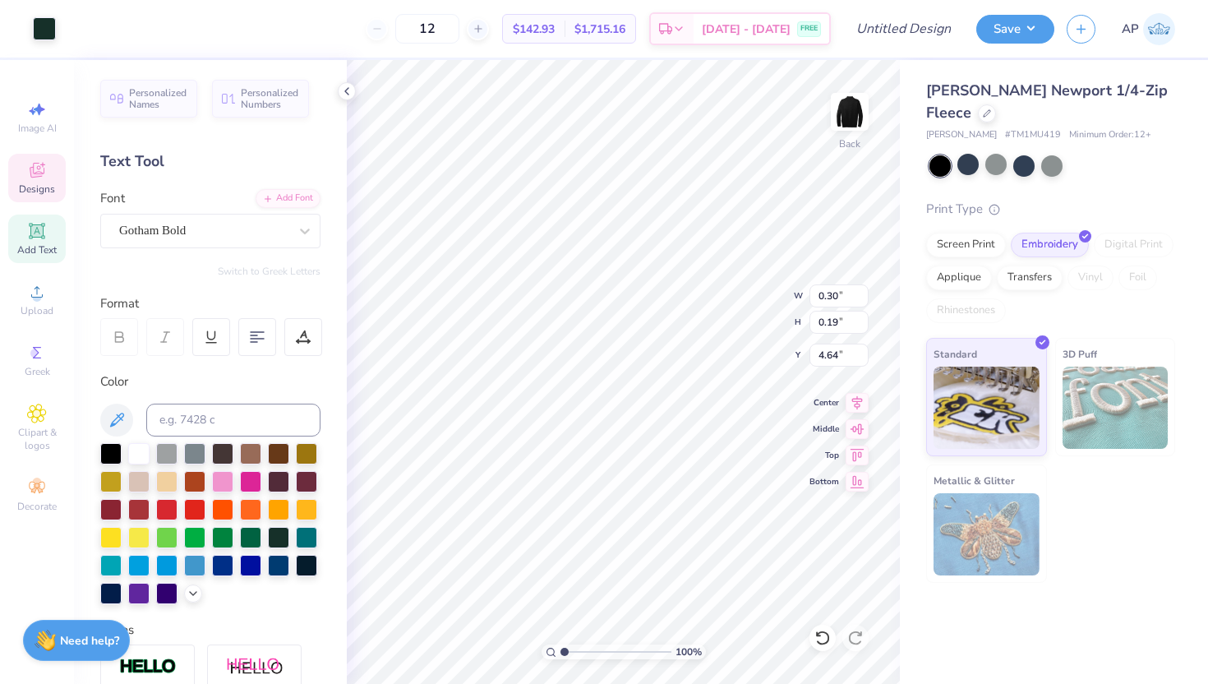
type input "4.65"
